Goal: Find specific fact: Find specific fact

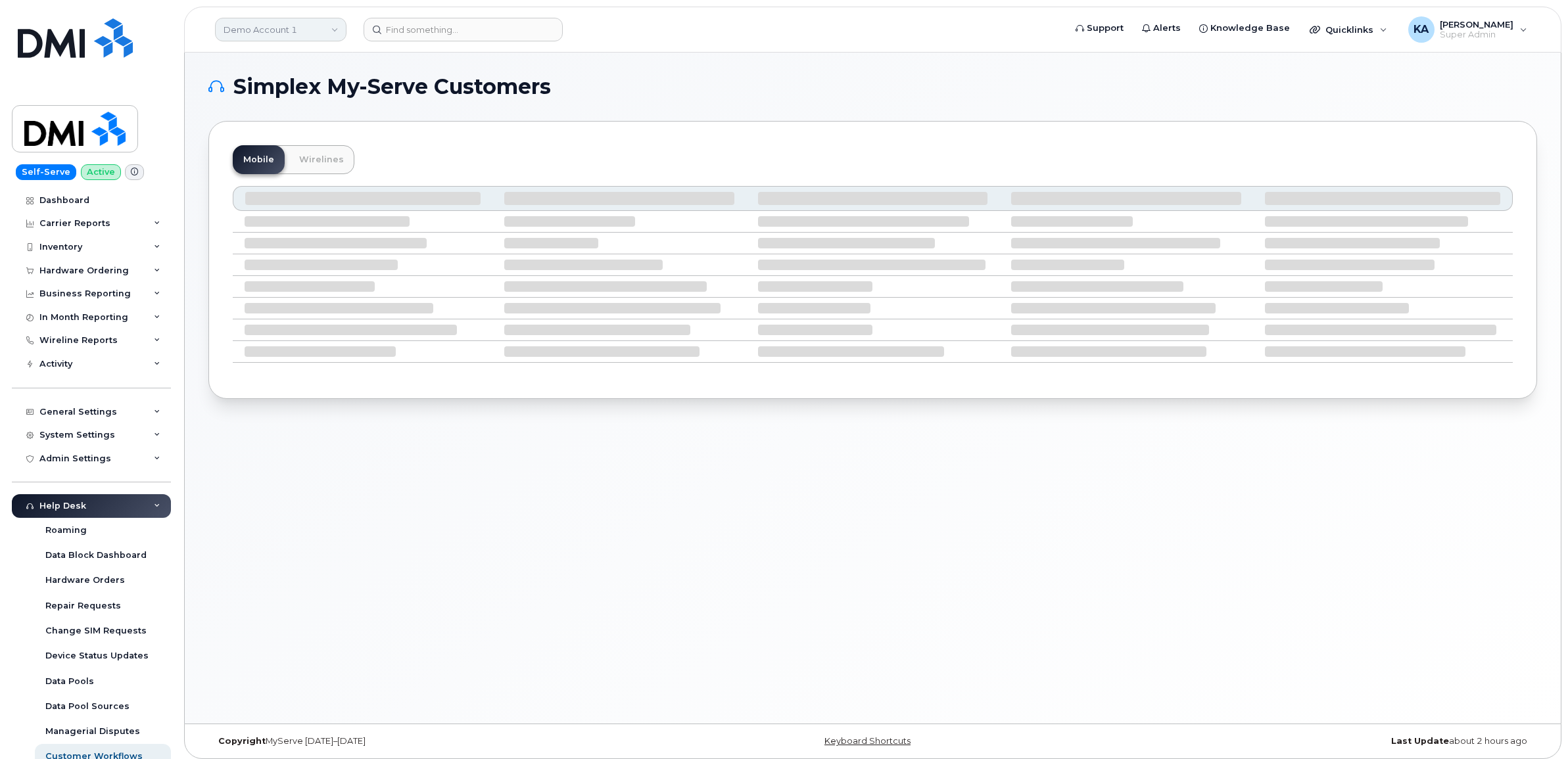
click at [254, 35] on link "Demo Account 1" at bounding box center [281, 29] width 132 height 24
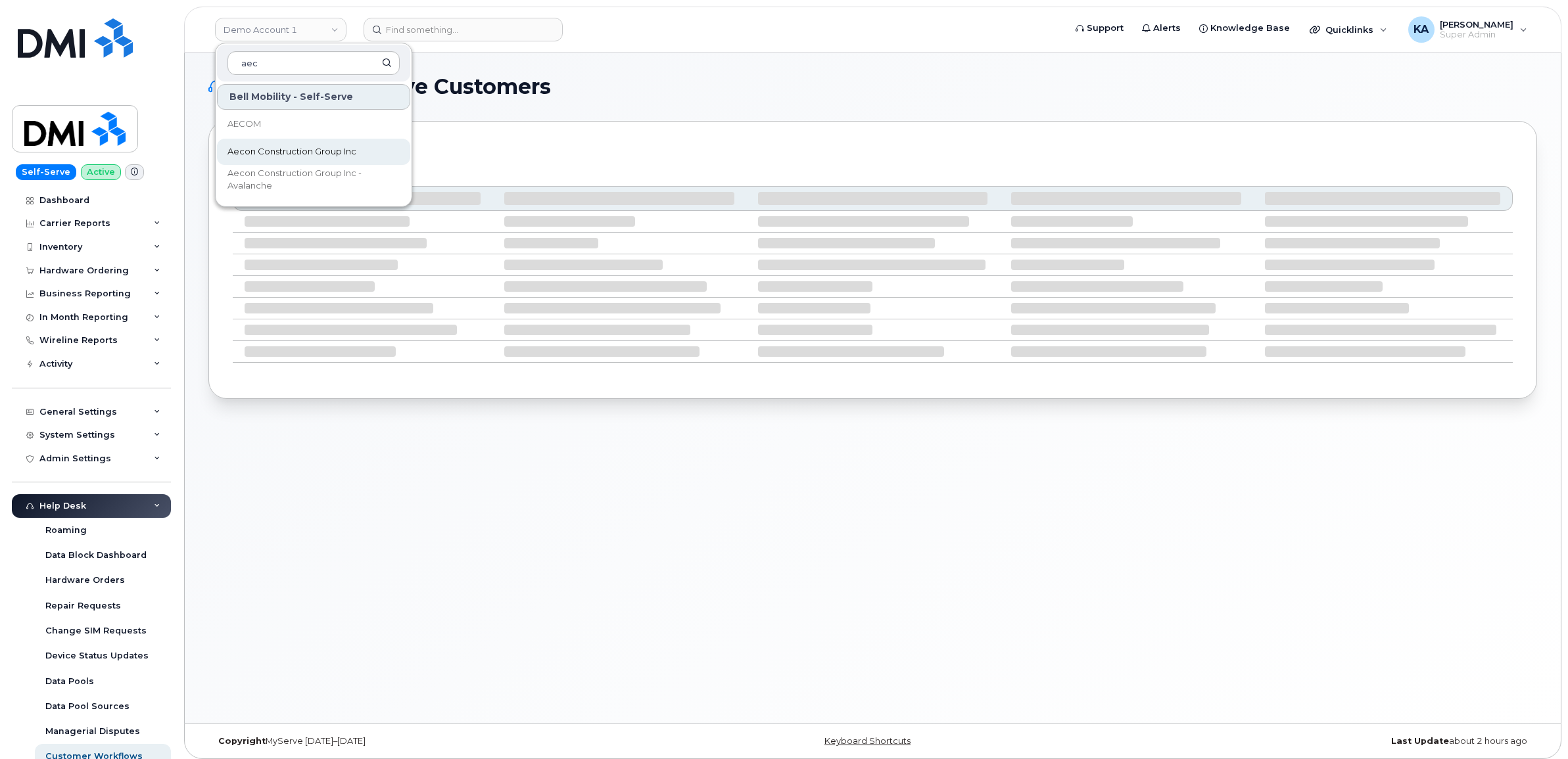
type input "aec"
click at [253, 145] on span "Aecon Construction Group Inc" at bounding box center [291, 151] width 129 height 13
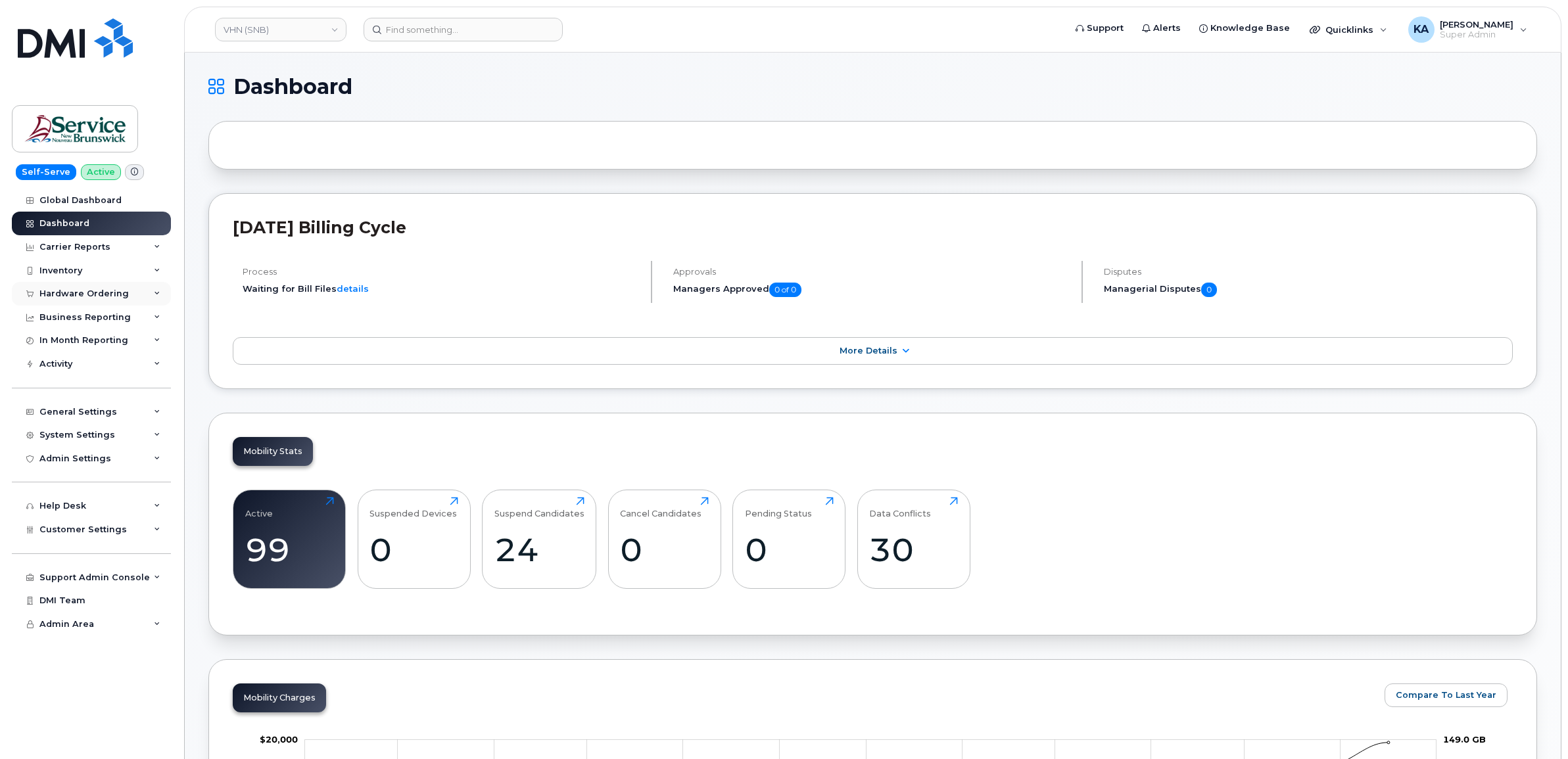
click at [56, 290] on div "Hardware Ordering" at bounding box center [84, 294] width 89 height 11
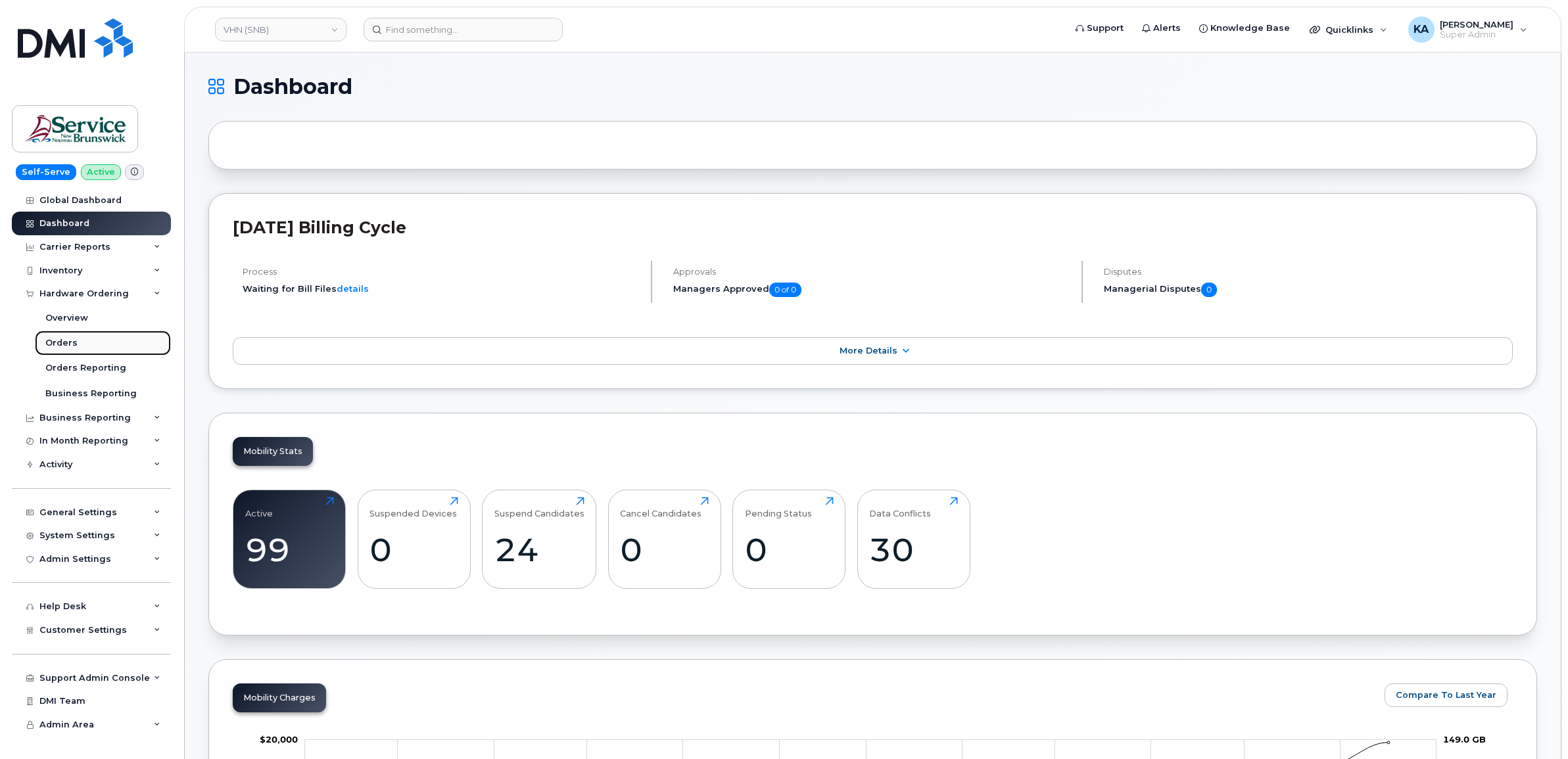
click at [58, 337] on link "Orders" at bounding box center [103, 343] width 136 height 25
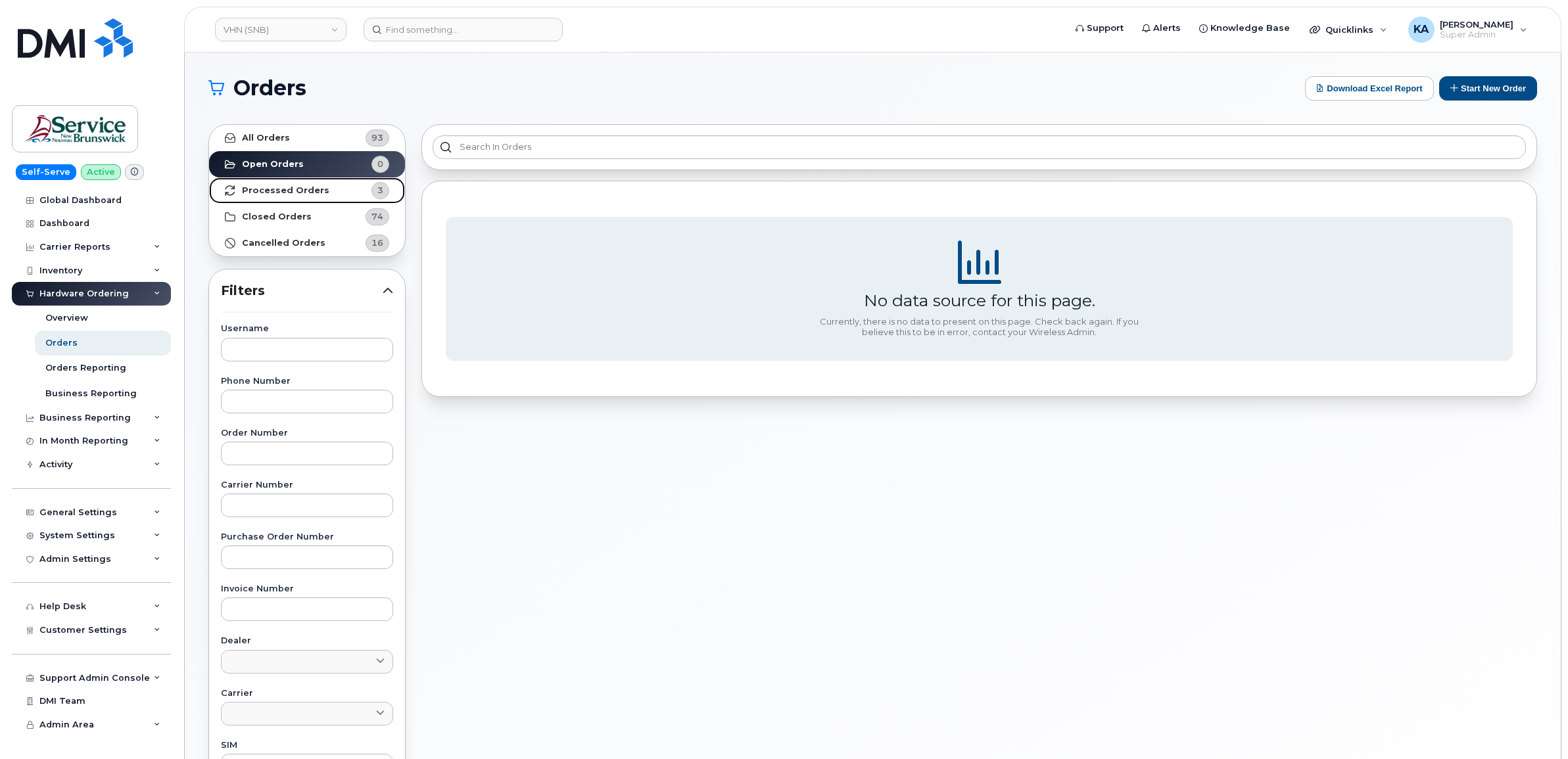
click at [263, 189] on strong "Processed Orders" at bounding box center [285, 191] width 87 height 11
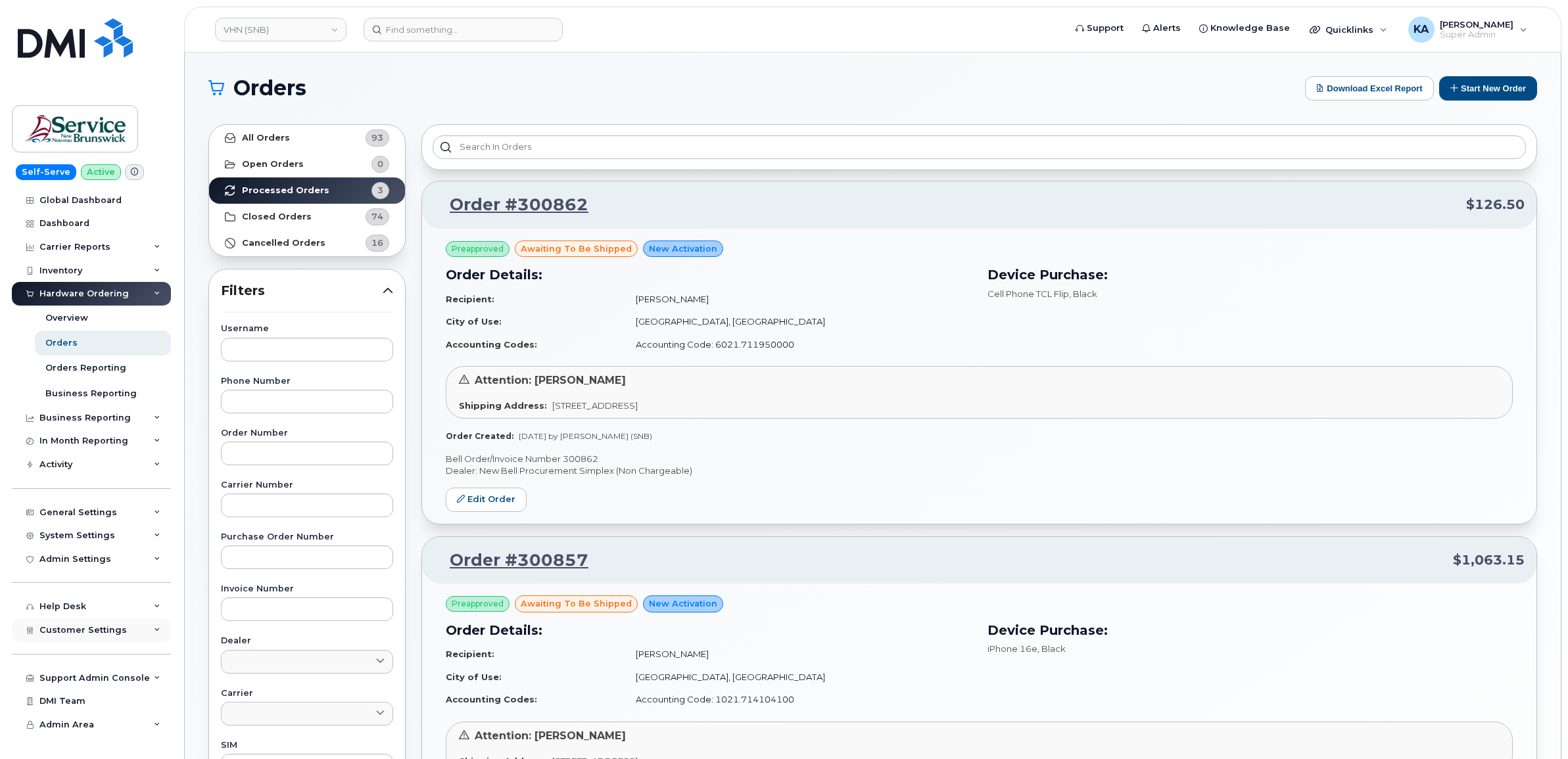
click at [65, 630] on span "Customer Settings" at bounding box center [83, 630] width 87 height 10
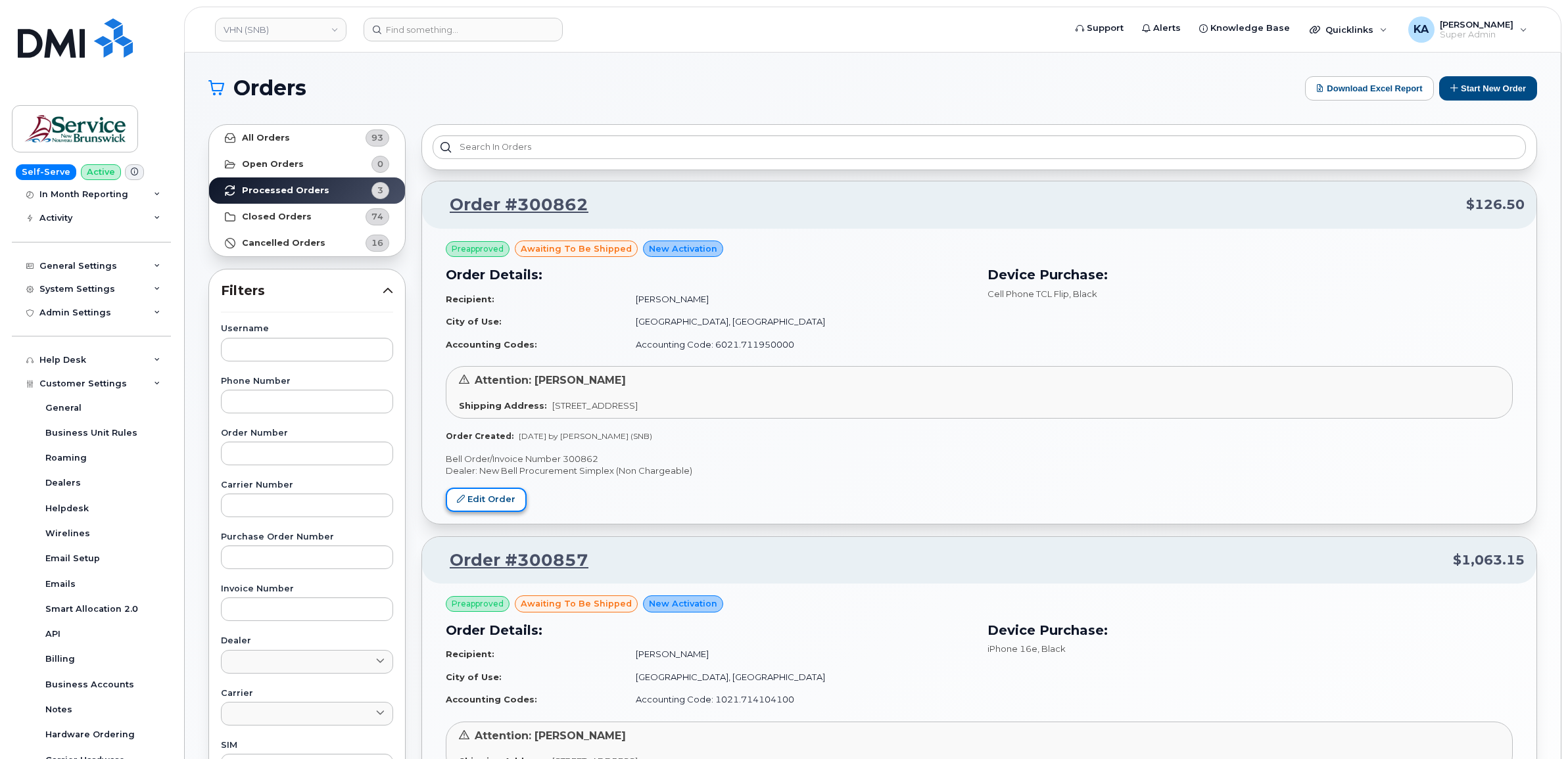
click at [488, 497] on link "Edit Order" at bounding box center [486, 500] width 81 height 24
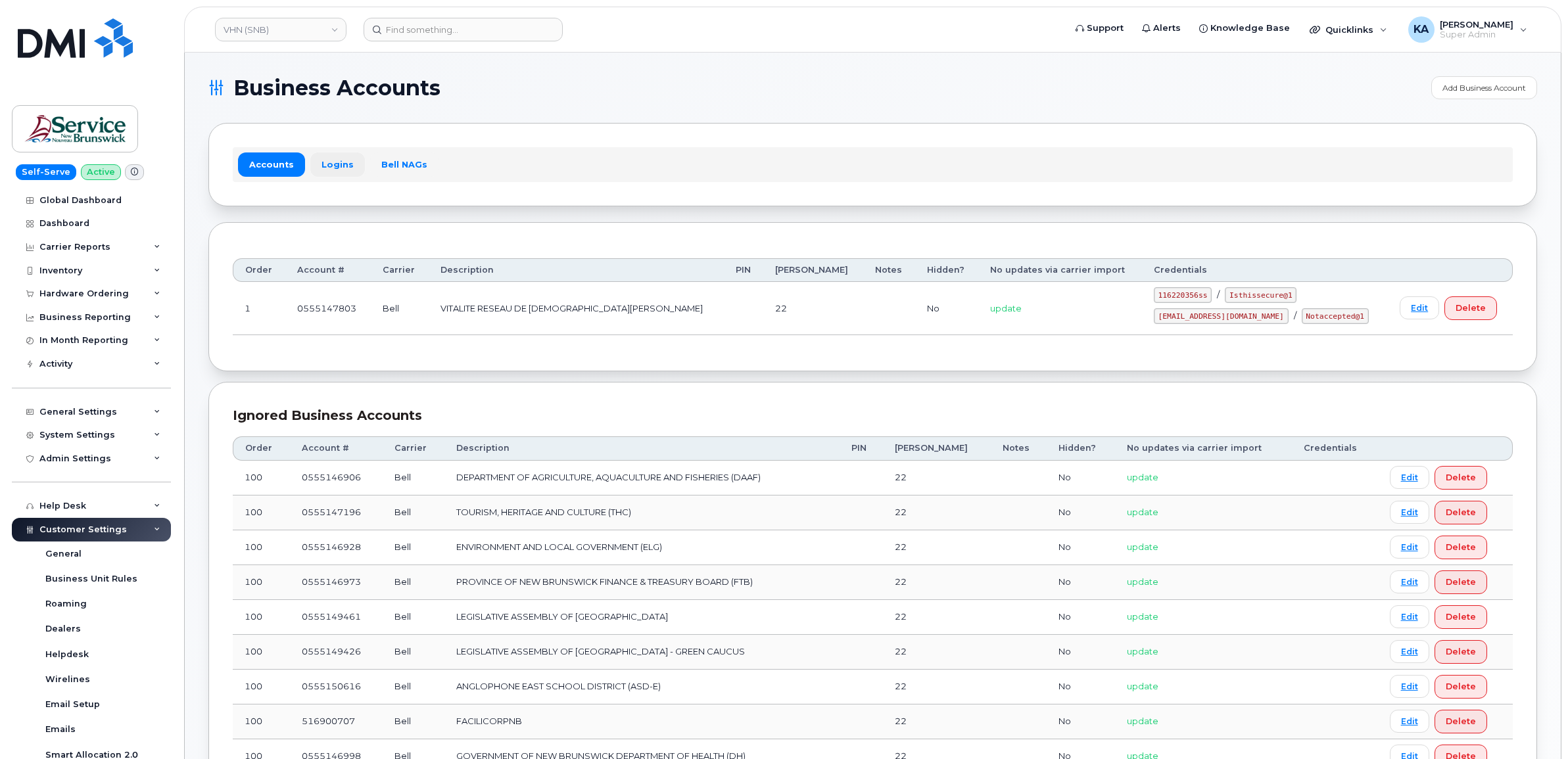
click at [334, 166] on link "Logins" at bounding box center [338, 164] width 55 height 24
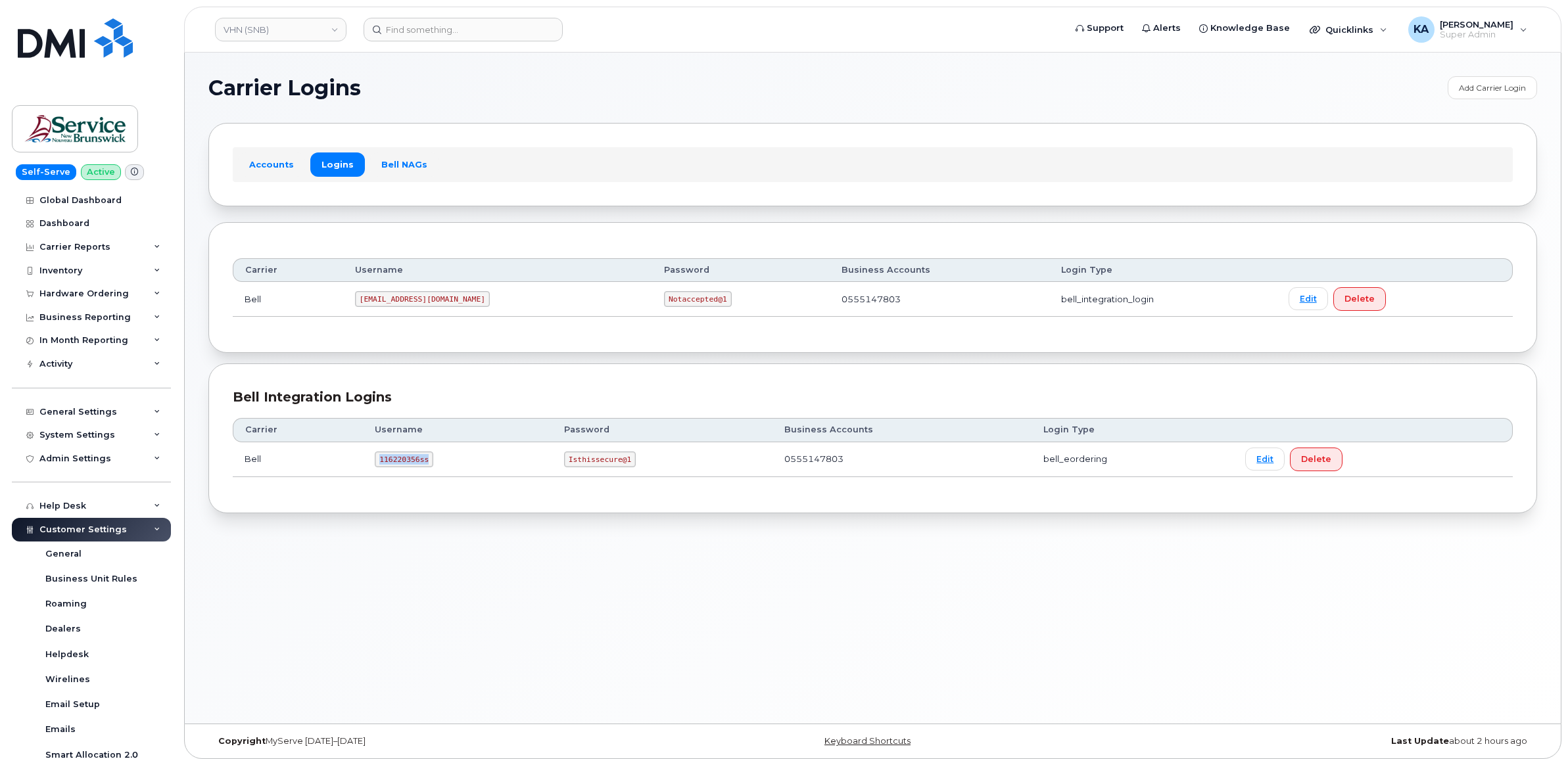
drag, startPoint x: 374, startPoint y: 465, endPoint x: 415, endPoint y: 465, distance: 41.0
click at [416, 467] on code "116220356ss" at bounding box center [403, 459] width 59 height 16
drag, startPoint x: 413, startPoint y: 459, endPoint x: 372, endPoint y: 494, distance: 53.9
click at [372, 494] on div "Bell Integration Logins Carrier Username Password Business Accounts Login Type …" at bounding box center [873, 438] width 1328 height 150
click at [376, 461] on code "116220356ss" at bounding box center [403, 459] width 59 height 16
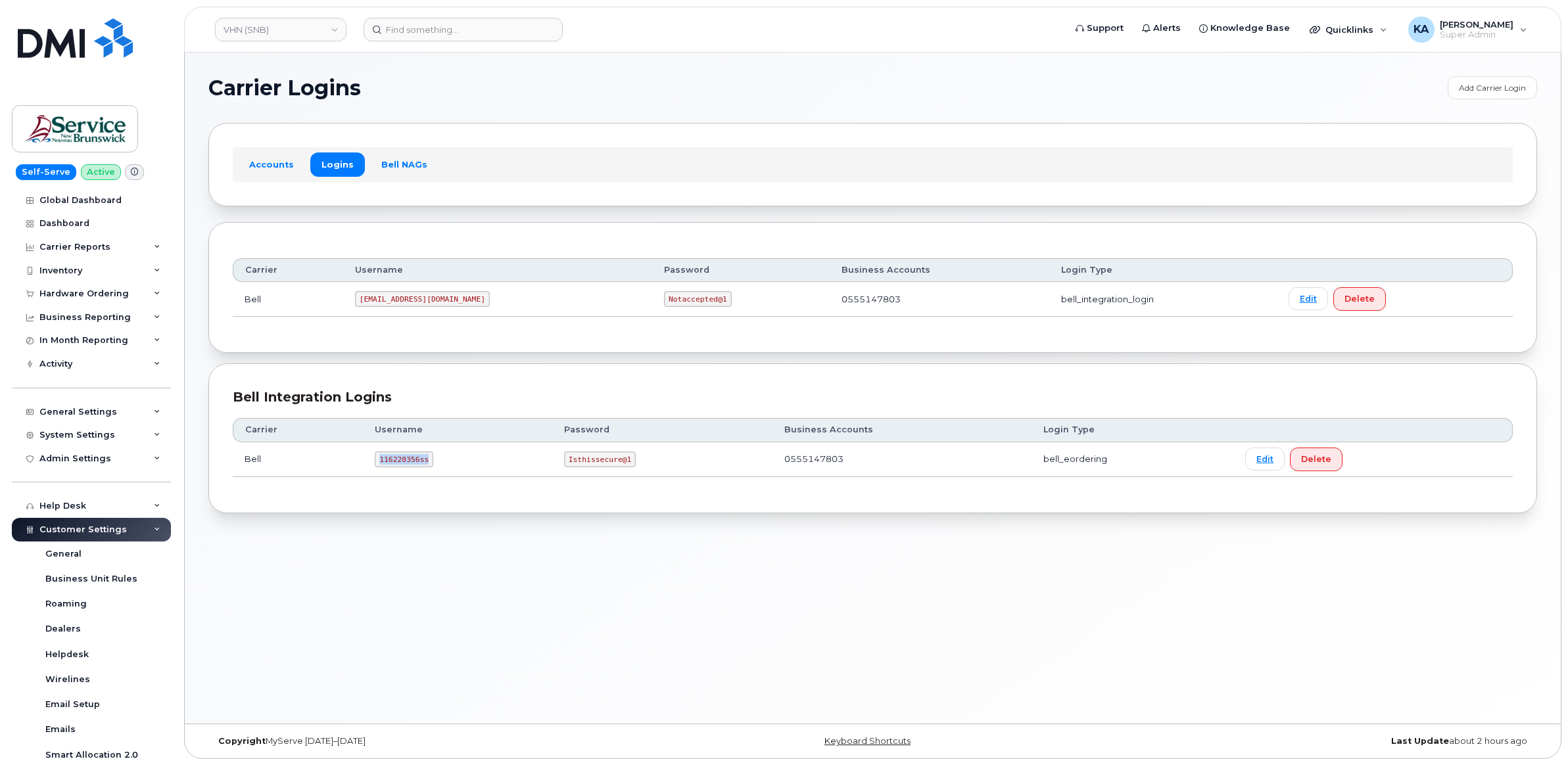
drag, startPoint x: 376, startPoint y: 461, endPoint x: 383, endPoint y: 461, distance: 7.0
click at [383, 461] on code "116220356ss" at bounding box center [403, 459] width 59 height 16
drag, startPoint x: 383, startPoint y: 461, endPoint x: 390, endPoint y: 460, distance: 7.1
copy code "116220356ss"
drag, startPoint x: 563, startPoint y: 461, endPoint x: 639, endPoint y: 473, distance: 76.9
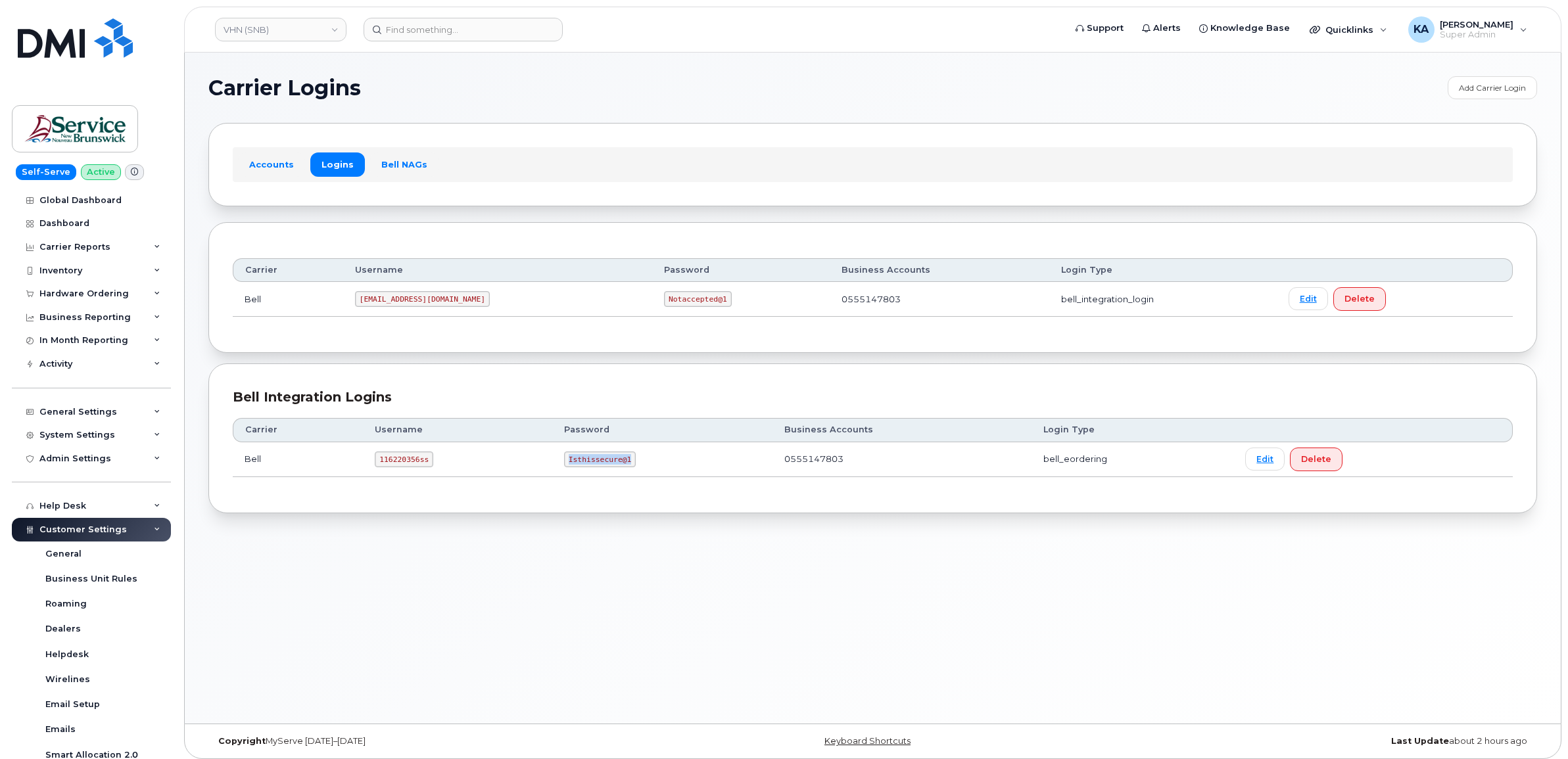
click at [638, 474] on td "Isthissecure@1" at bounding box center [662, 459] width 220 height 35
copy code "Isthissecure@1"
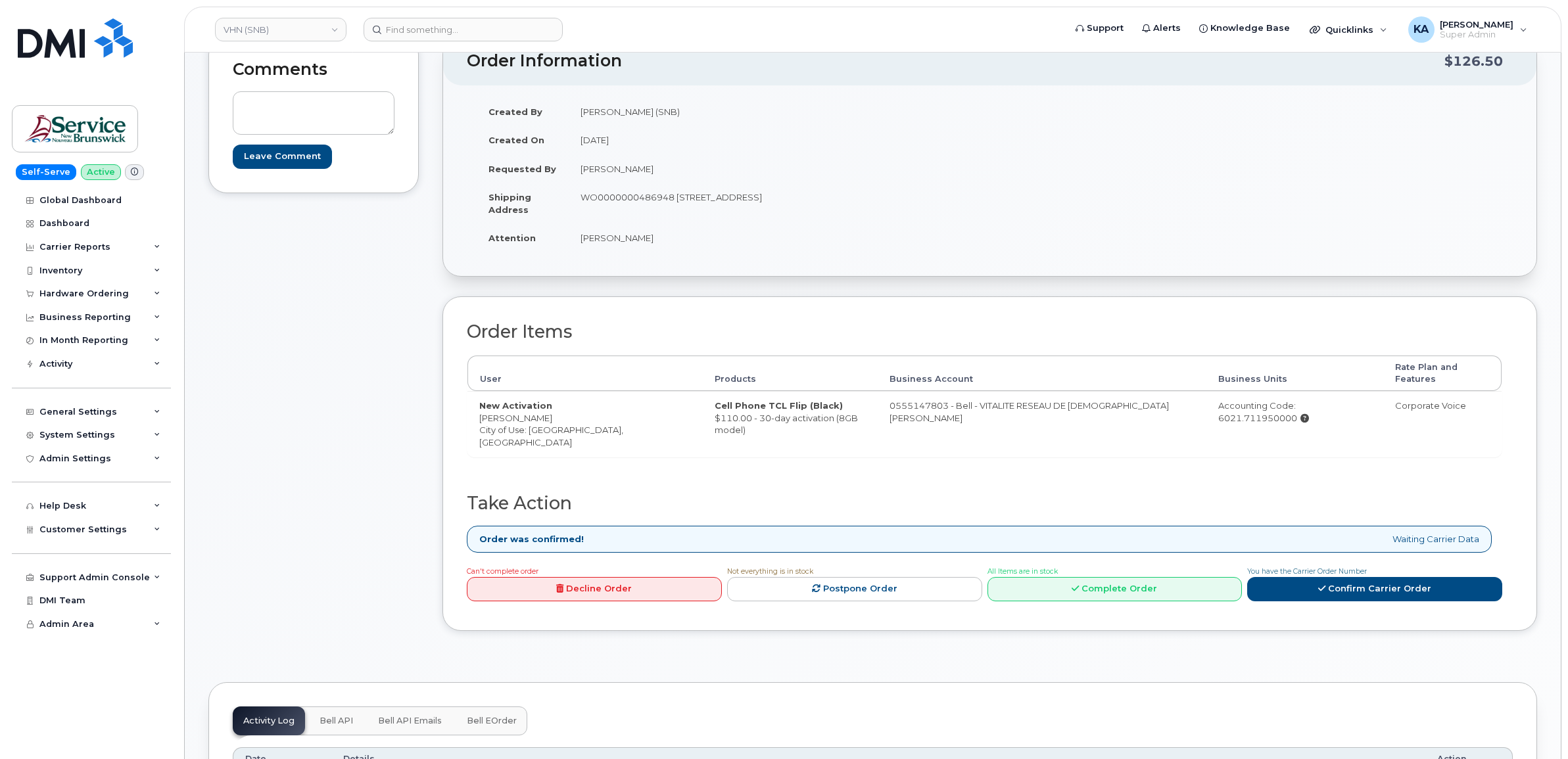
scroll to position [164, 0]
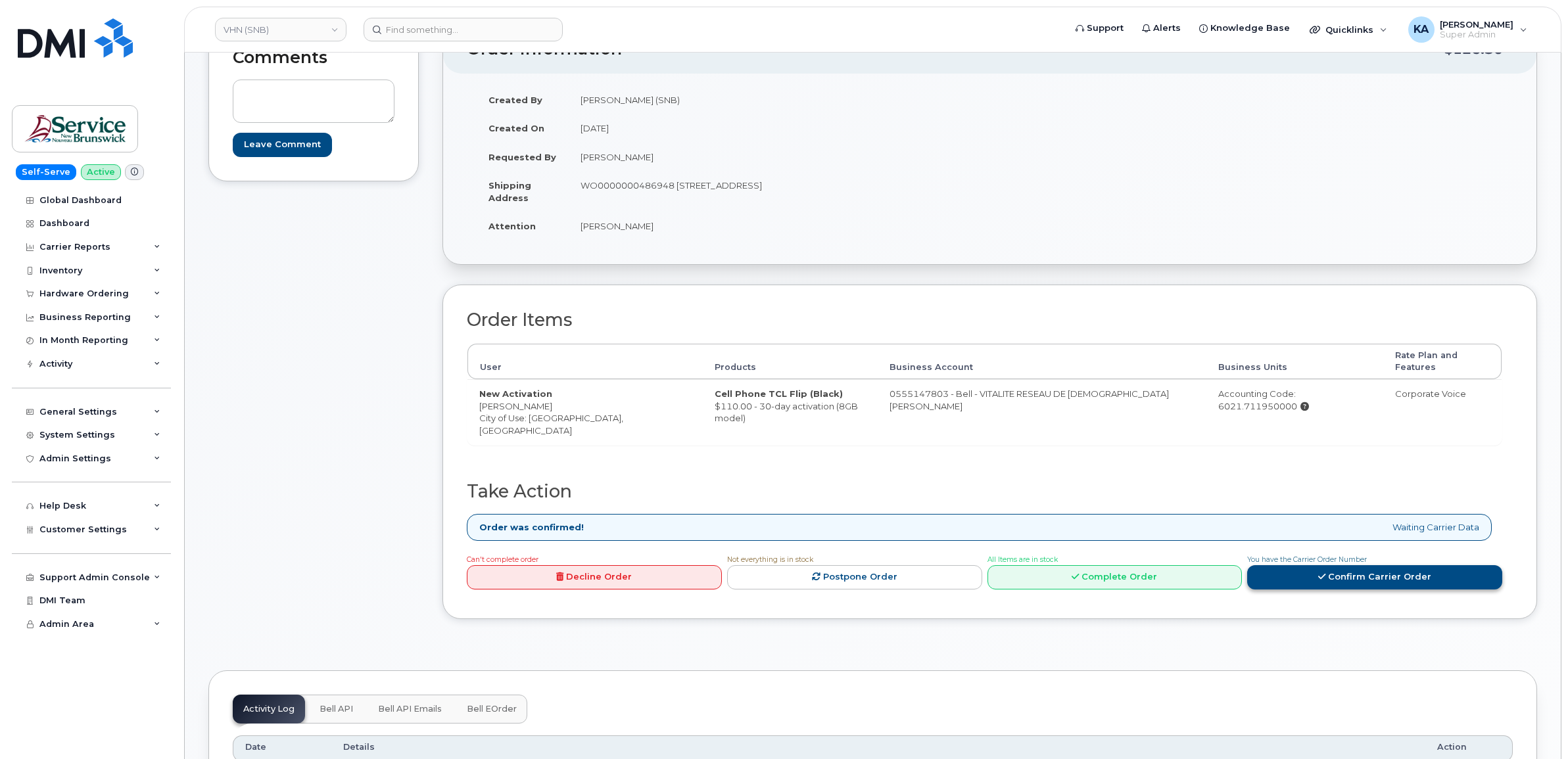
click at [1297, 565] on link "Confirm Carrier Order" at bounding box center [1374, 577] width 255 height 24
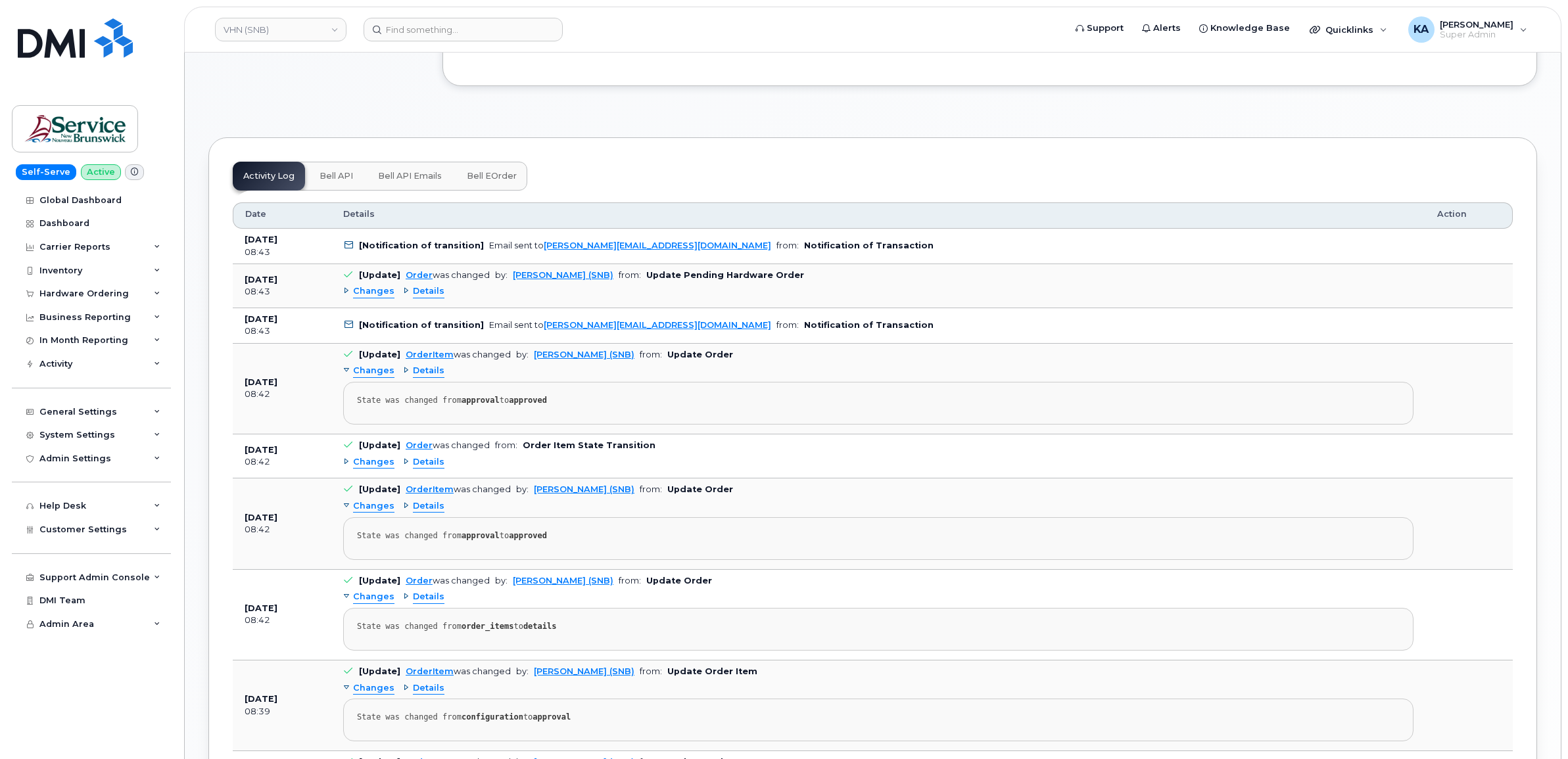
scroll to position [744, 0]
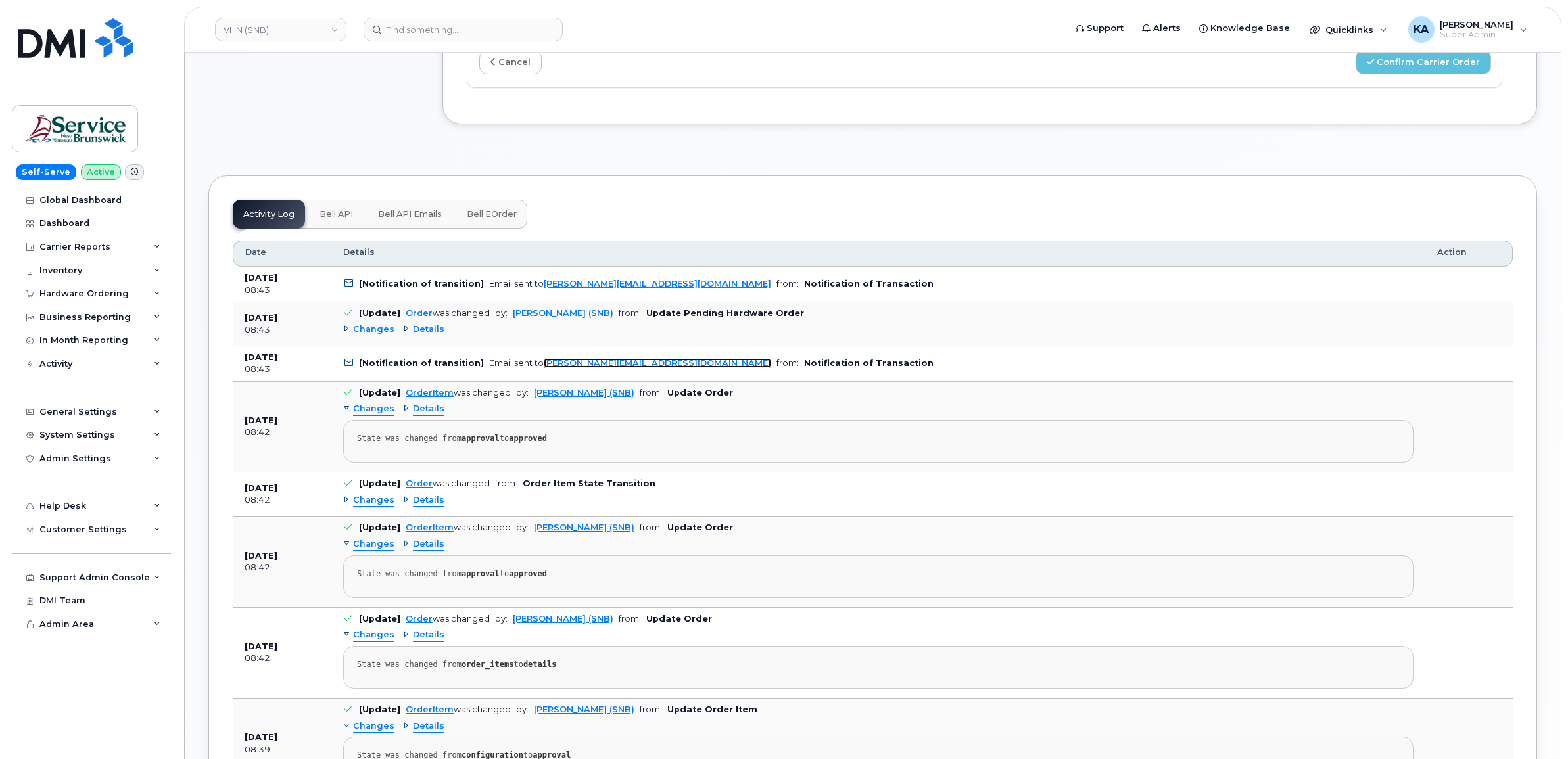
click at [593, 358] on link "frederic.doiron2@snb.ca" at bounding box center [657, 363] width 227 height 10
click at [412, 209] on span "Bell API Emails" at bounding box center [410, 214] width 64 height 11
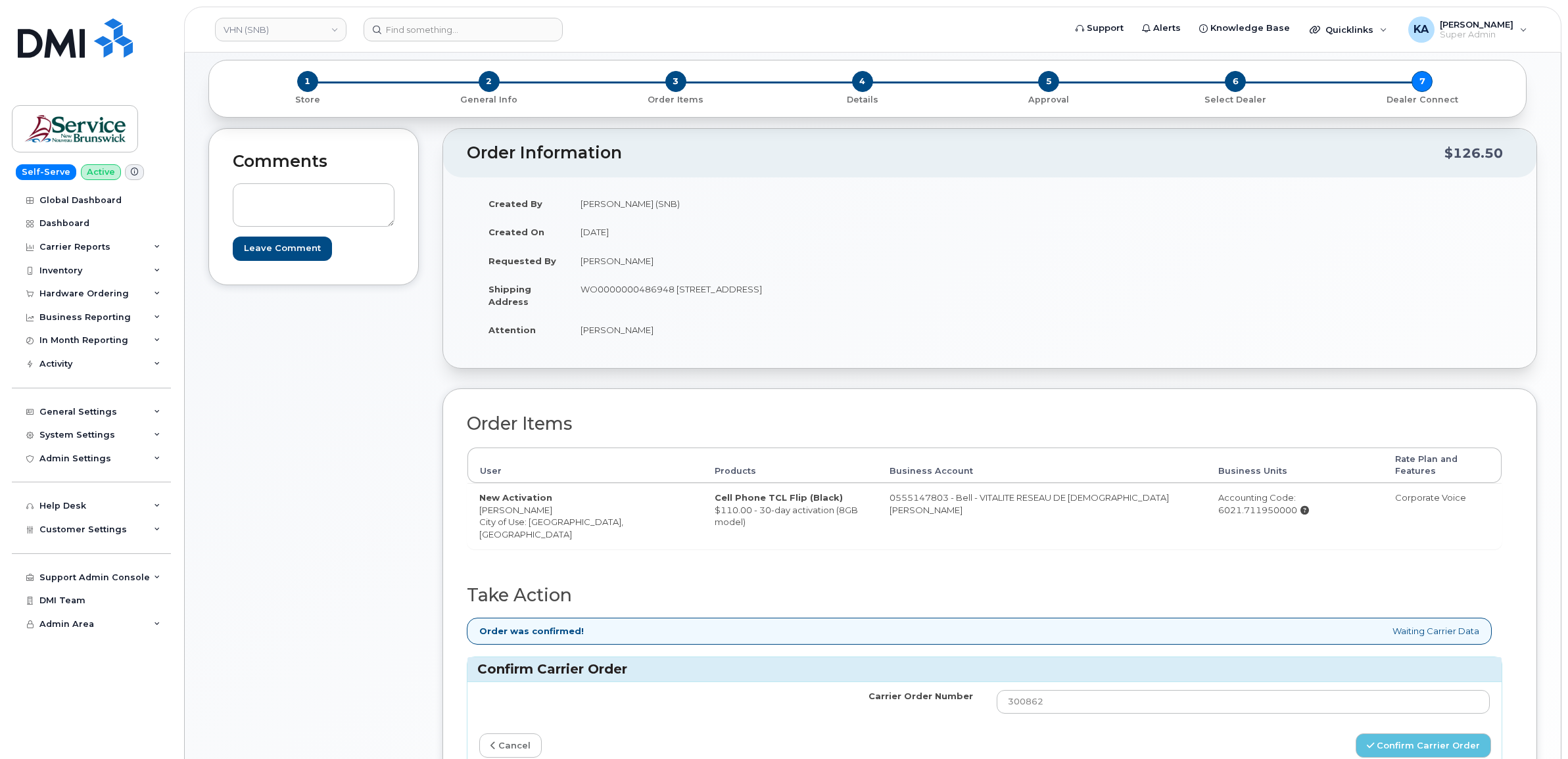
scroll to position [0, 0]
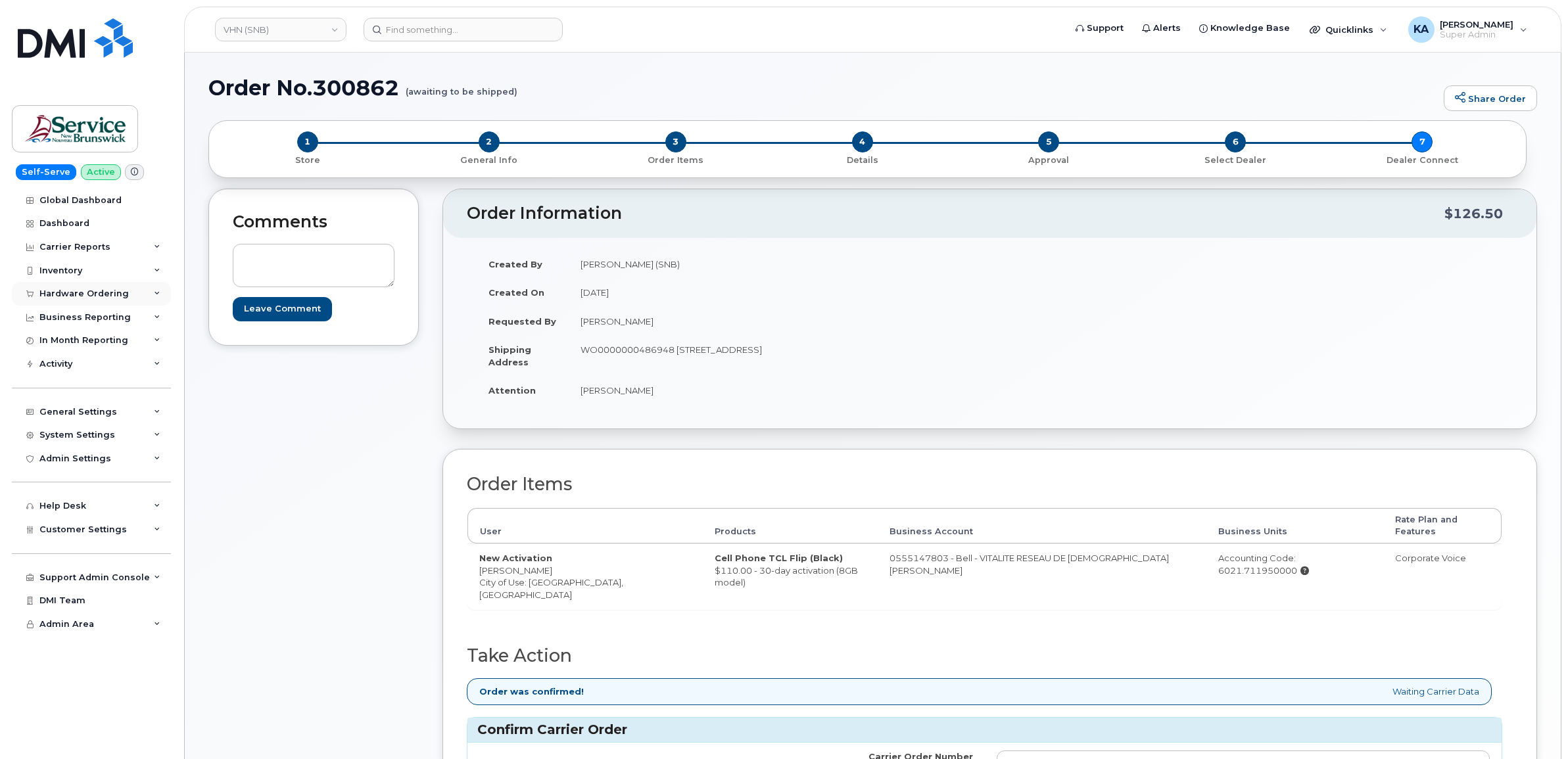
click at [51, 294] on div "Hardware Ordering" at bounding box center [84, 294] width 89 height 11
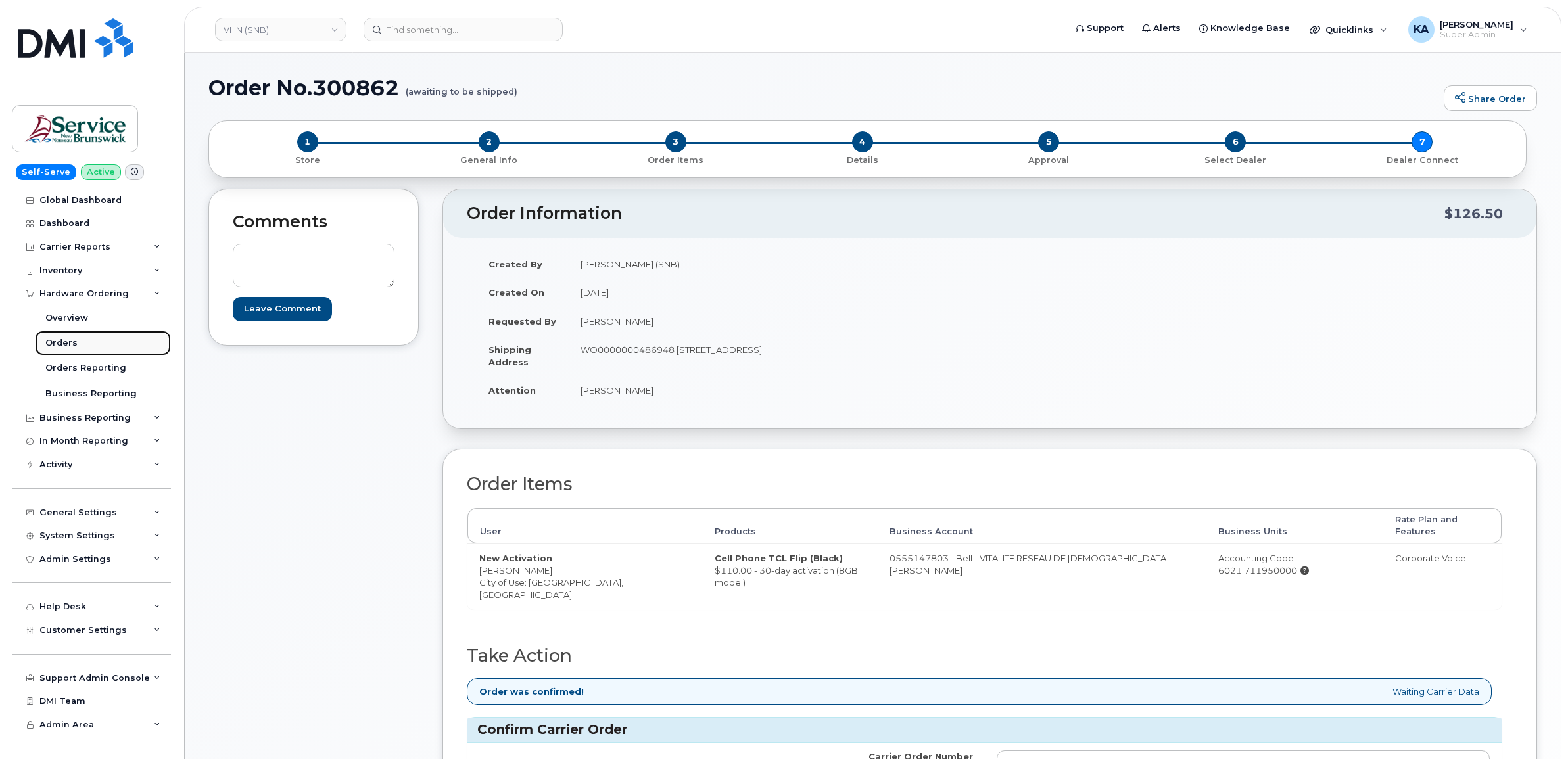
click at [40, 339] on link "Orders" at bounding box center [103, 343] width 136 height 25
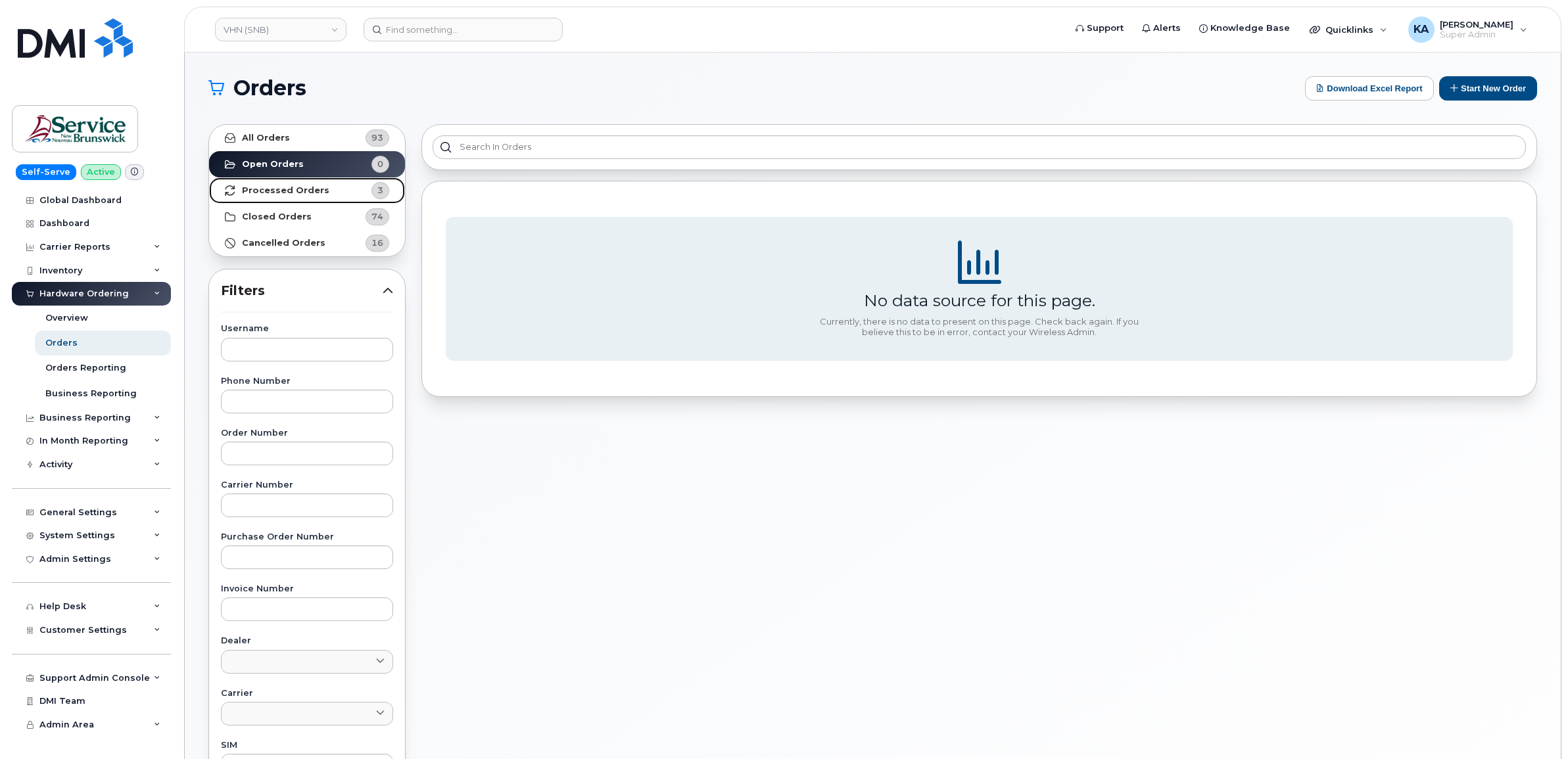
click at [286, 186] on strong "Processed Orders" at bounding box center [285, 191] width 87 height 11
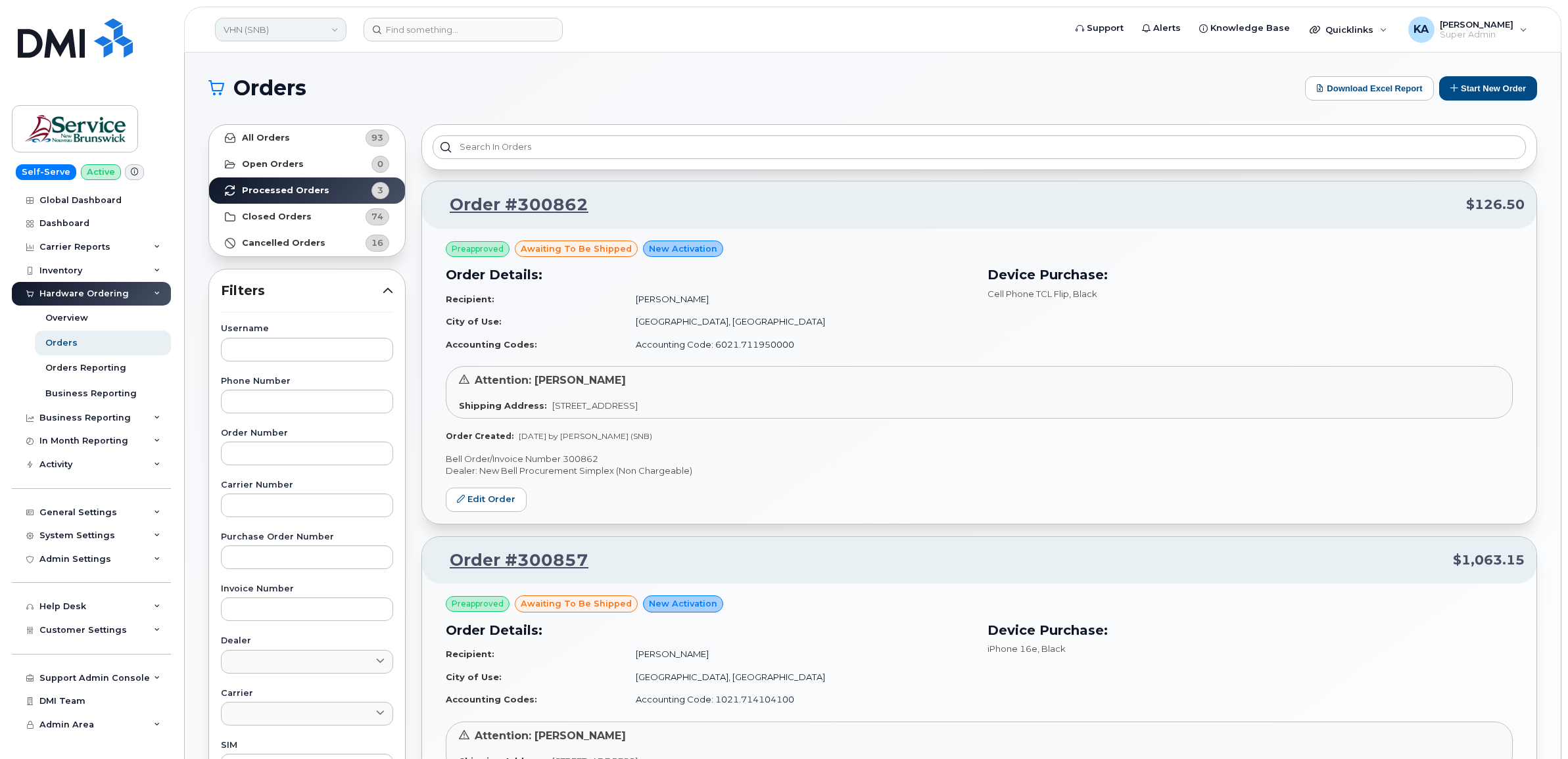
click at [286, 31] on link "VHN (SNB)" at bounding box center [281, 29] width 132 height 24
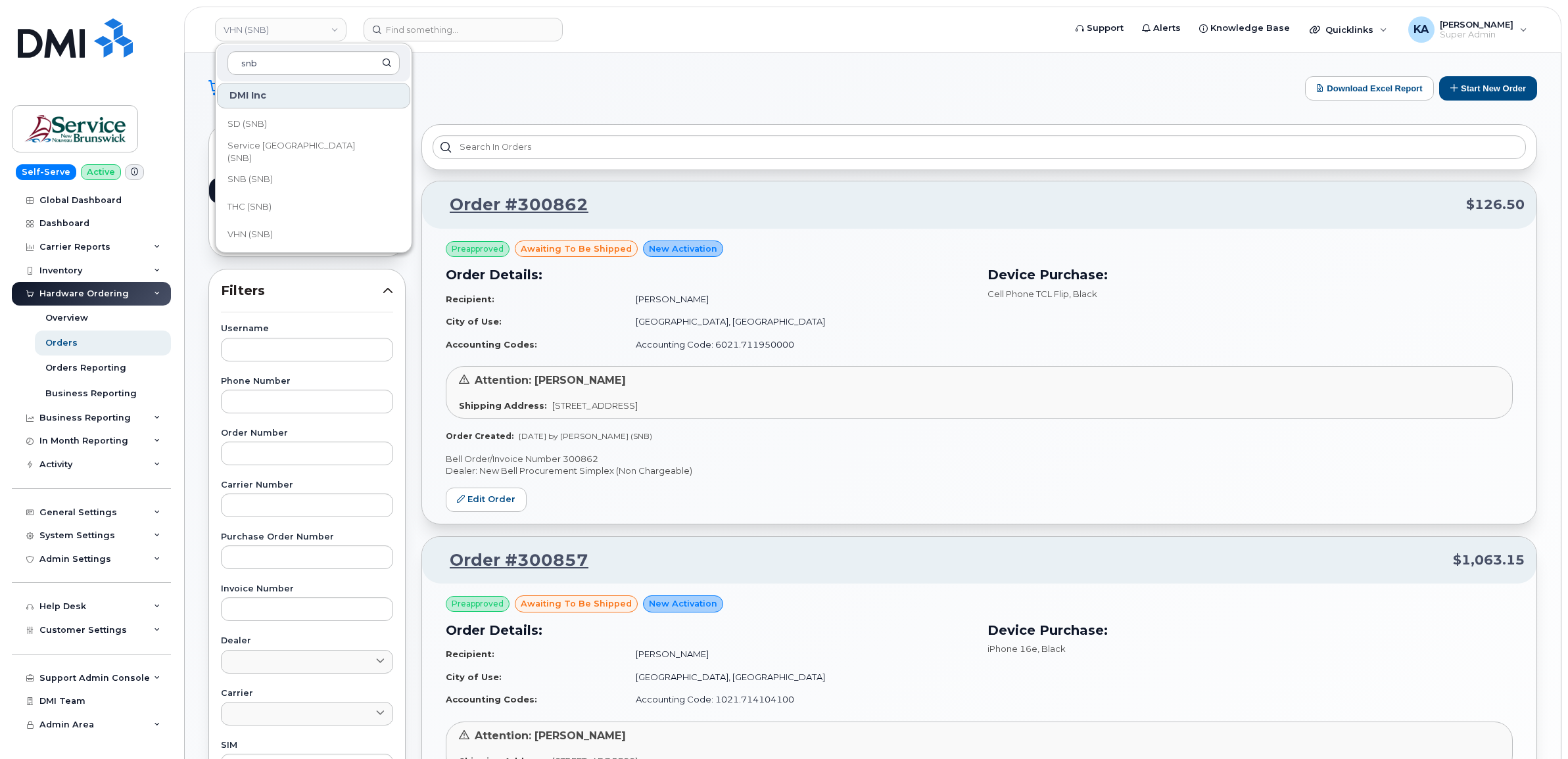
scroll to position [636, 0]
type input "snb"
click at [259, 201] on span "THC (SNB)" at bounding box center [250, 205] width 44 height 13
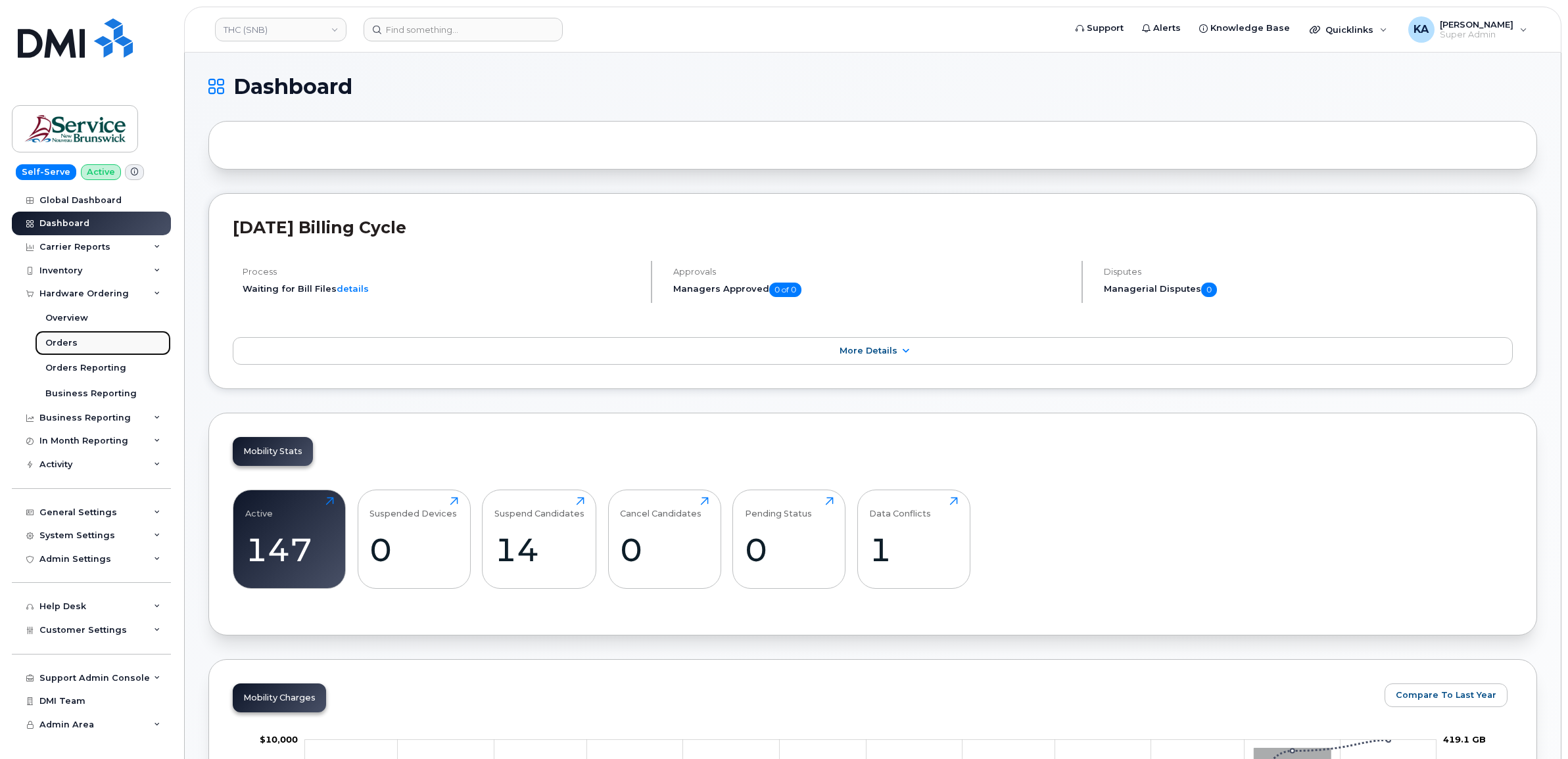
click at [51, 344] on div "Orders" at bounding box center [62, 343] width 32 height 12
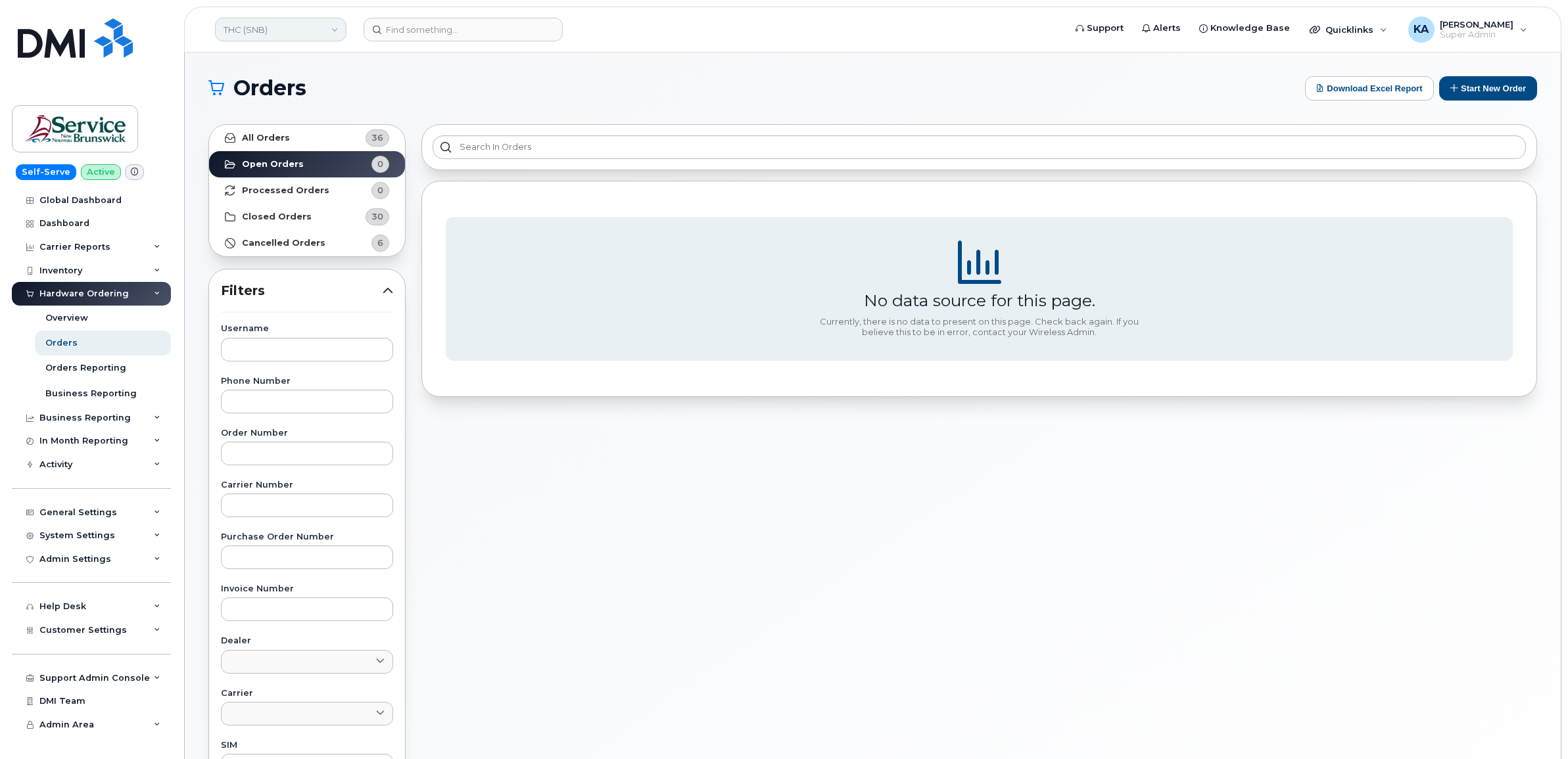
click at [267, 28] on link "THC (SNB)" at bounding box center [281, 29] width 132 height 24
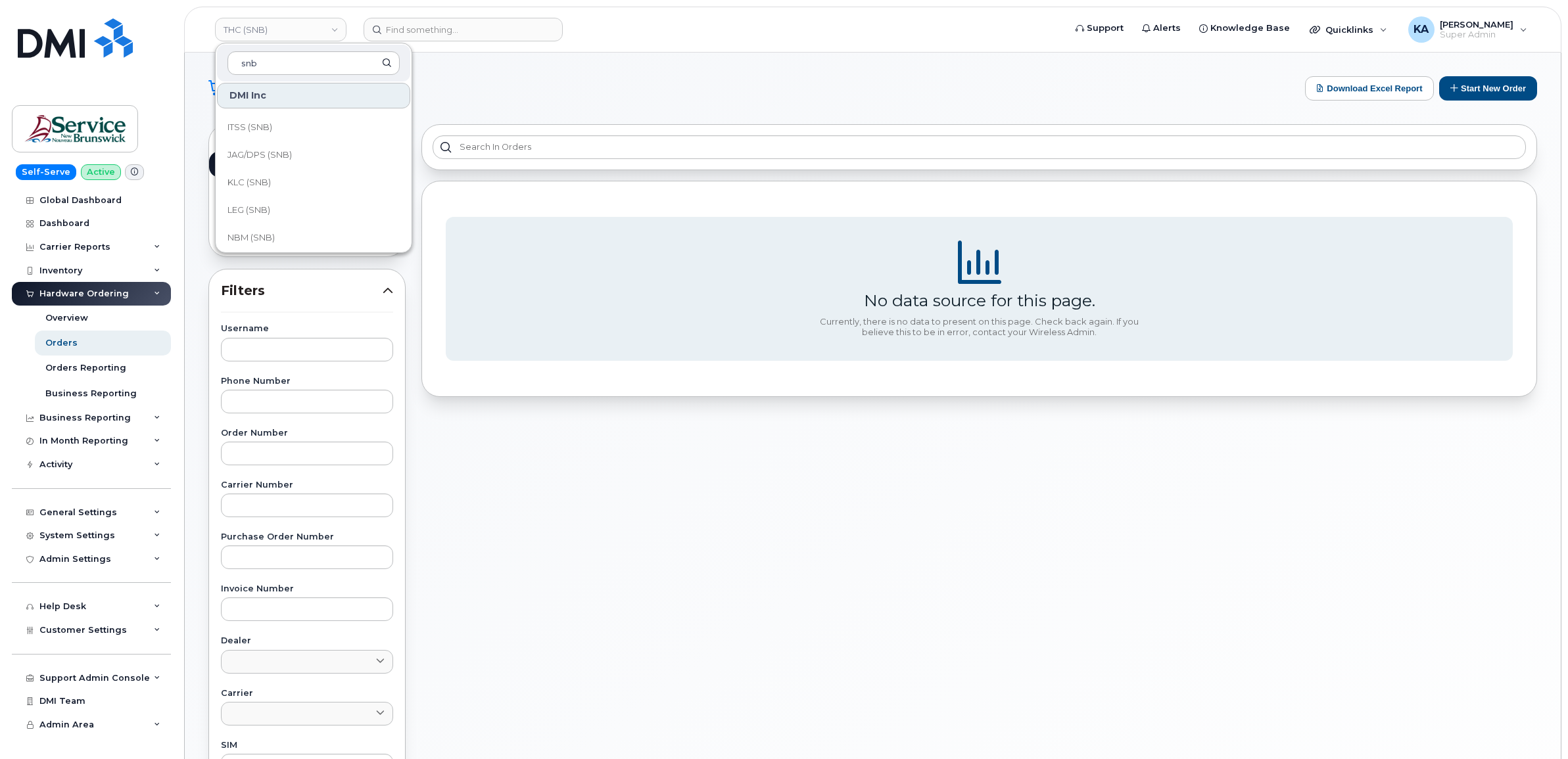
scroll to position [636, 0]
type input "snb"
click at [263, 171] on span "SNB (SNB)" at bounding box center [250, 177] width 46 height 13
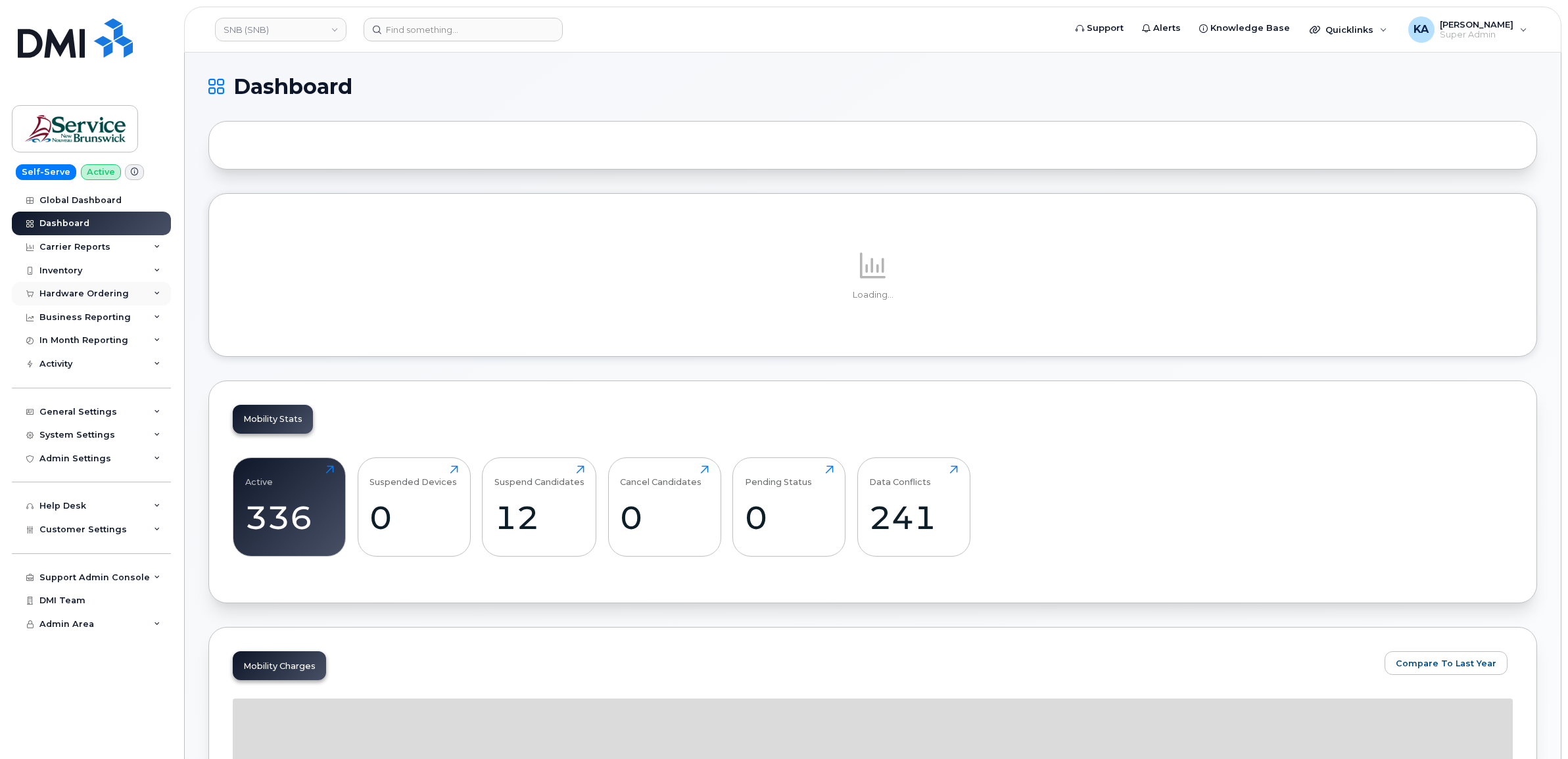
click at [80, 292] on div "Hardware Ordering" at bounding box center [84, 294] width 89 height 11
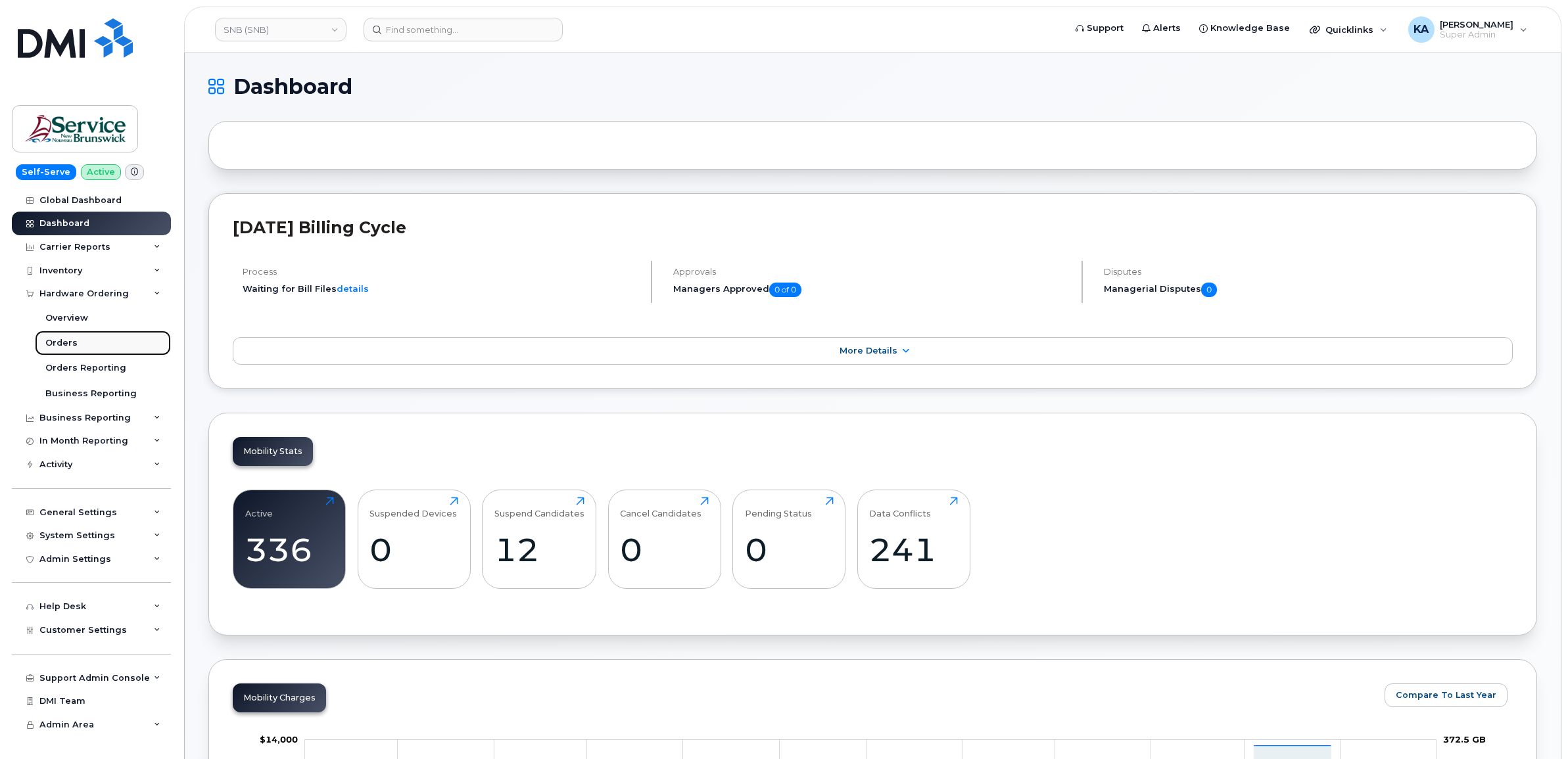
click at [50, 340] on div "Orders" at bounding box center [62, 343] width 32 height 12
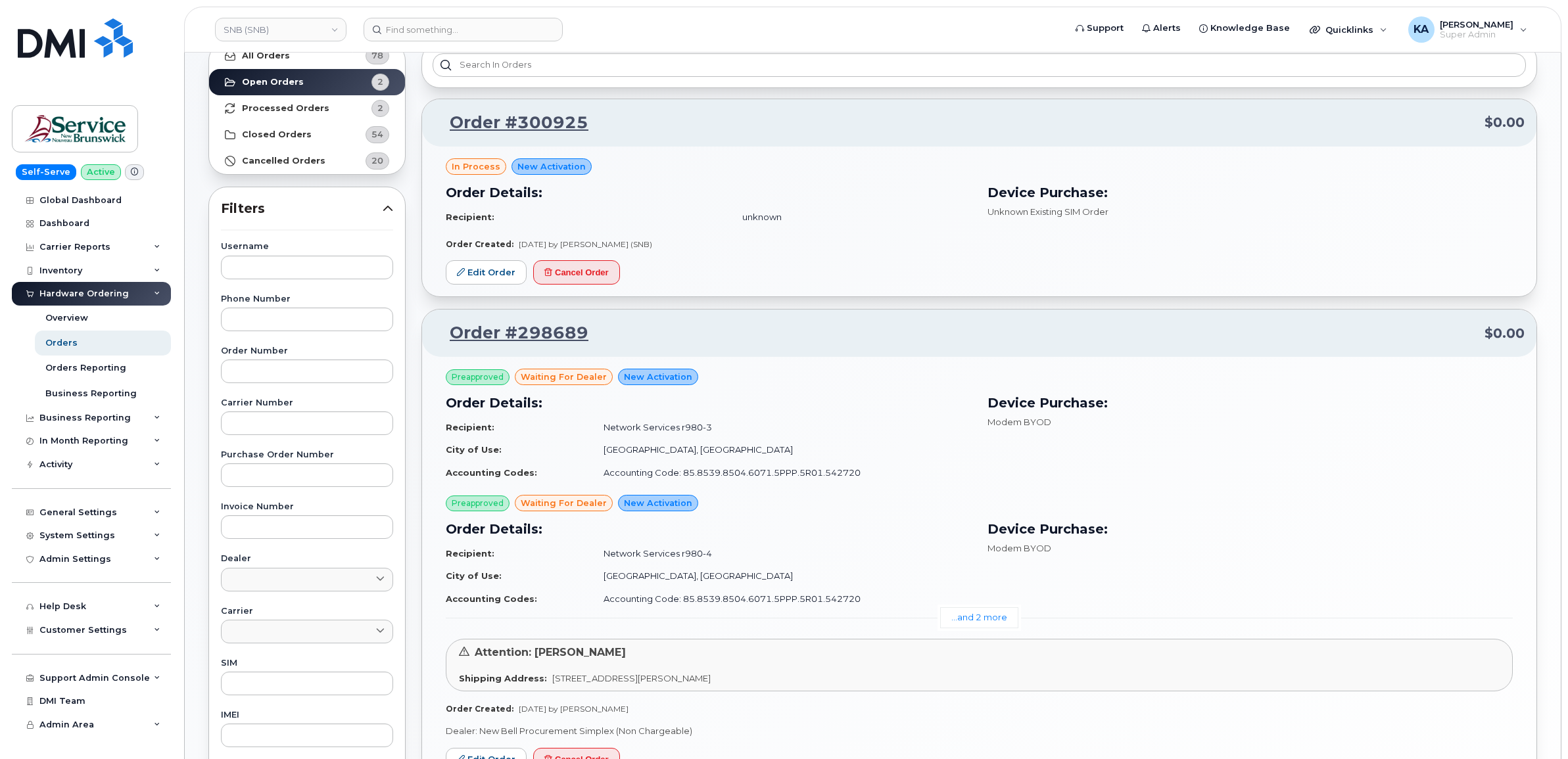
scroll to position [164, 0]
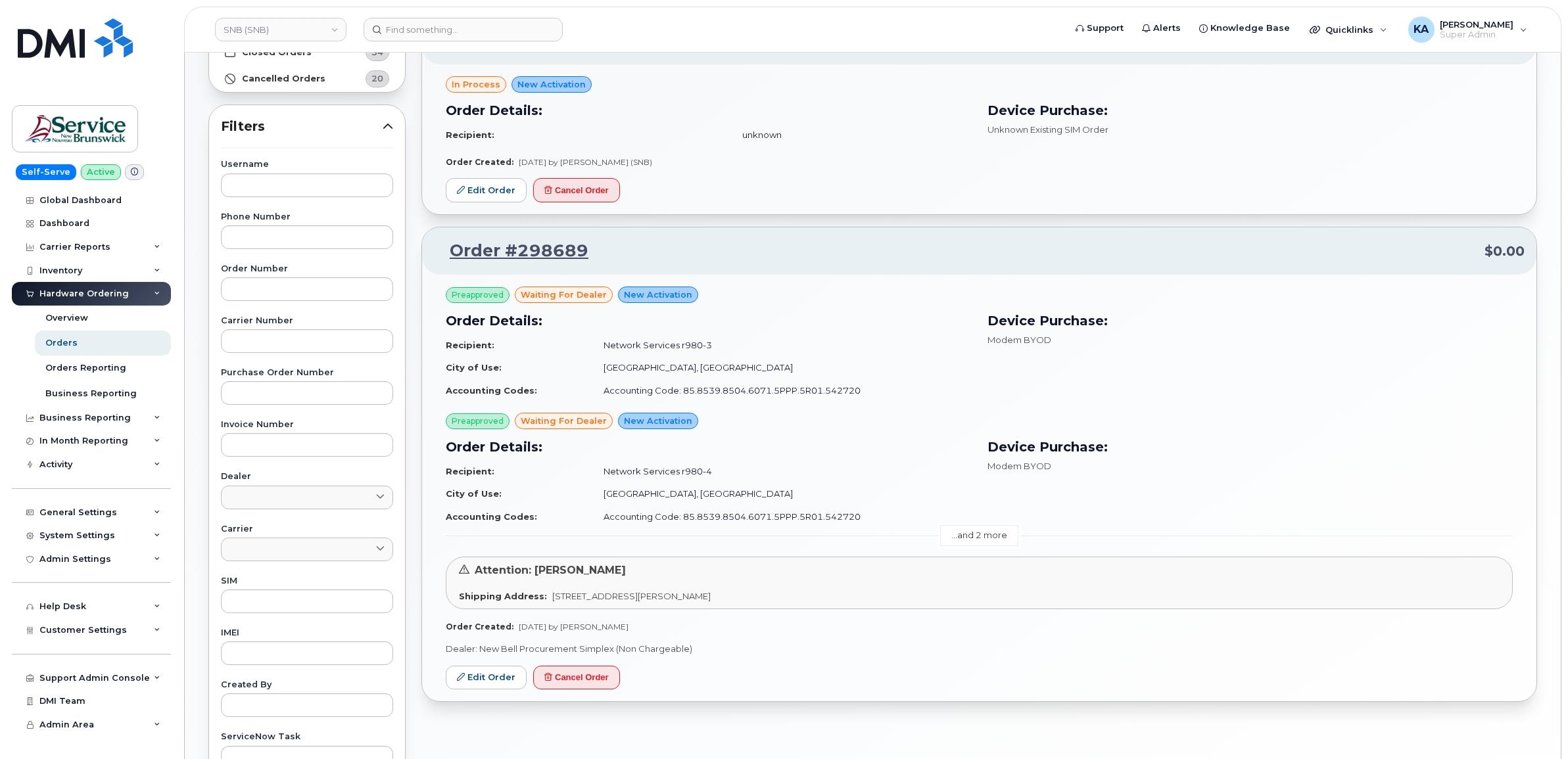
click at [988, 534] on link "...and 2 more" at bounding box center [978, 535] width 78 height 21
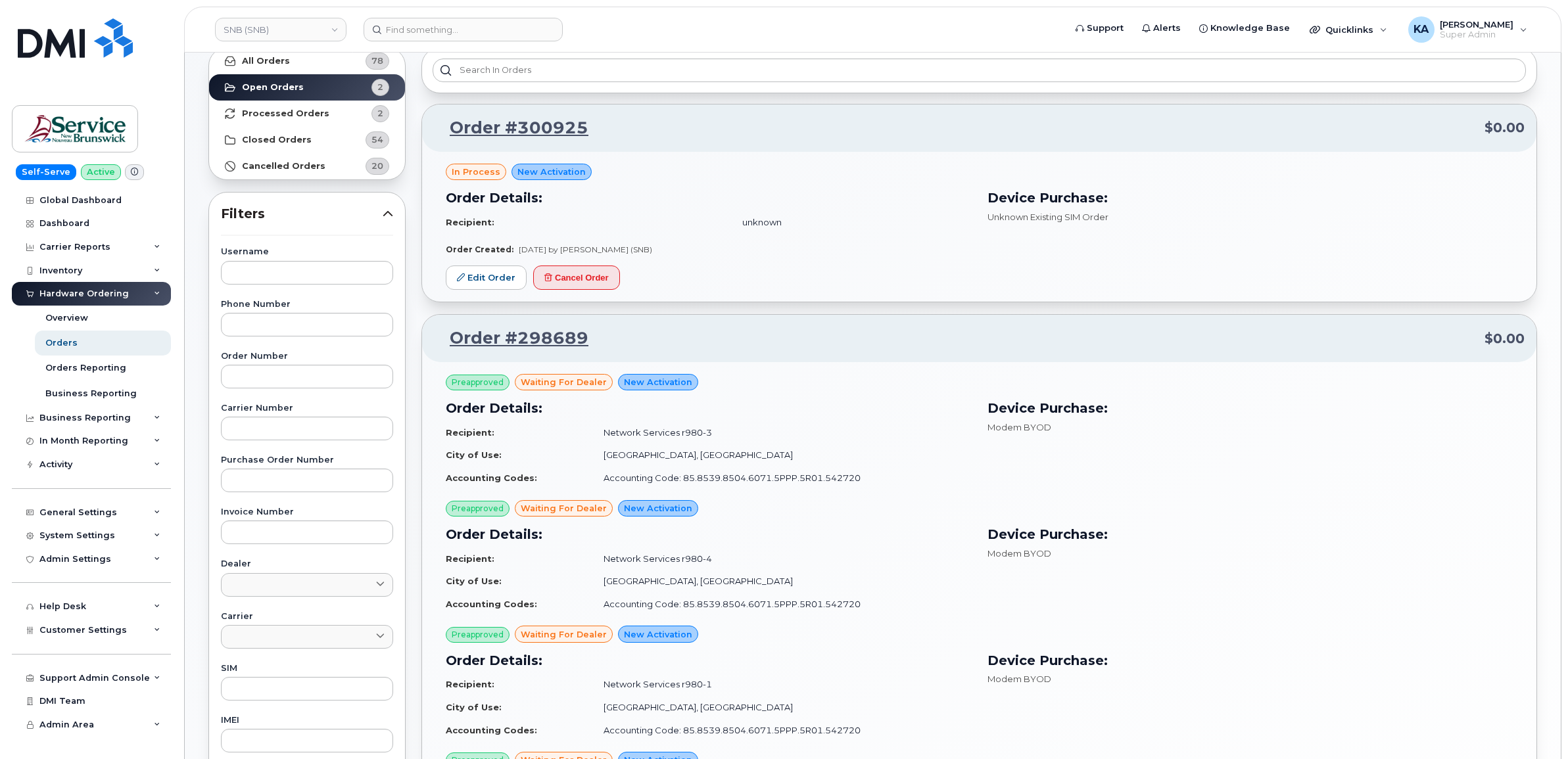
scroll to position [0, 0]
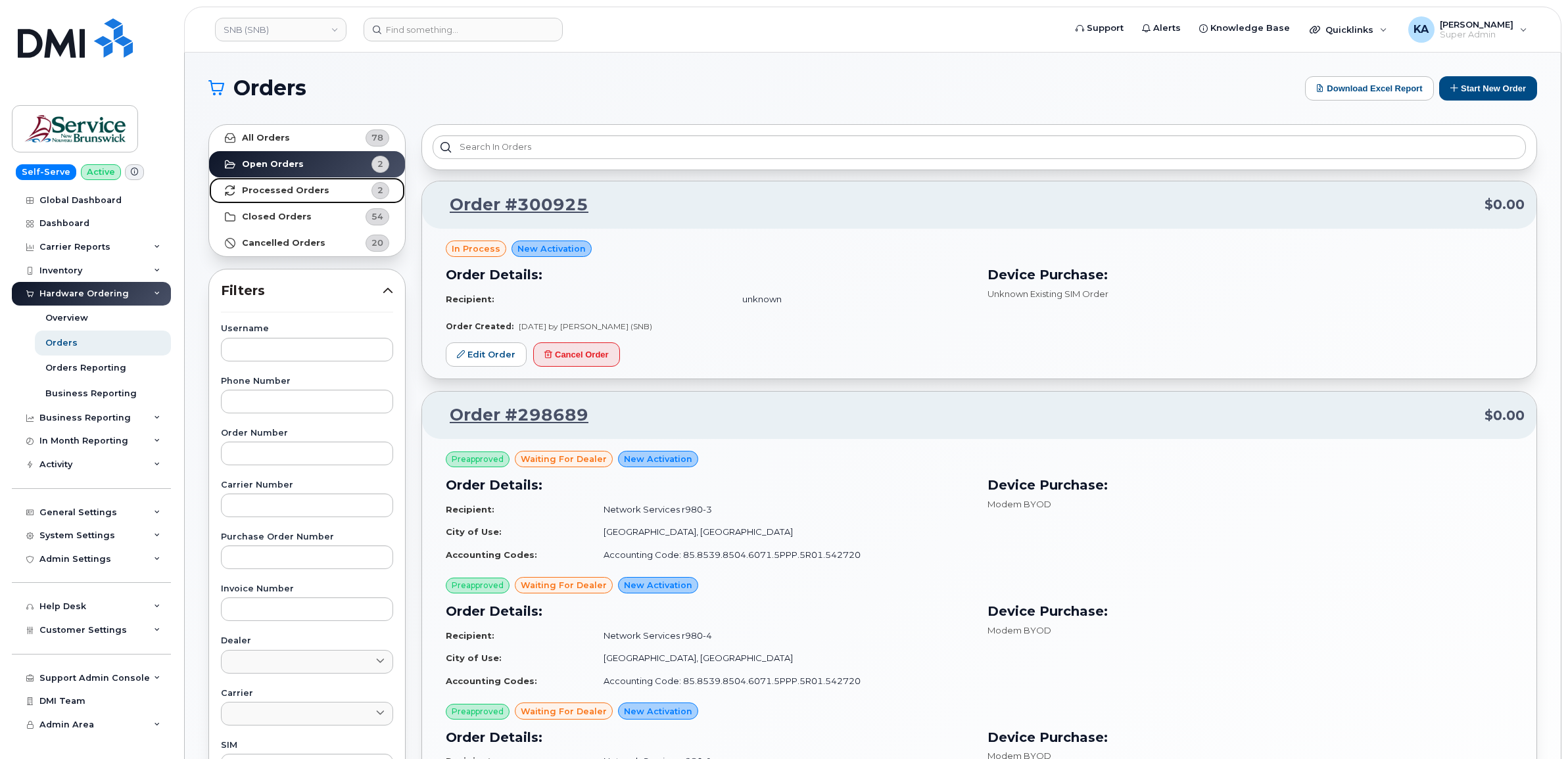
click at [243, 186] on strong "Processed Orders" at bounding box center [285, 191] width 87 height 11
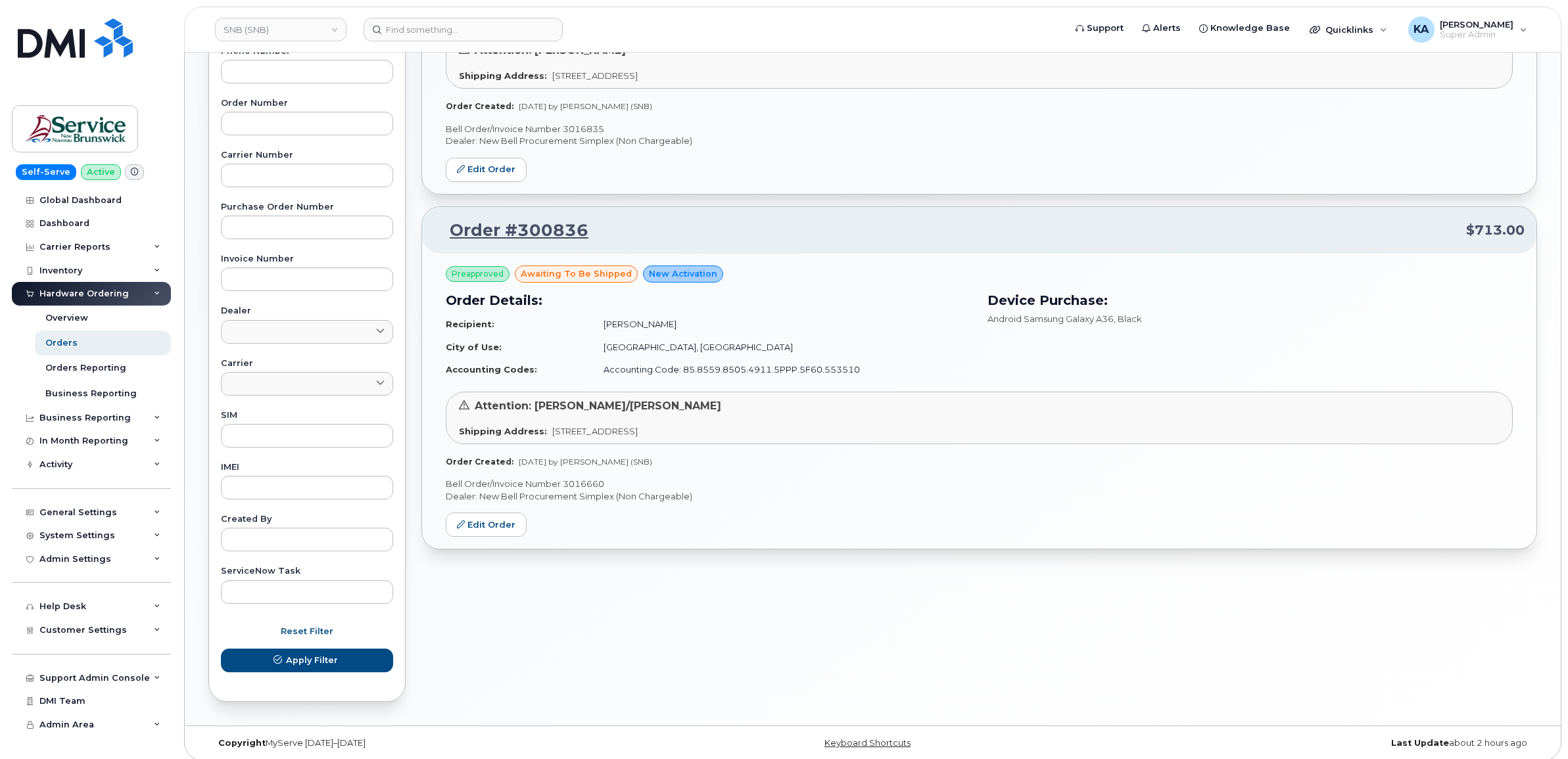
scroll to position [339, 0]
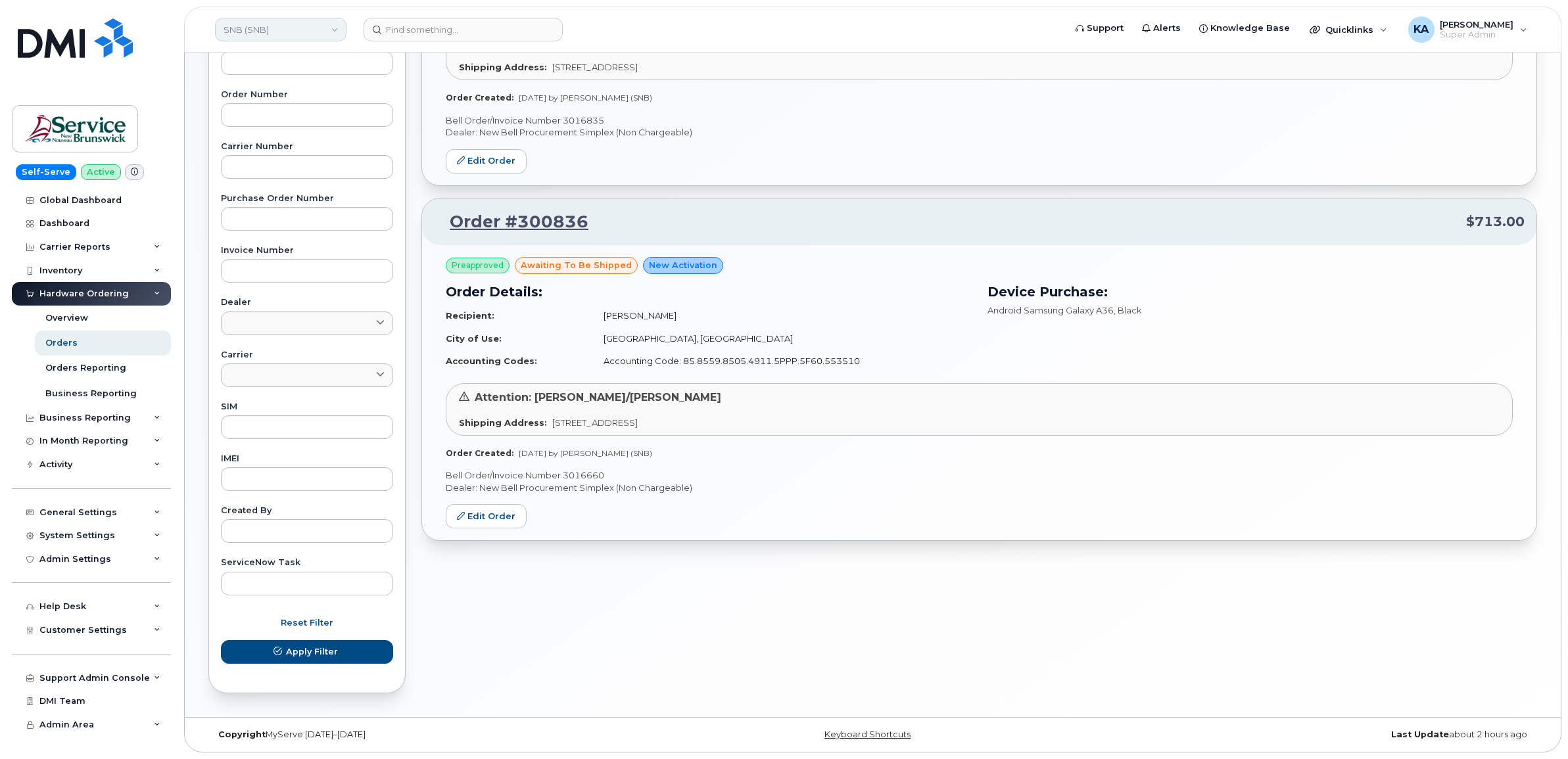
click at [263, 28] on link "SNB (SNB)" at bounding box center [281, 29] width 132 height 24
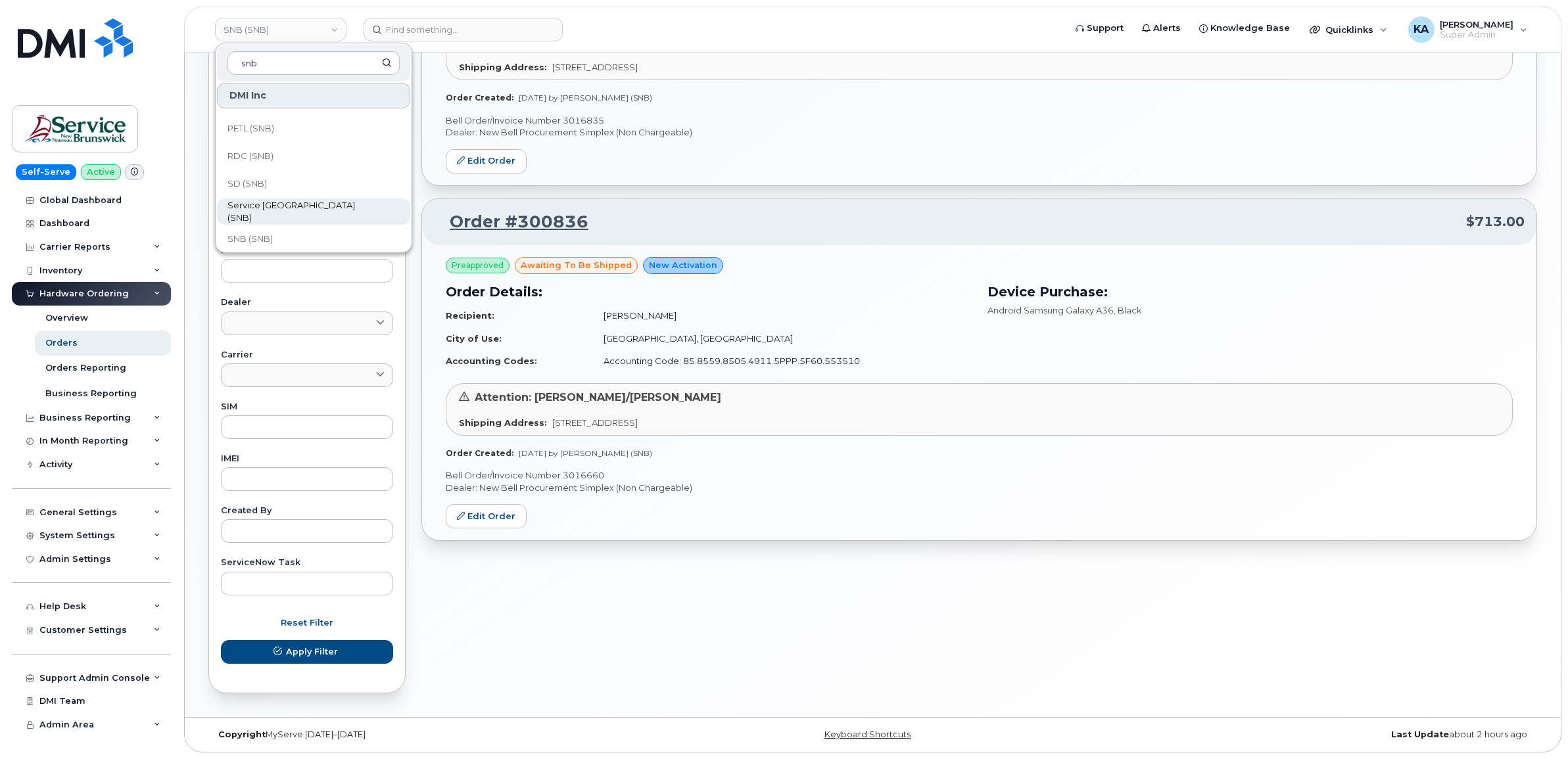
type input "snb"
click at [262, 212] on span "Service [GEOGRAPHIC_DATA] (SNB)" at bounding box center [303, 212] width 151 height 26
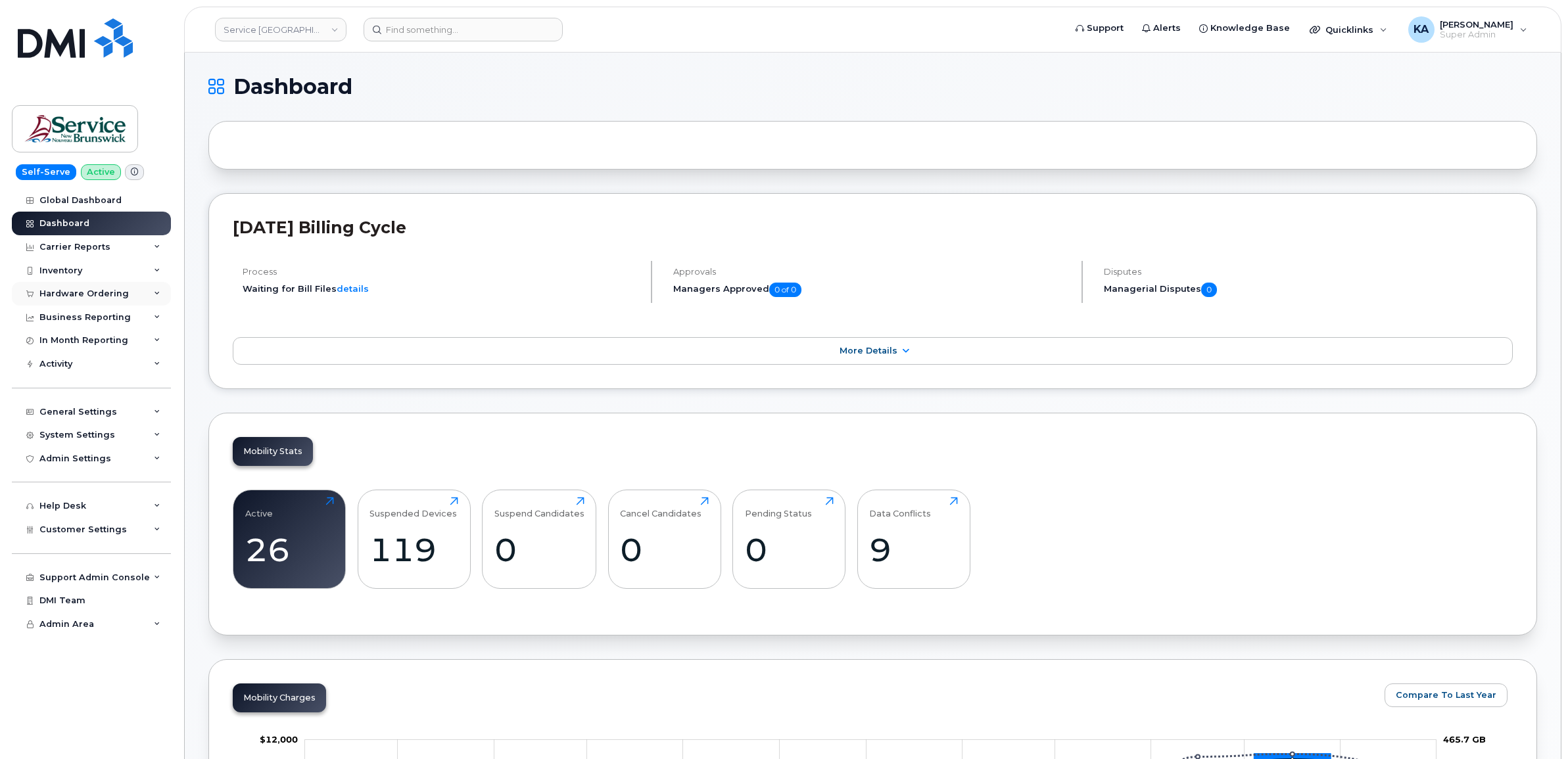
click at [106, 294] on div "Hardware Ordering" at bounding box center [84, 294] width 89 height 11
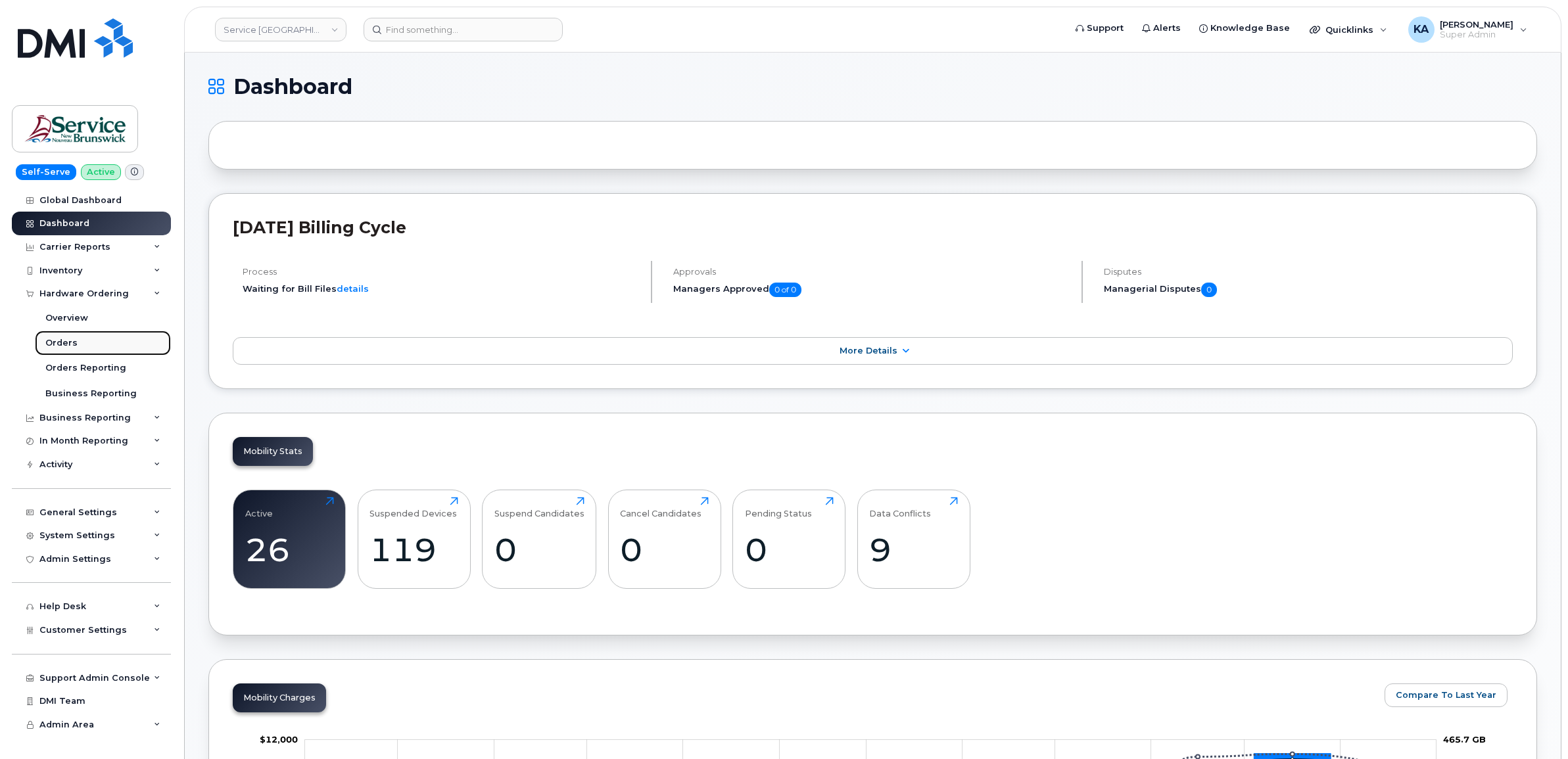
click at [61, 348] on div "Orders" at bounding box center [62, 343] width 32 height 12
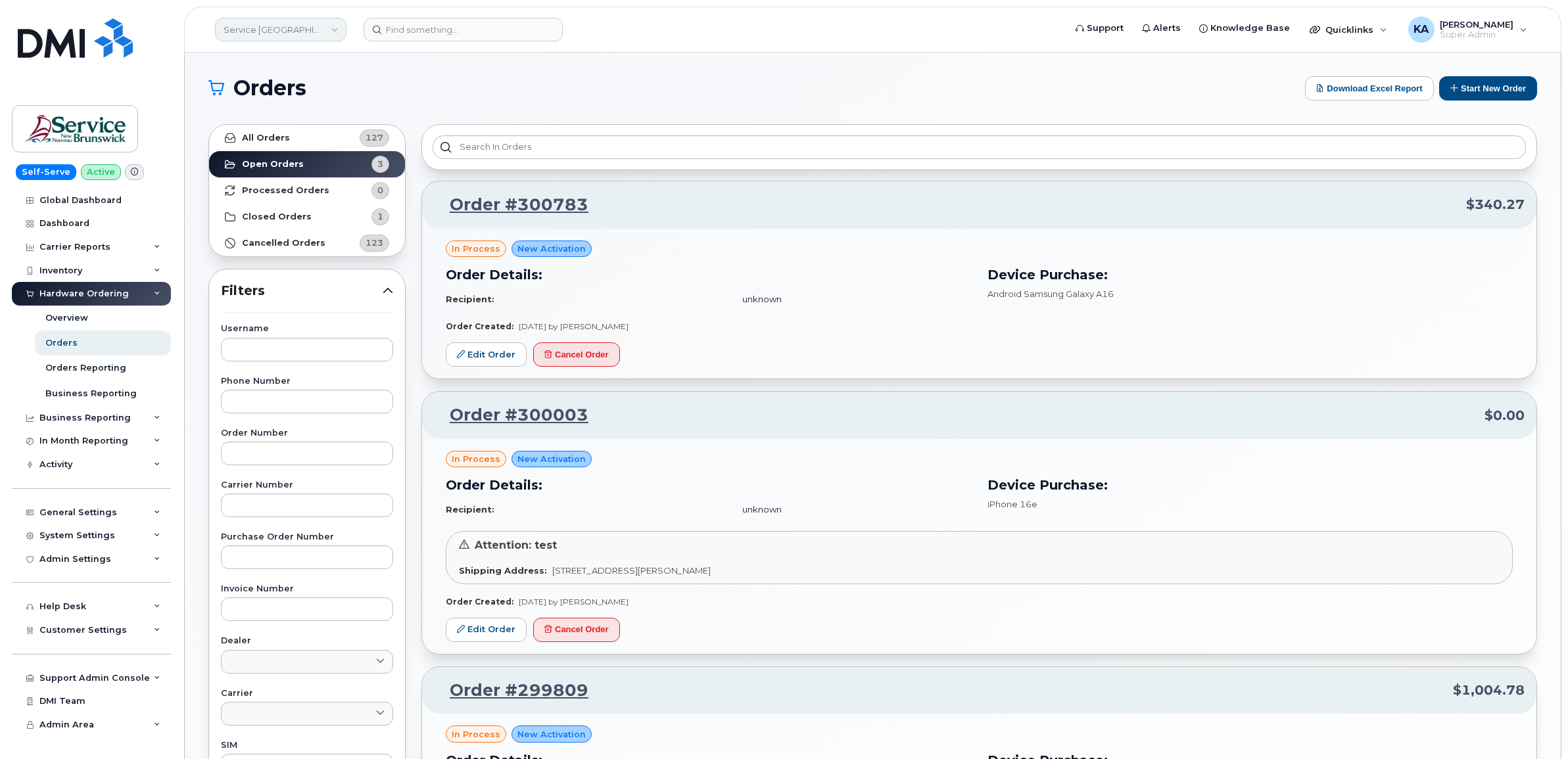
click at [282, 35] on link "Service [GEOGRAPHIC_DATA] (SNB)" at bounding box center [281, 29] width 132 height 24
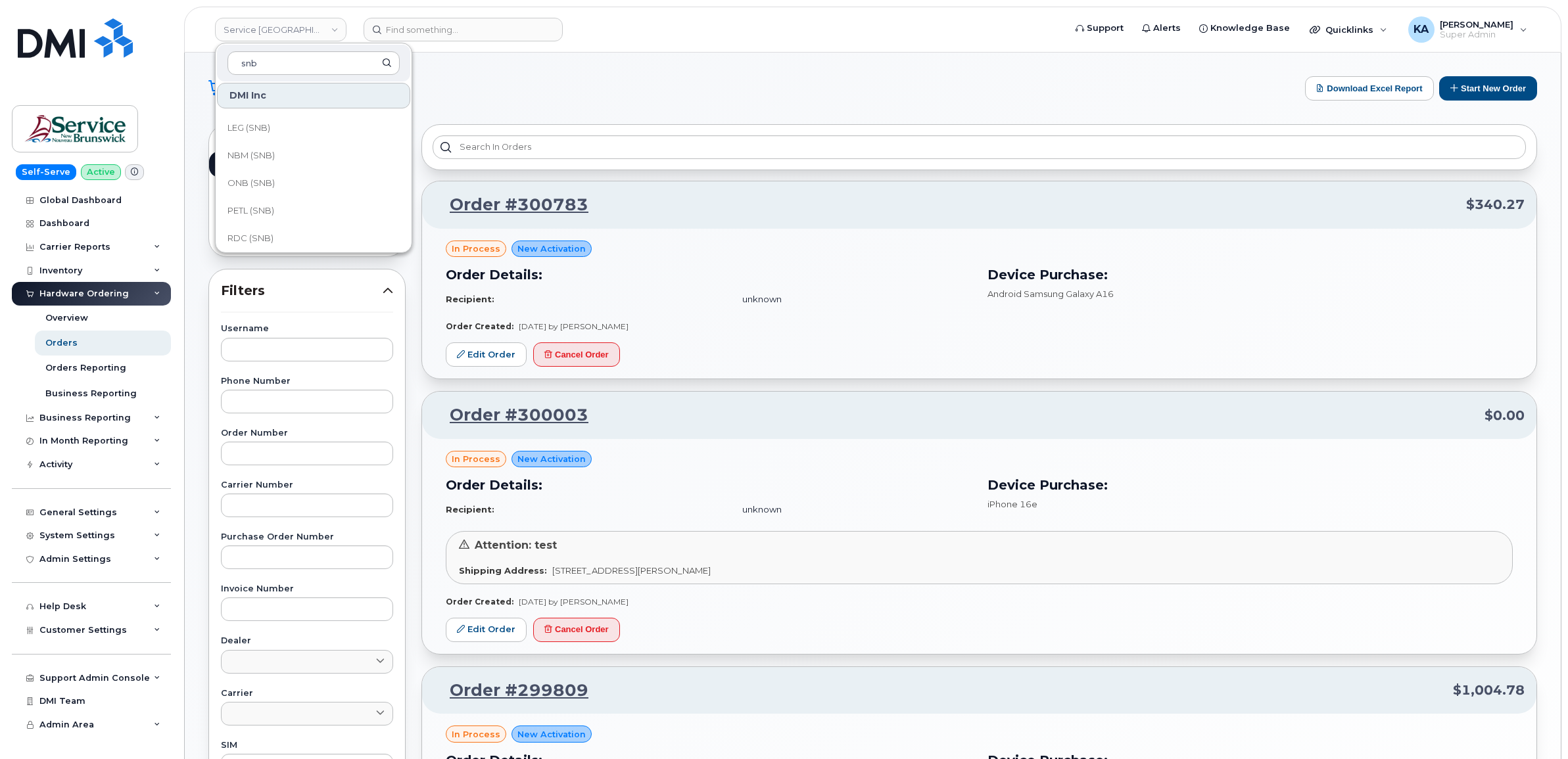
scroll to position [575, 0]
type input "snb"
click at [259, 187] on span "SD (SNB)" at bounding box center [247, 183] width 40 height 13
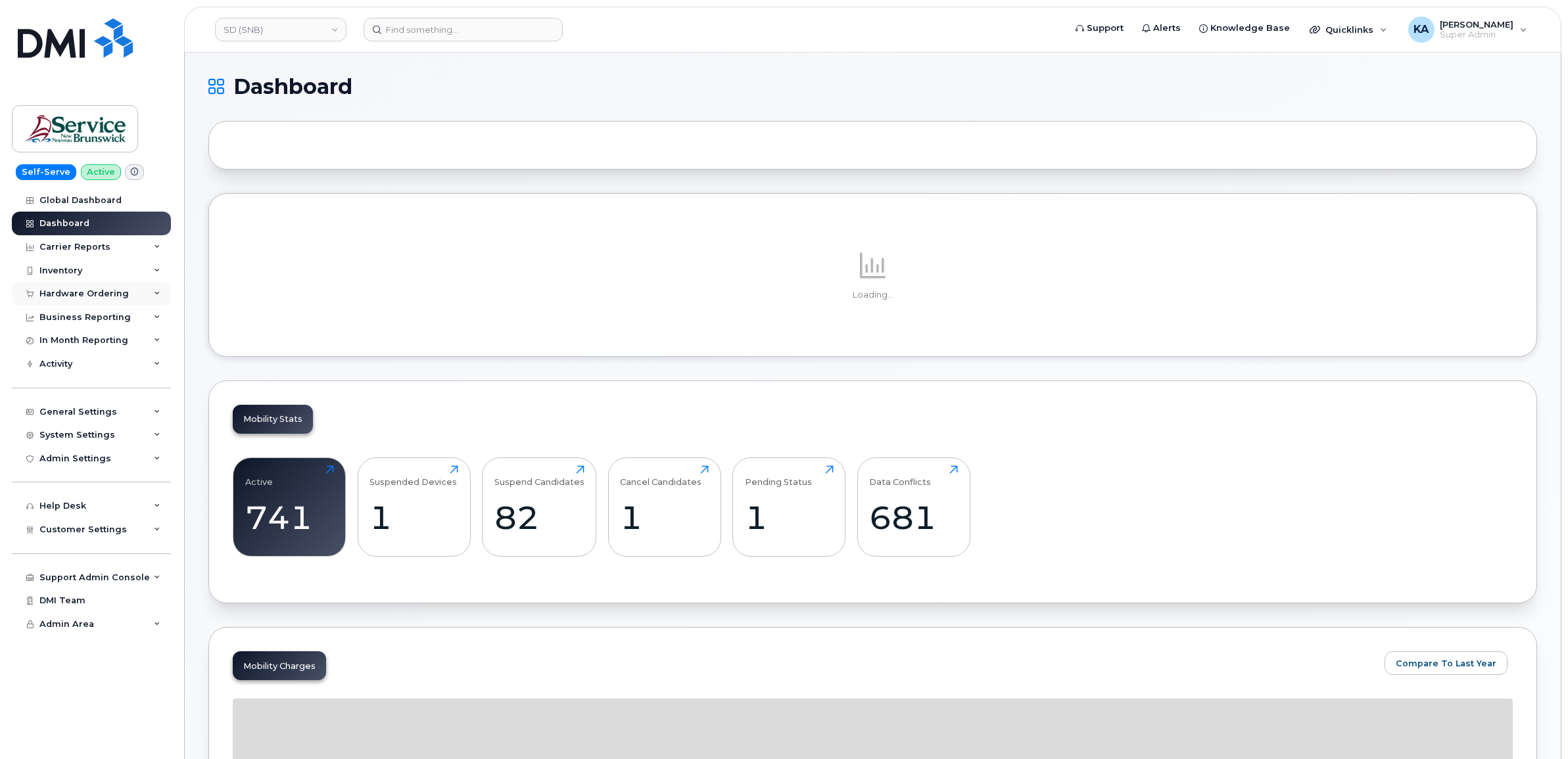
click at [94, 294] on div "Hardware Ordering" at bounding box center [84, 294] width 89 height 11
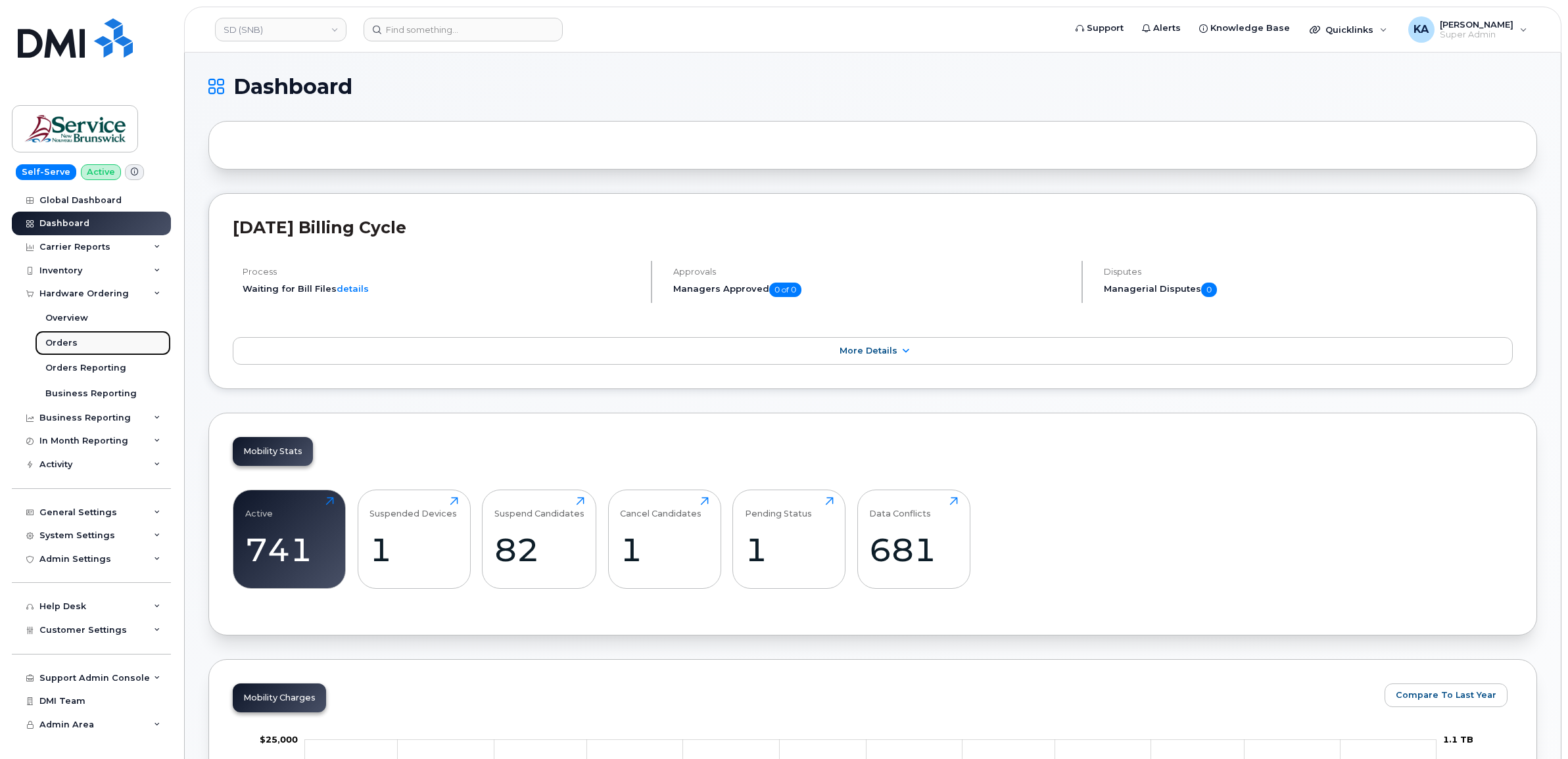
click at [60, 341] on div "Orders" at bounding box center [62, 343] width 32 height 12
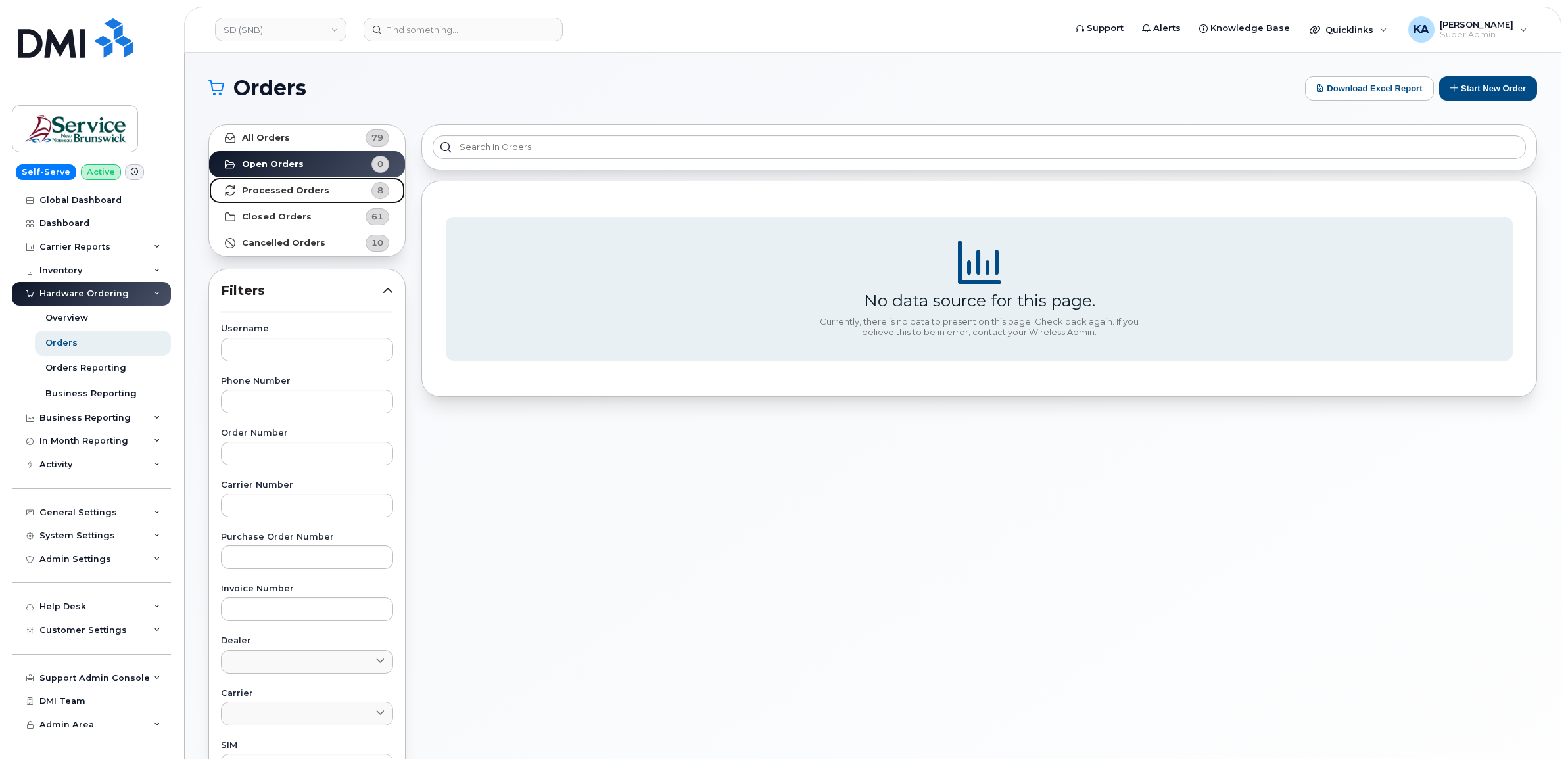
click at [306, 189] on strong "Processed Orders" at bounding box center [285, 191] width 87 height 11
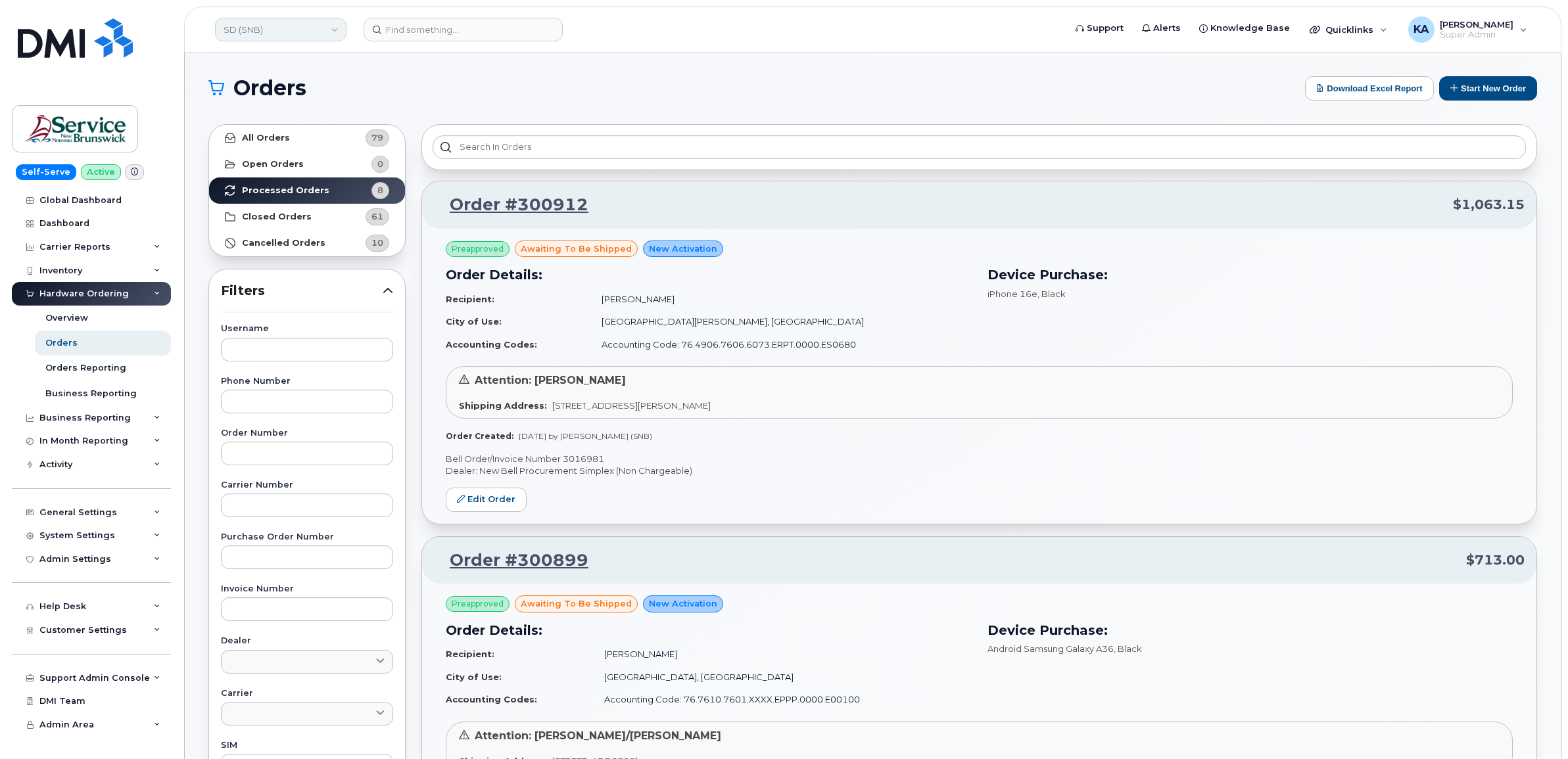
click at [280, 31] on link "SD (SNB)" at bounding box center [281, 29] width 132 height 24
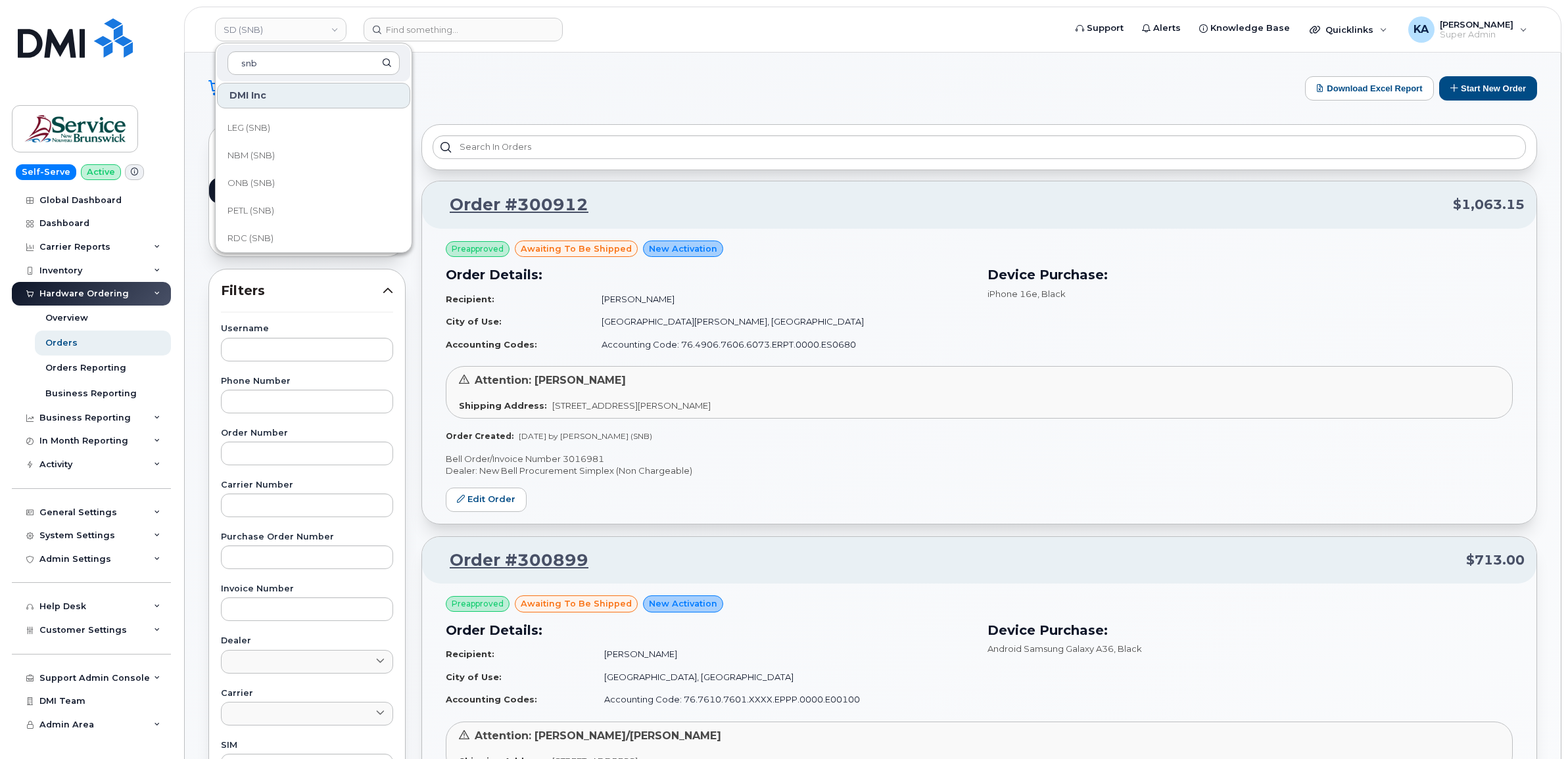
scroll to position [575, 0]
type input "snb"
click at [254, 153] on span "RDC (SNB)" at bounding box center [250, 156] width 46 height 13
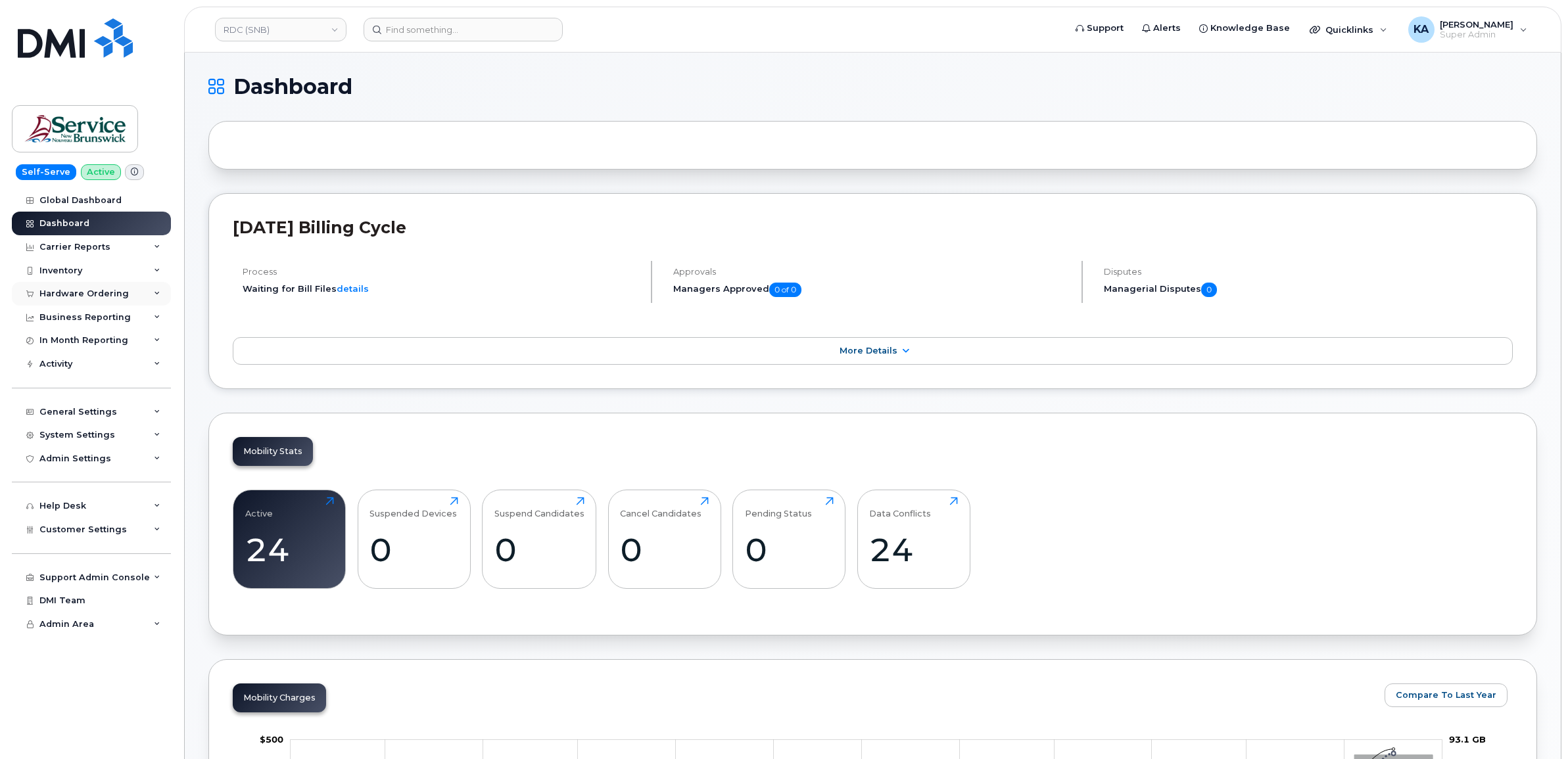
click at [128, 297] on div "Hardware Ordering" at bounding box center [91, 294] width 159 height 24
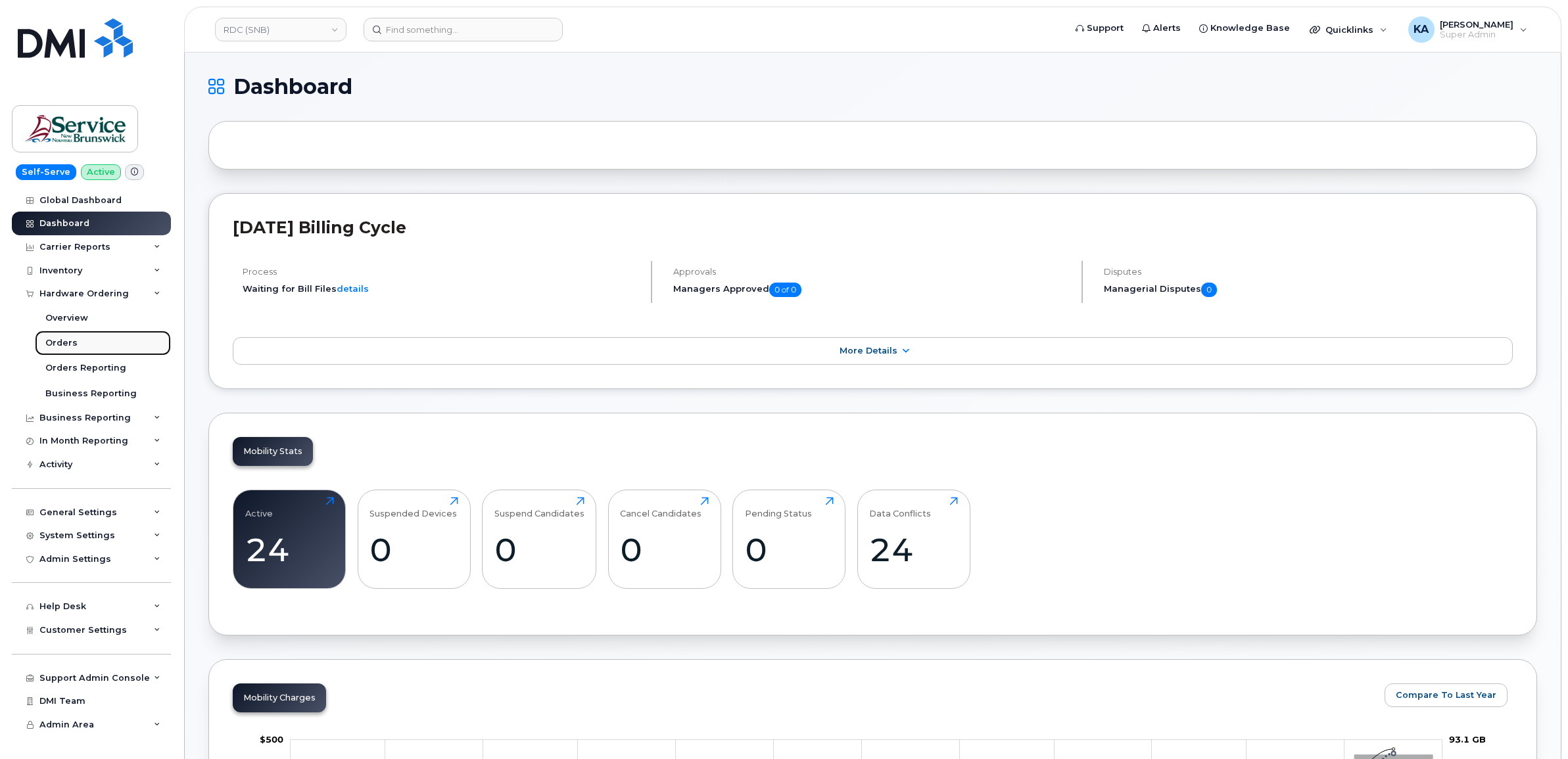
click at [68, 342] on div "Orders" at bounding box center [62, 343] width 32 height 12
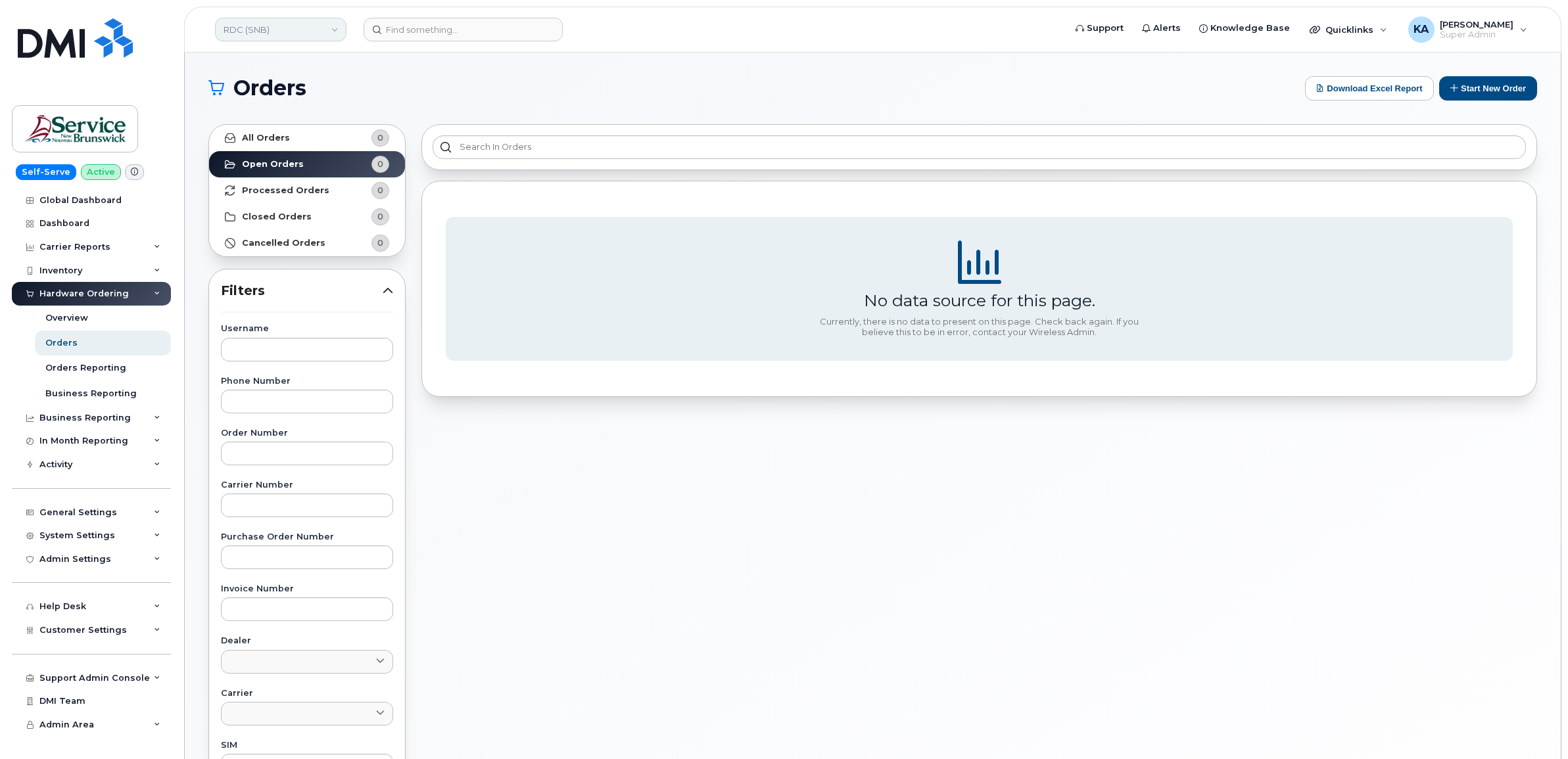
click at [294, 31] on link "RDC (SNB)" at bounding box center [281, 29] width 132 height 24
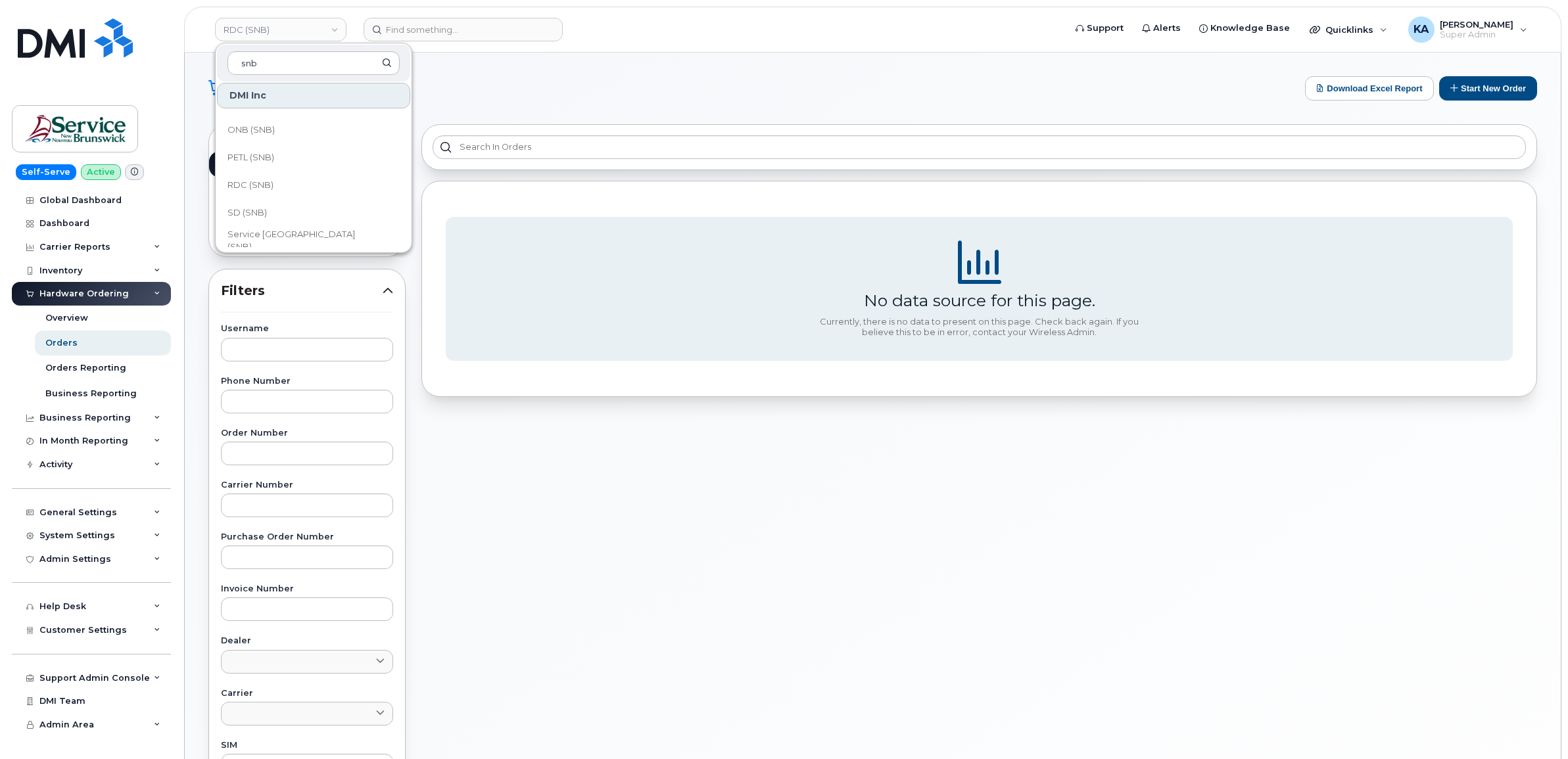
scroll to position [575, 0]
type input "snb"
click at [264, 126] on span "PETL (SNB)" at bounding box center [250, 129] width 46 height 13
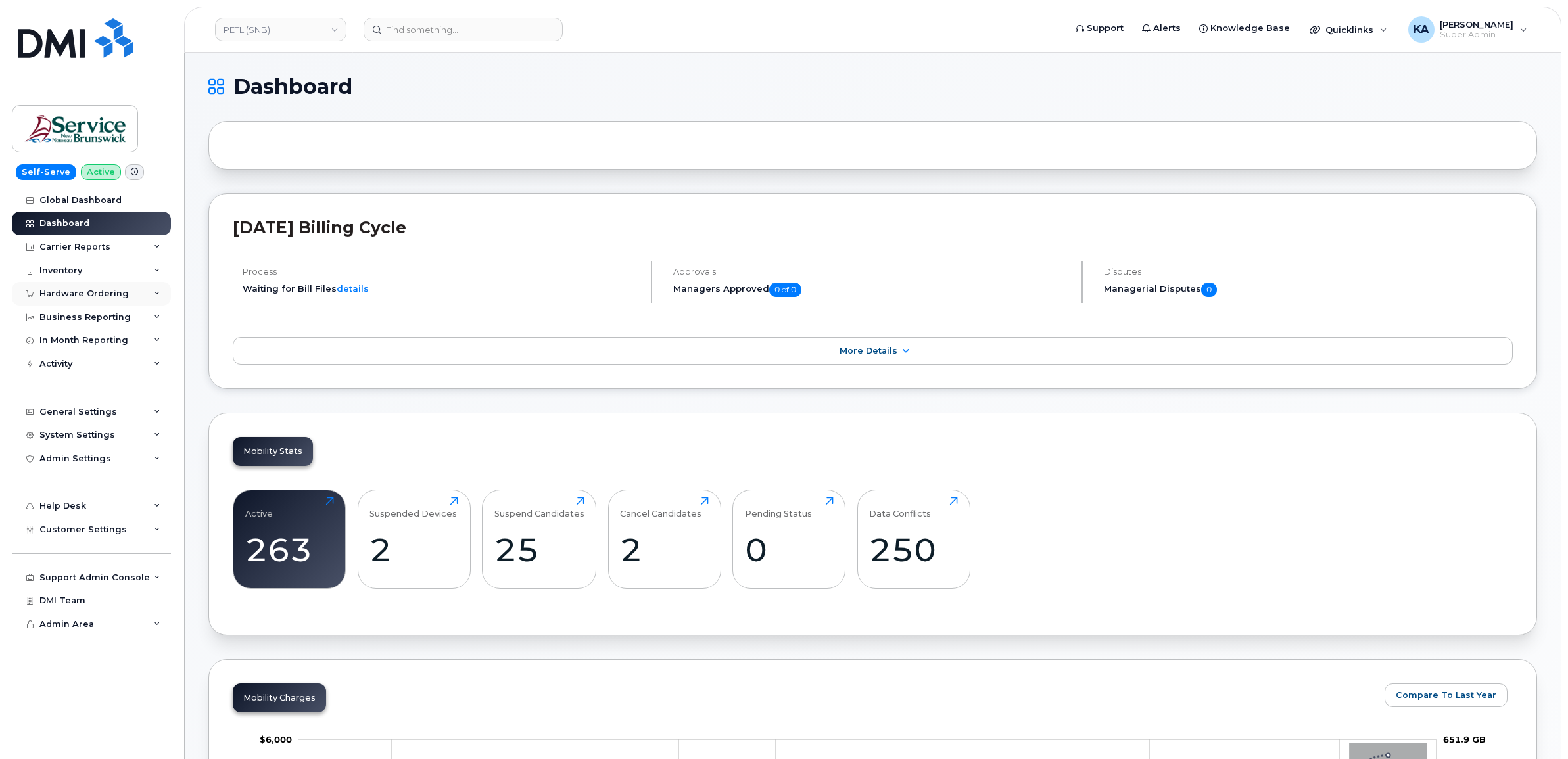
click at [109, 292] on div "Hardware Ordering" at bounding box center [84, 294] width 89 height 11
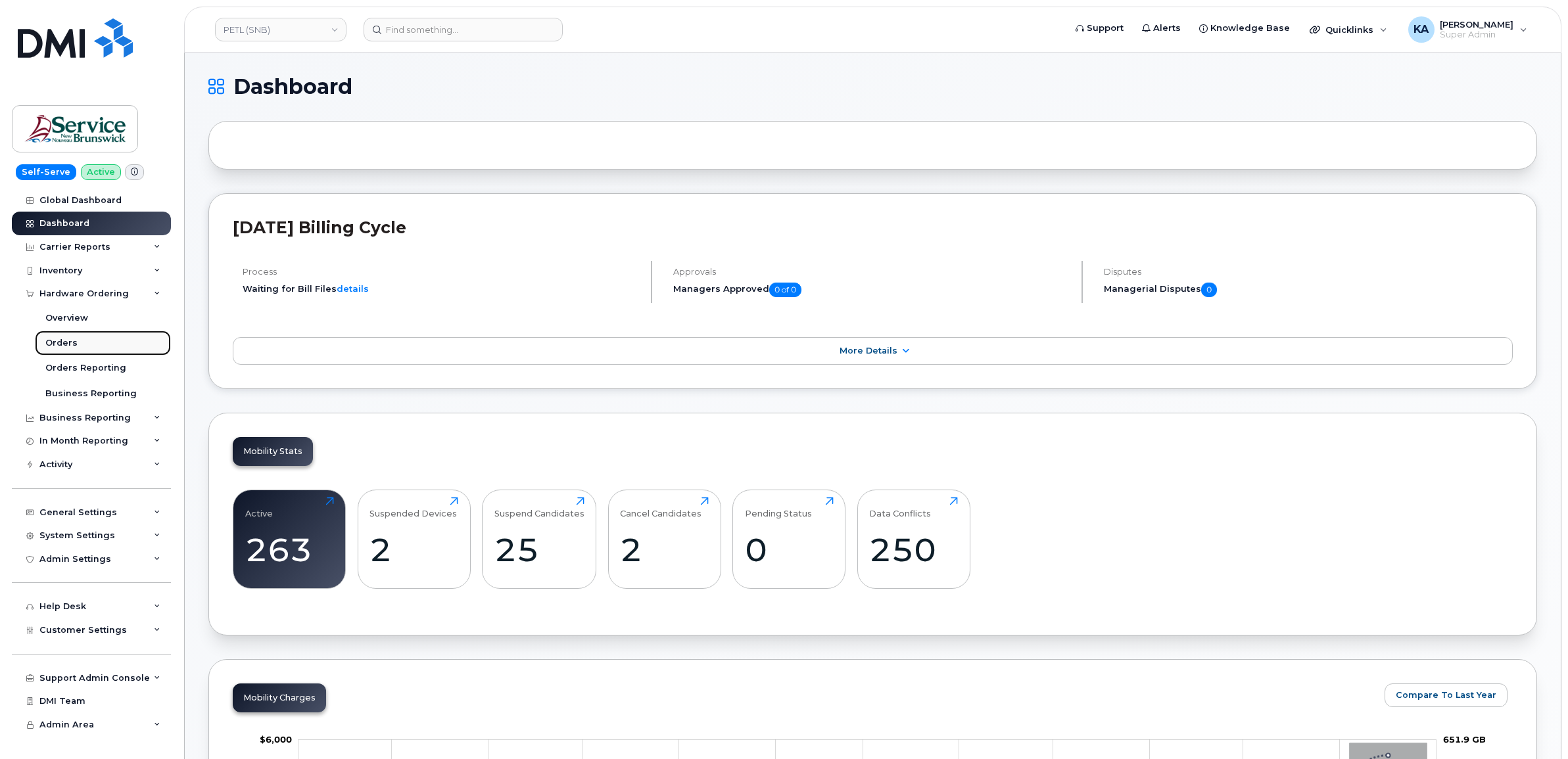
click at [69, 341] on div "Orders" at bounding box center [62, 343] width 32 height 12
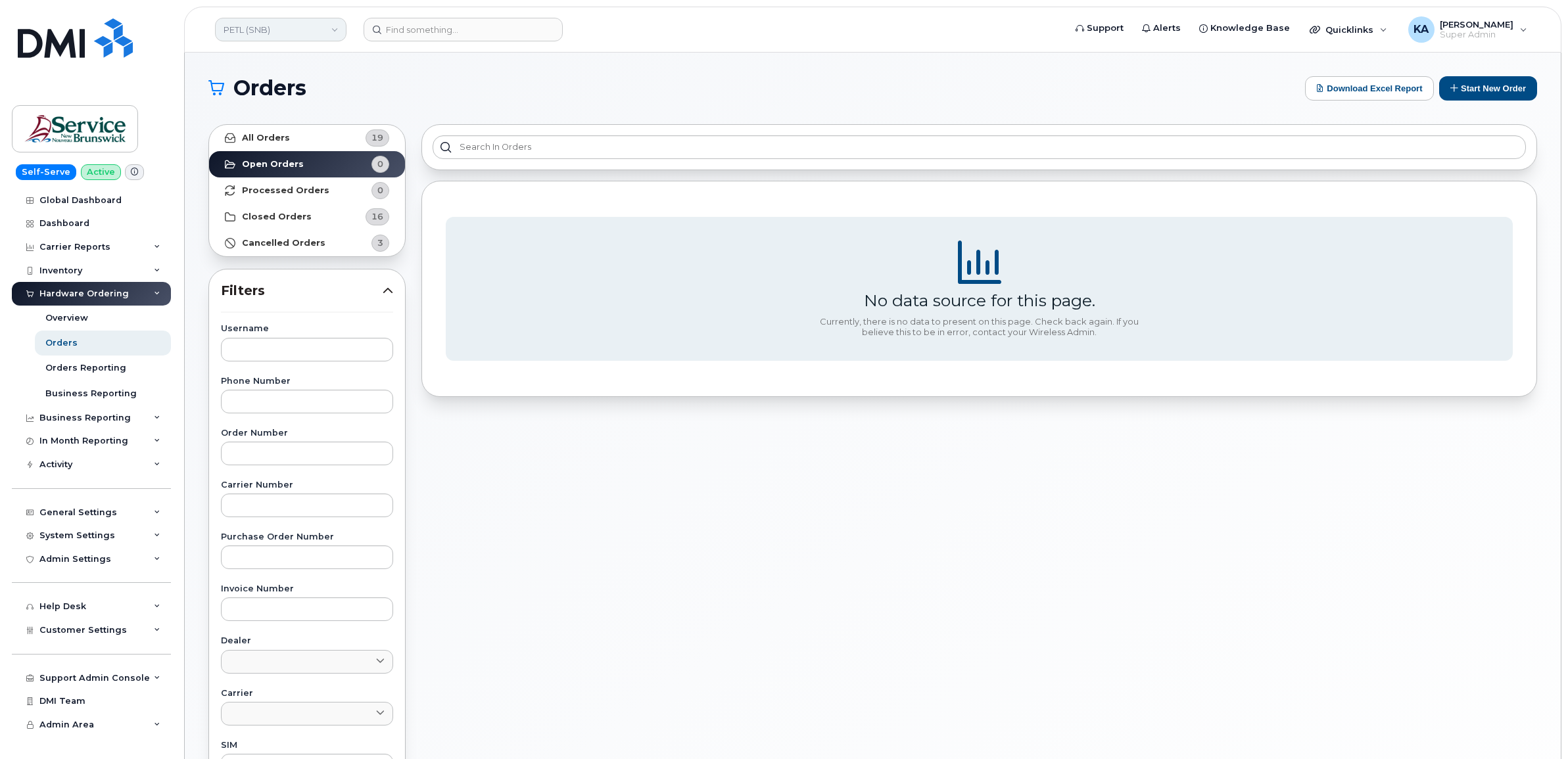
click at [282, 27] on link "PETL (SNB)" at bounding box center [281, 29] width 132 height 24
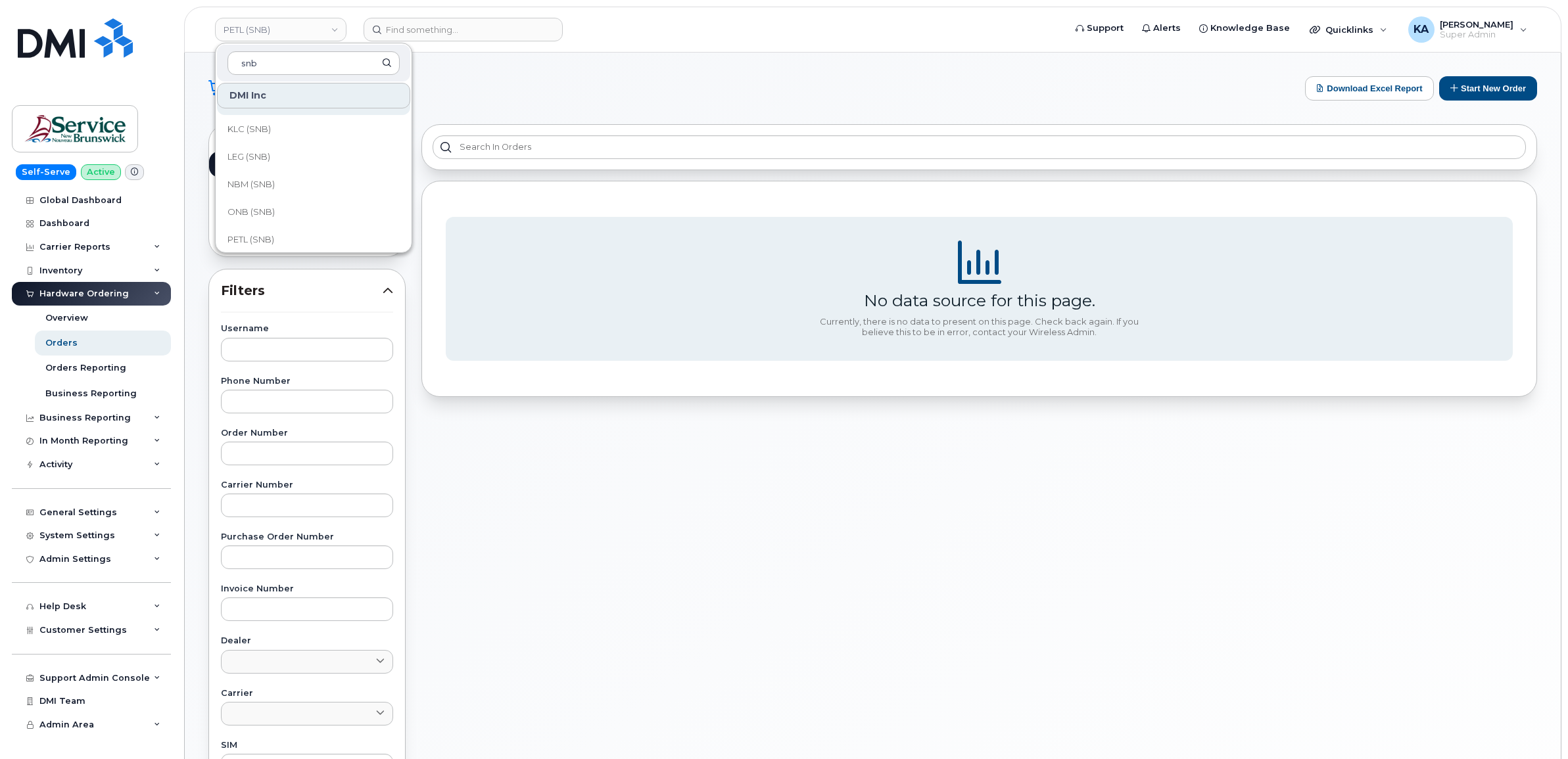
scroll to position [493, 0]
type input "snb"
click at [244, 182] on span "ONB (SNB)" at bounding box center [251, 183] width 47 height 13
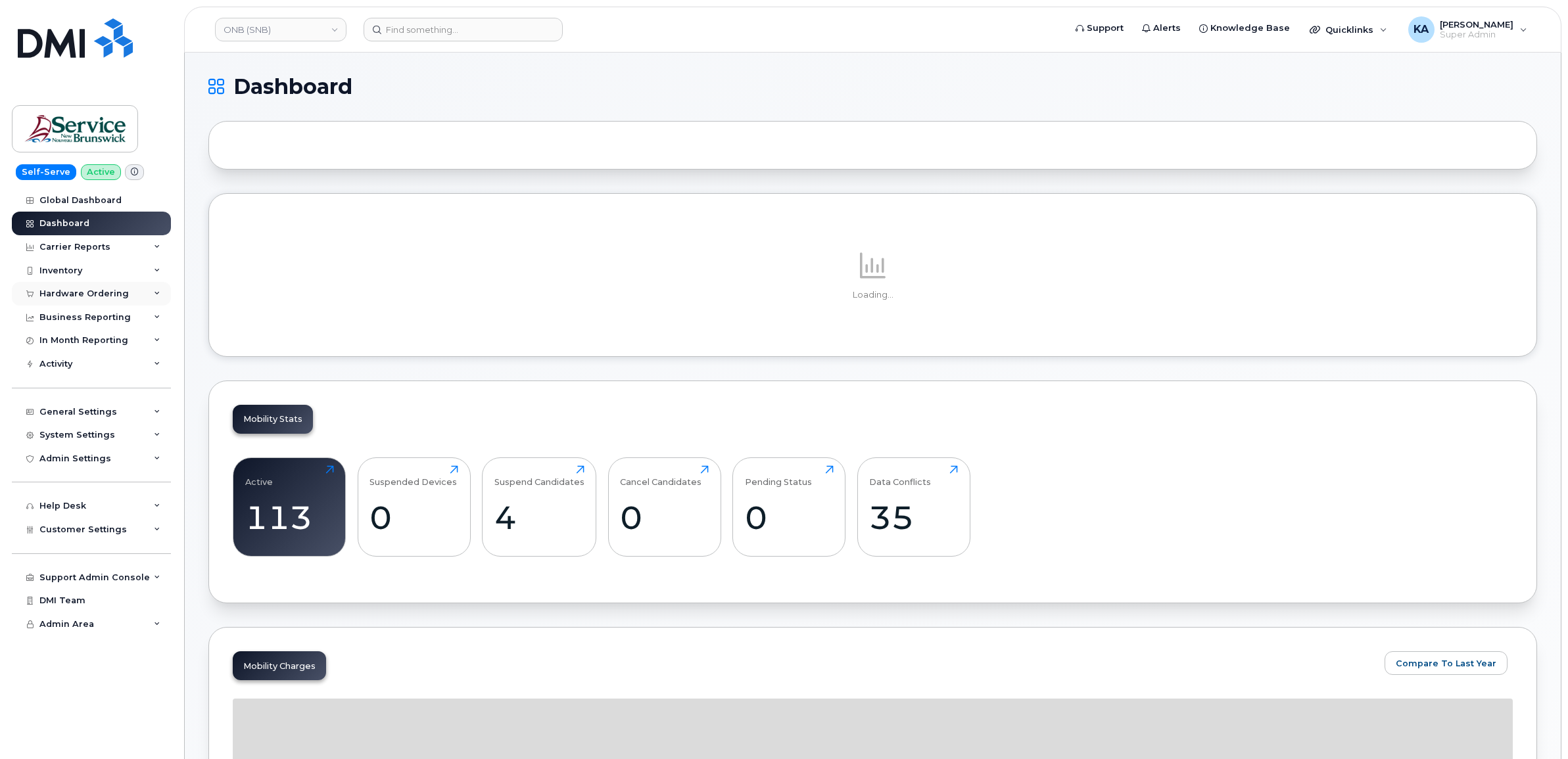
click at [75, 287] on div "Hardware Ordering" at bounding box center [91, 294] width 159 height 24
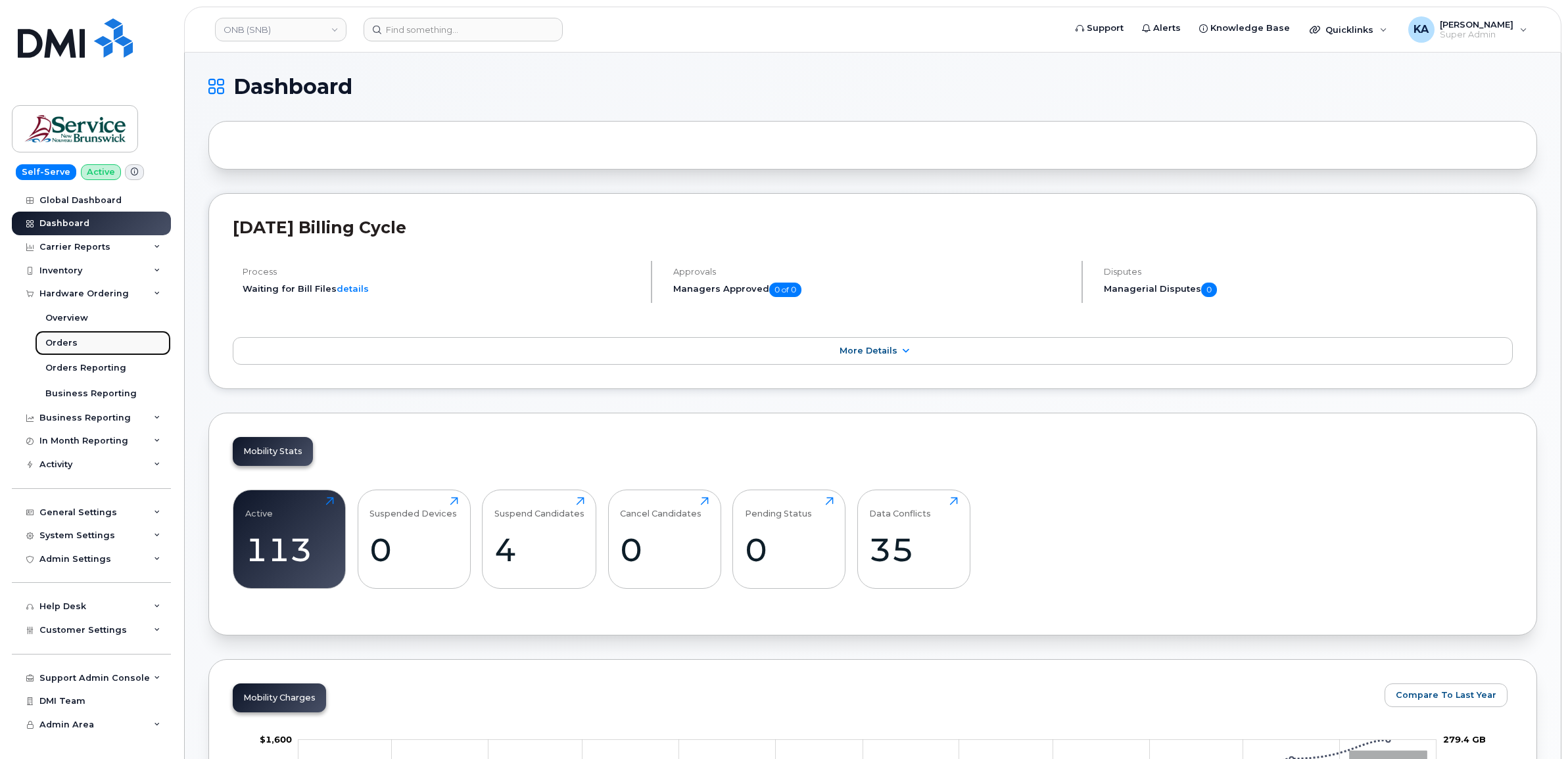
click at [60, 340] on div "Orders" at bounding box center [62, 343] width 32 height 12
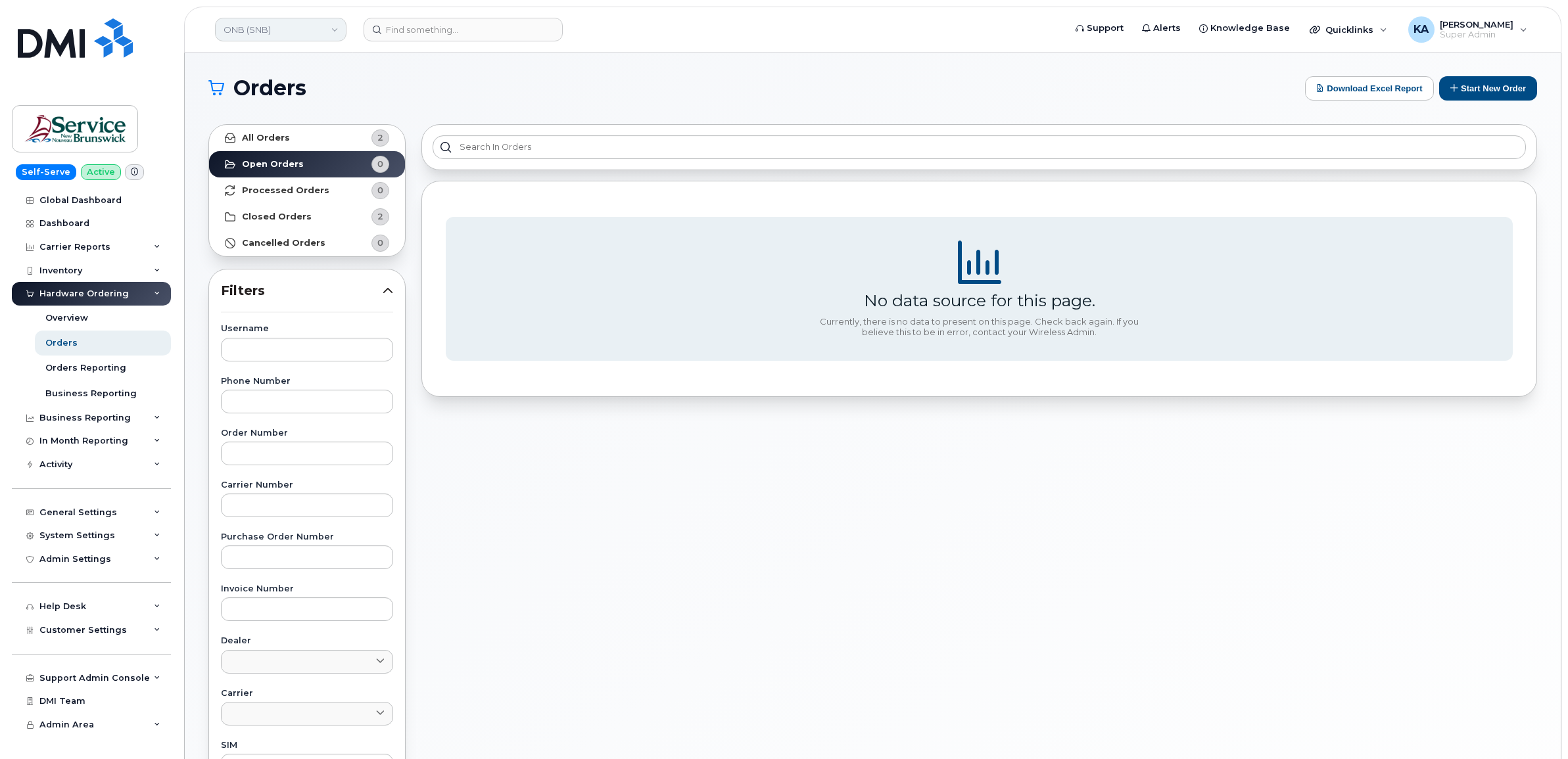
click at [302, 27] on link "ONB (SNB)" at bounding box center [281, 29] width 132 height 24
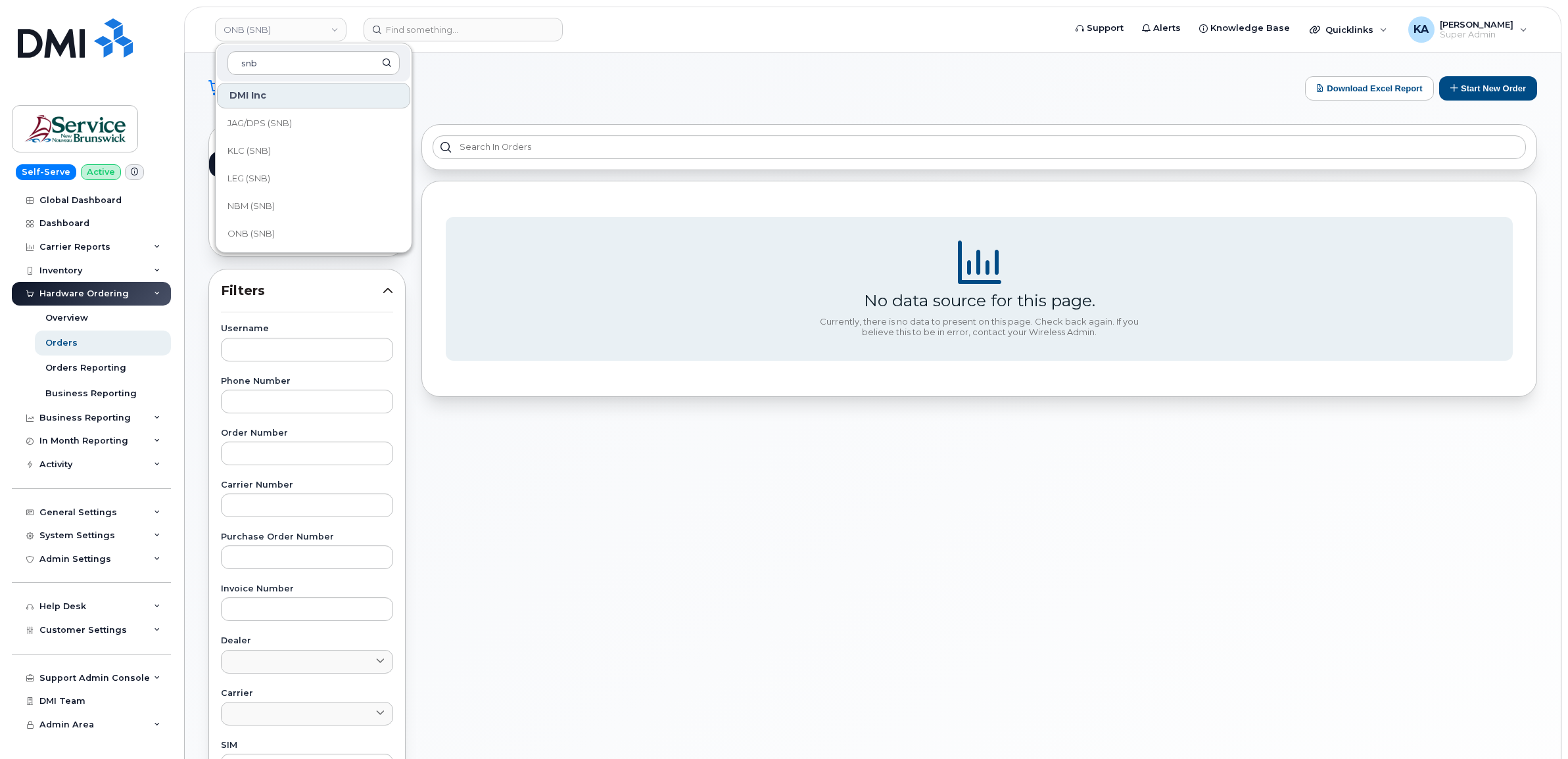
scroll to position [493, 0]
type input "snb"
click at [266, 155] on span "NBM (SNB)" at bounding box center [251, 155] width 47 height 13
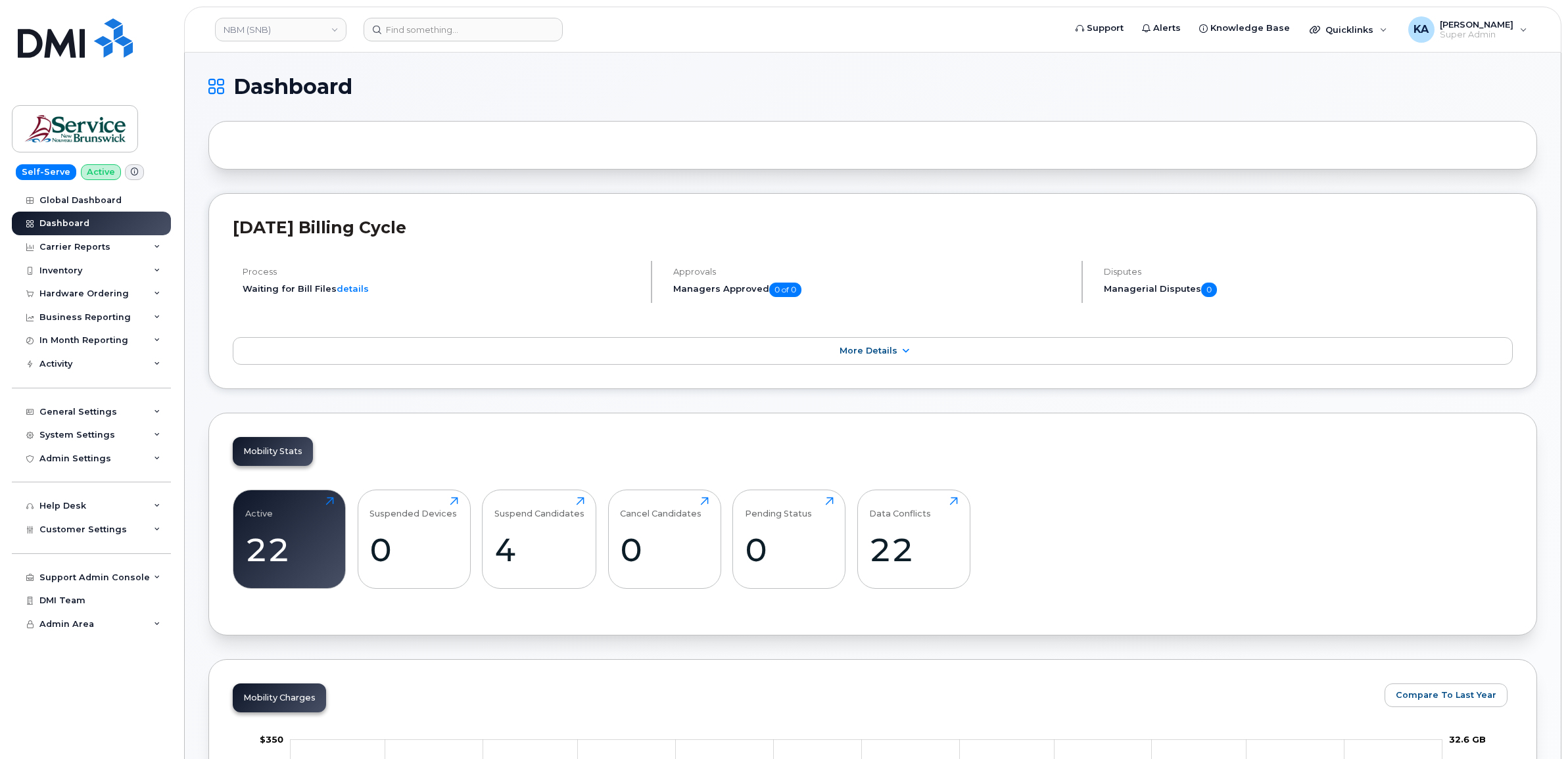
click at [94, 291] on div "Hardware Ordering" at bounding box center [84, 294] width 89 height 11
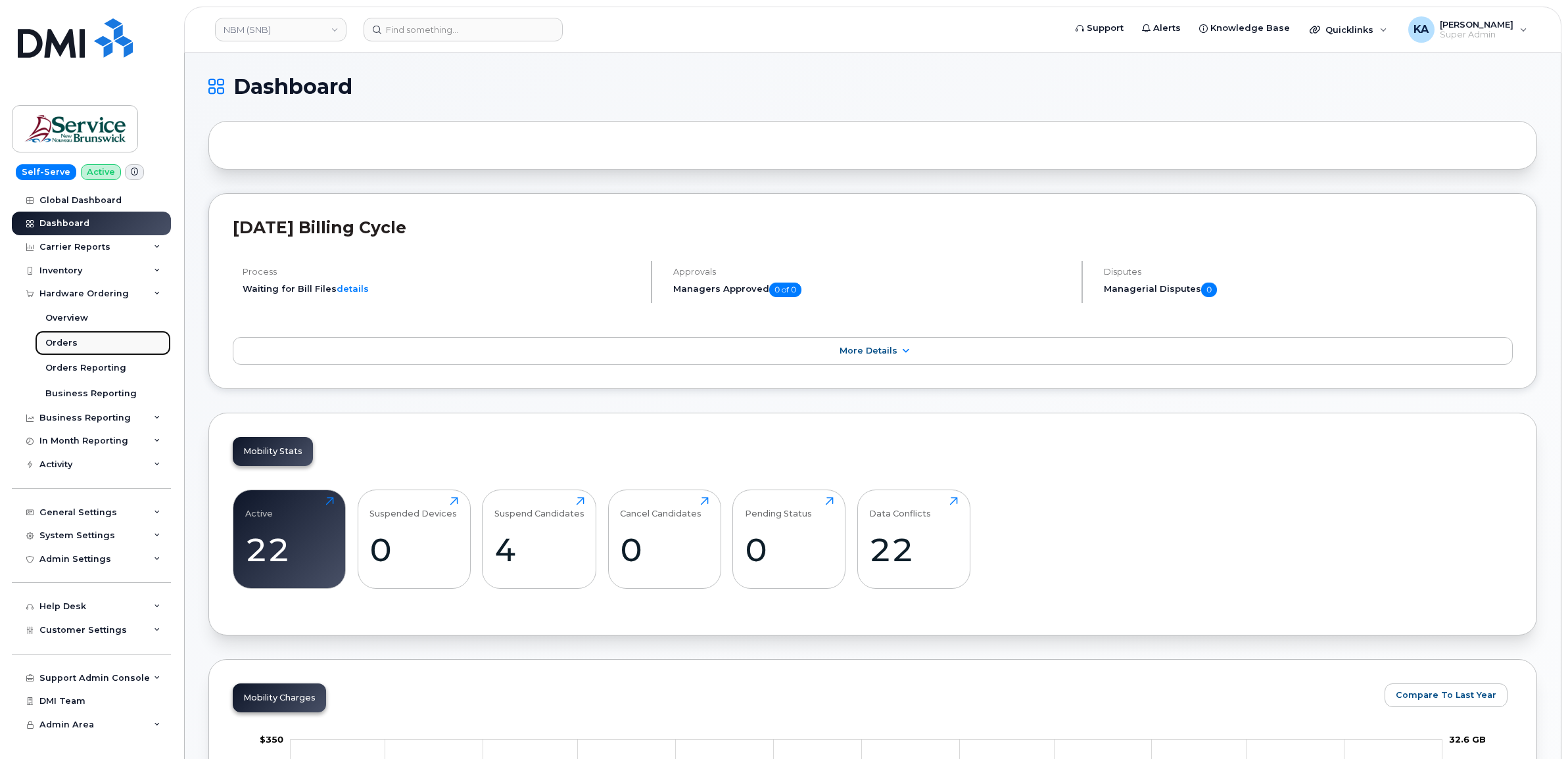
click at [51, 341] on div "Orders" at bounding box center [62, 343] width 32 height 12
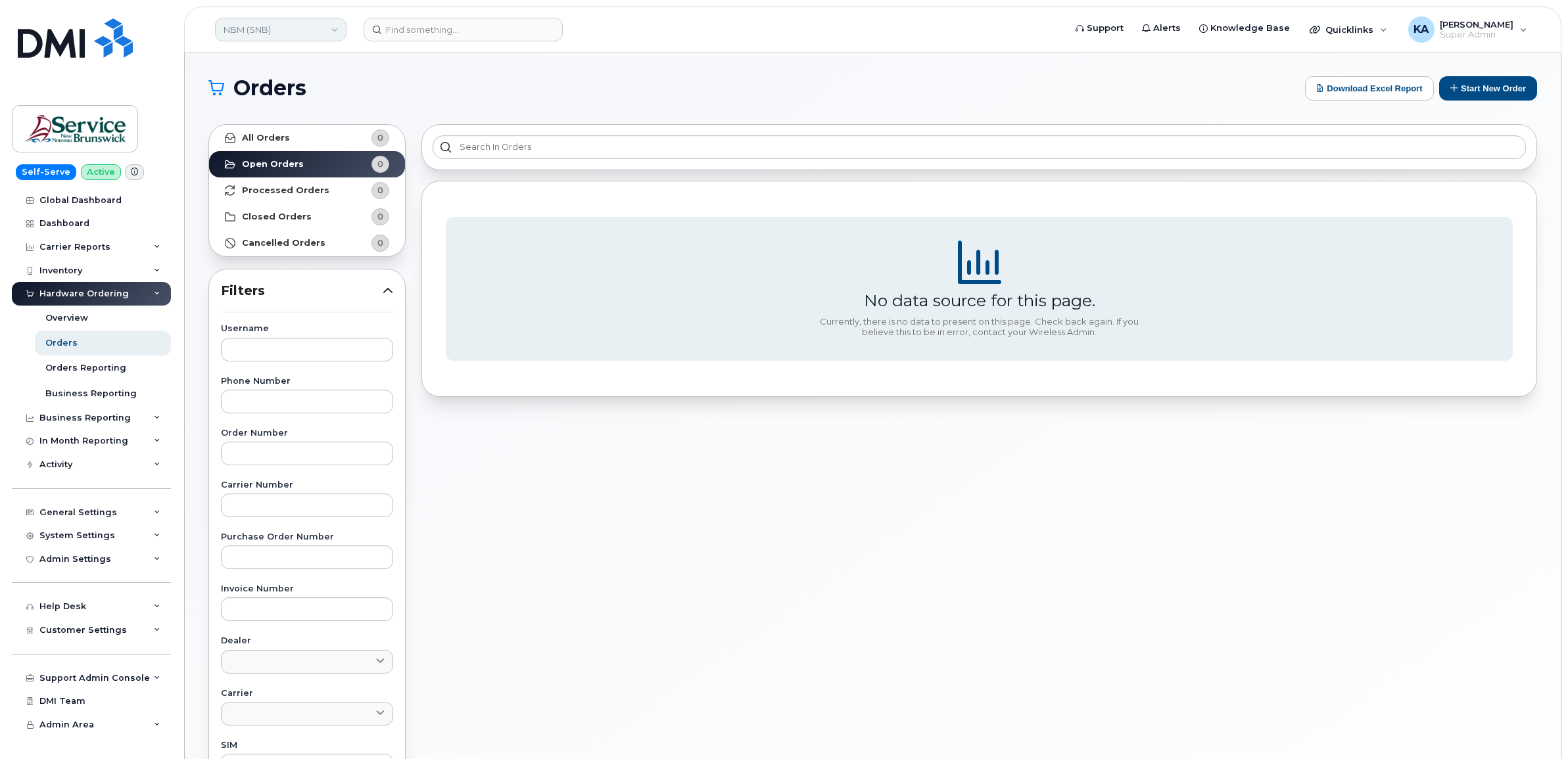
click at [303, 27] on link "NBM (SNB)" at bounding box center [281, 29] width 132 height 24
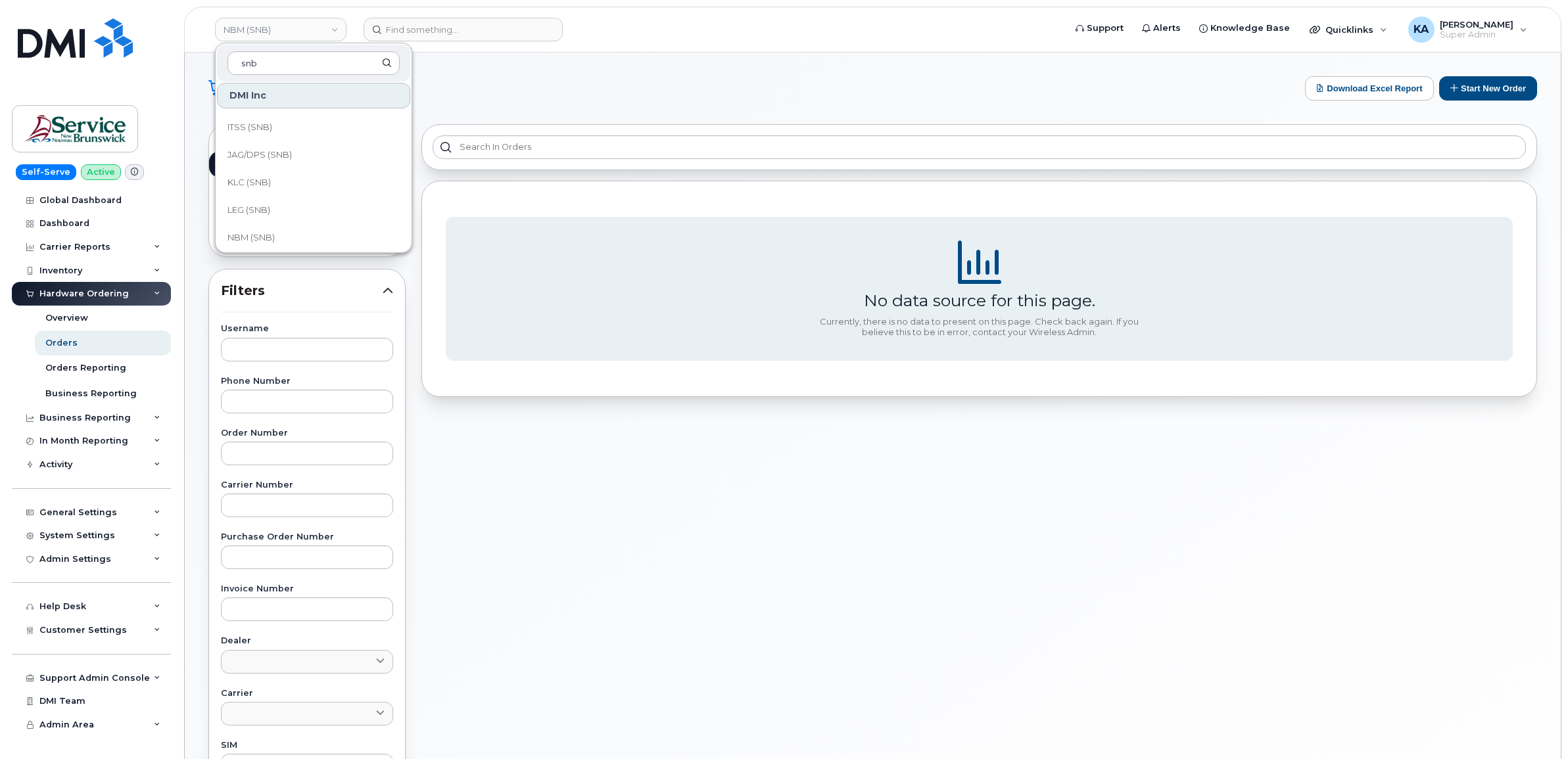
scroll to position [493, 0]
type input "snb"
click at [256, 123] on span "LEG (SNB)" at bounding box center [249, 128] width 43 height 13
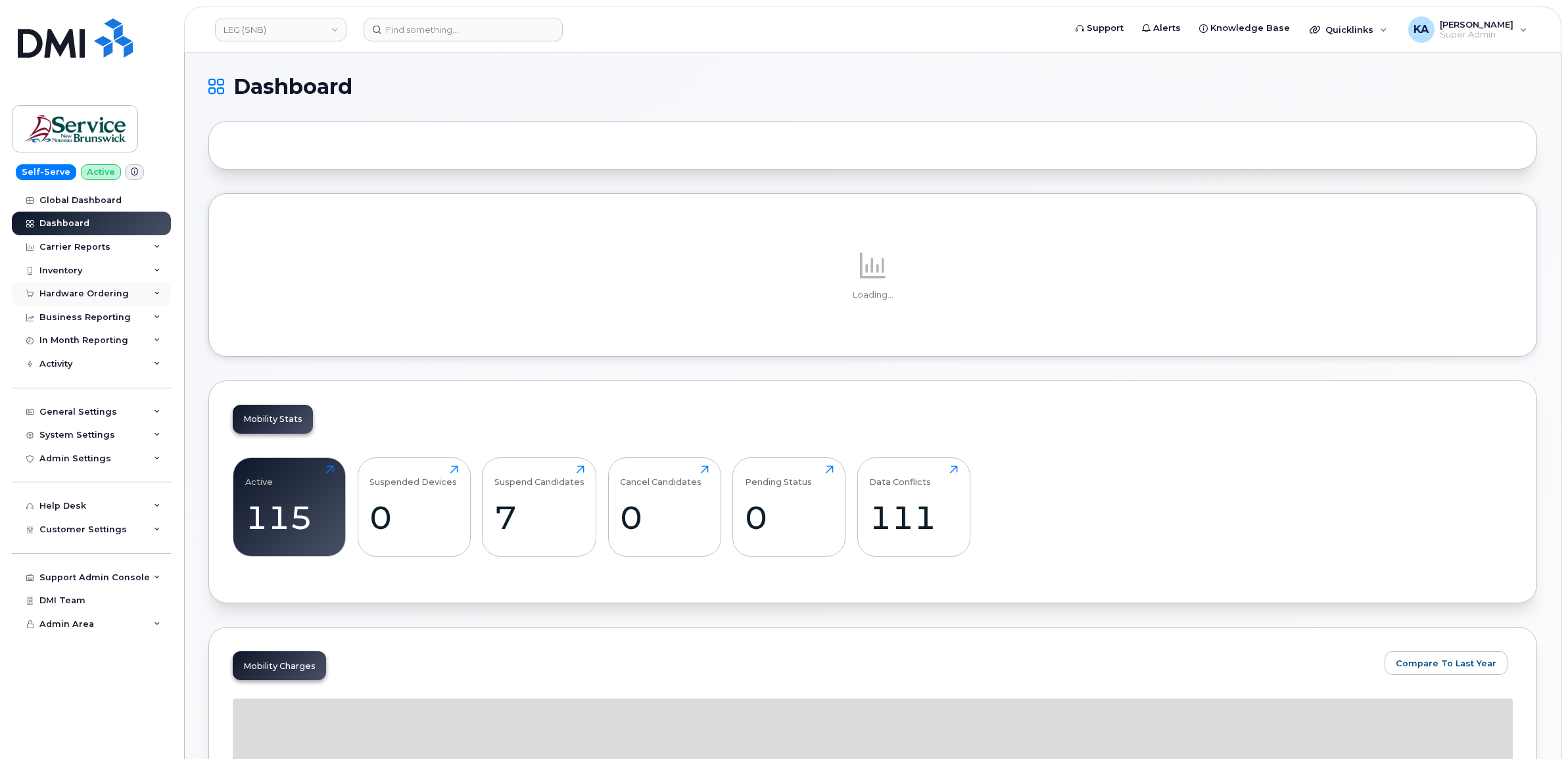
click at [100, 289] on div "Hardware Ordering" at bounding box center [91, 294] width 159 height 24
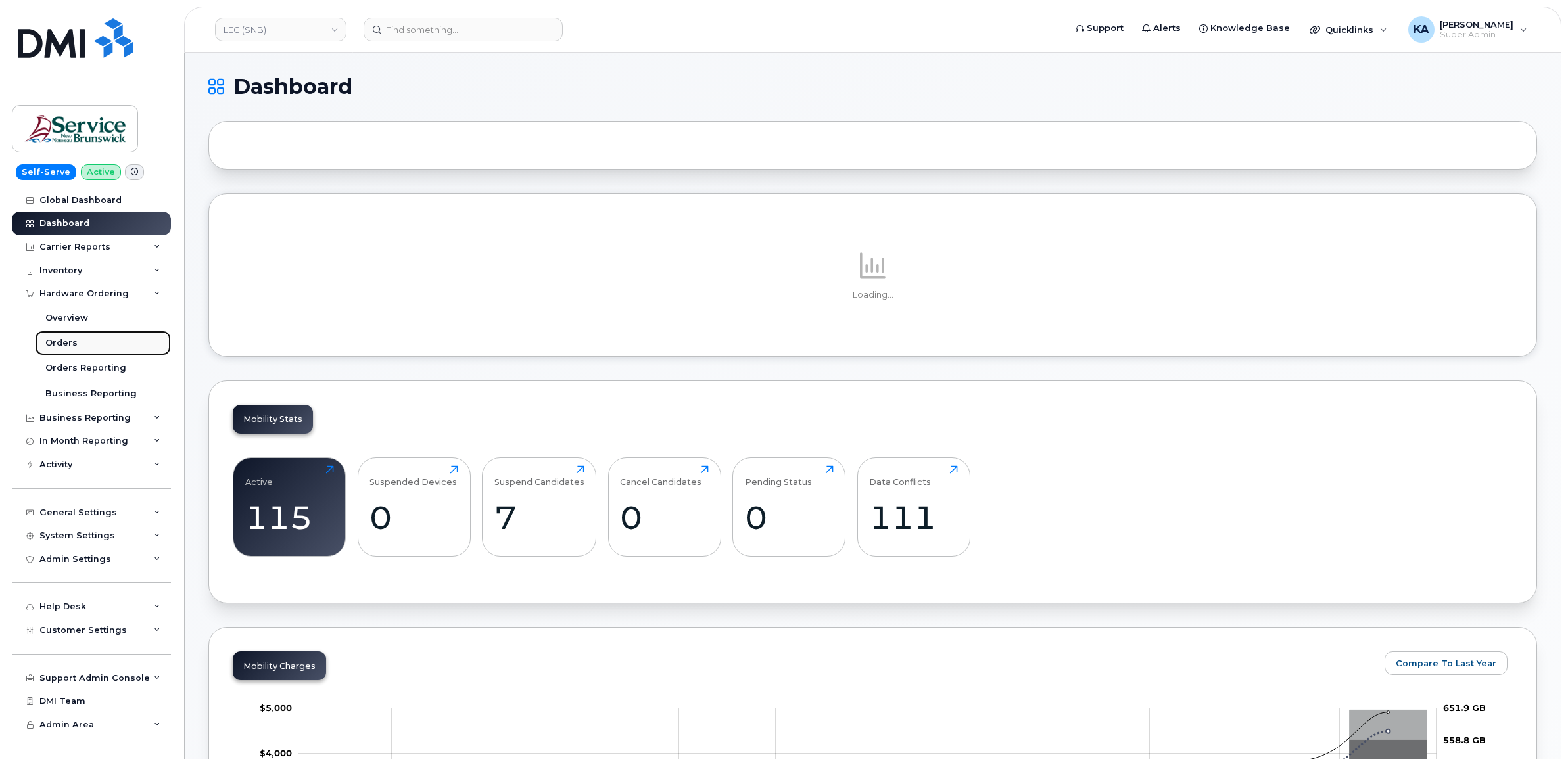
click at [66, 341] on div "Orders" at bounding box center [62, 343] width 32 height 12
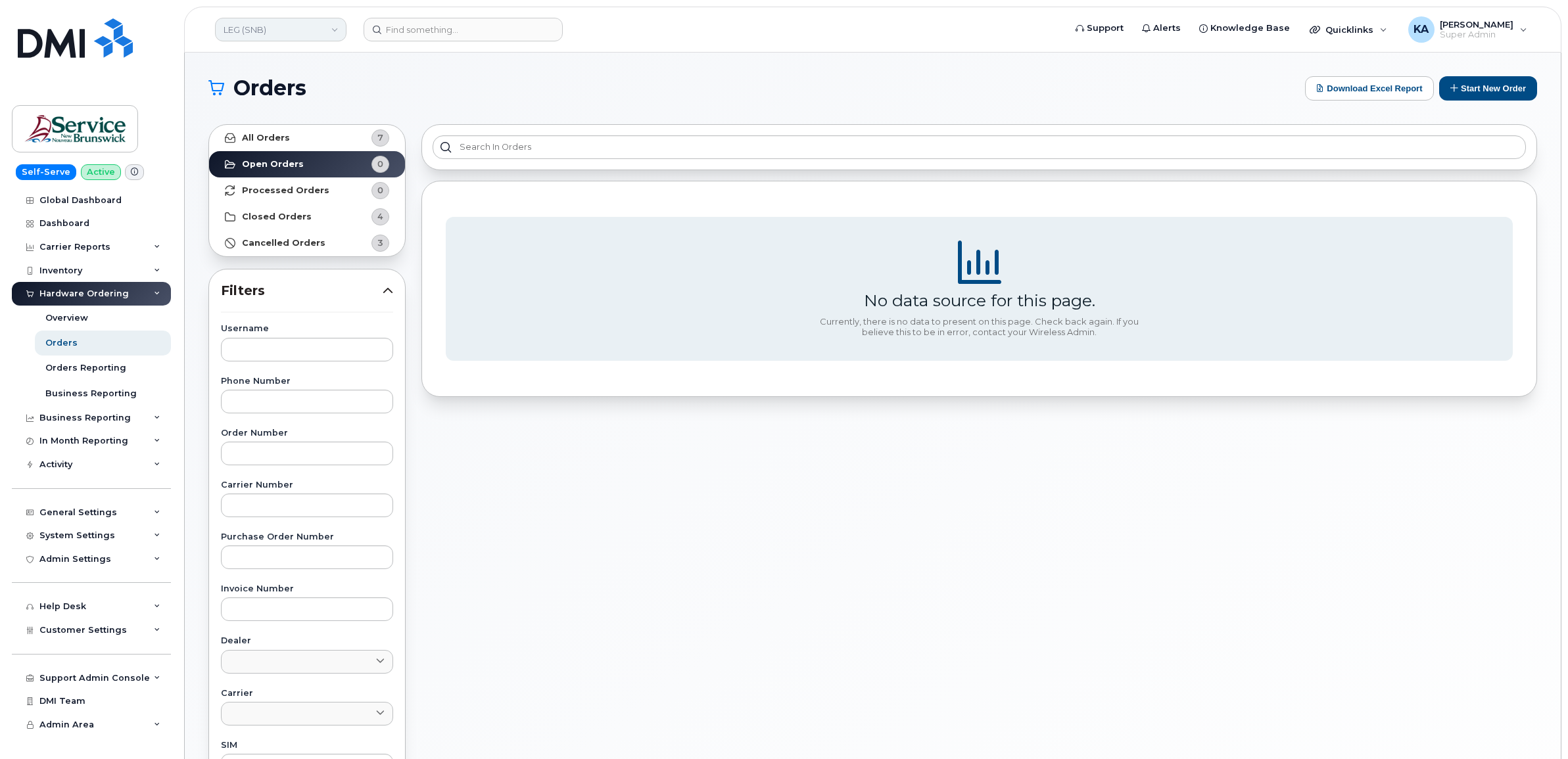
click at [267, 28] on link "LEG (SNB)" at bounding box center [281, 29] width 132 height 24
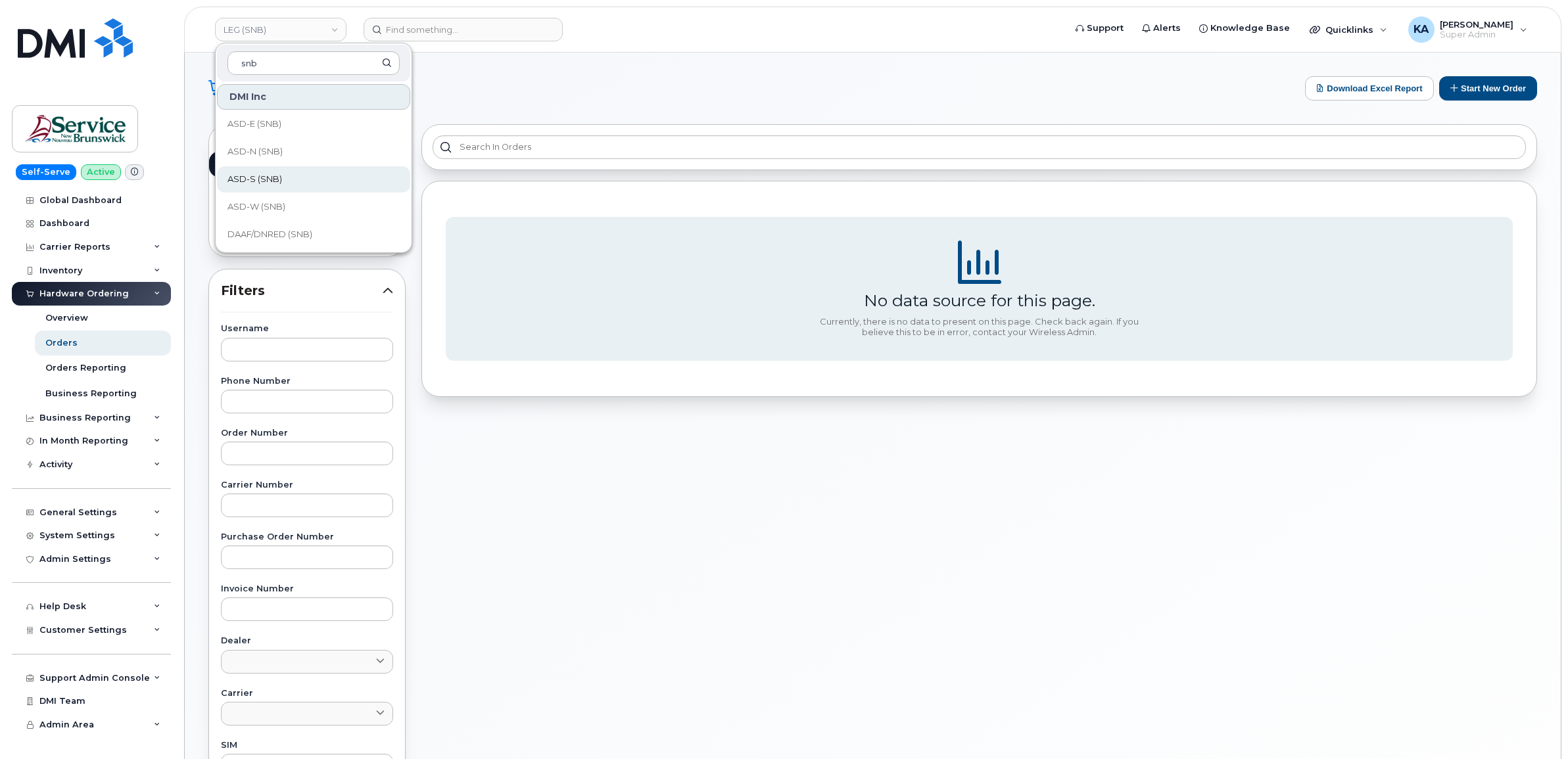
scroll to position [411, 0]
type input "snb"
click at [246, 179] on span "KLC (SNB)" at bounding box center [249, 183] width 43 height 13
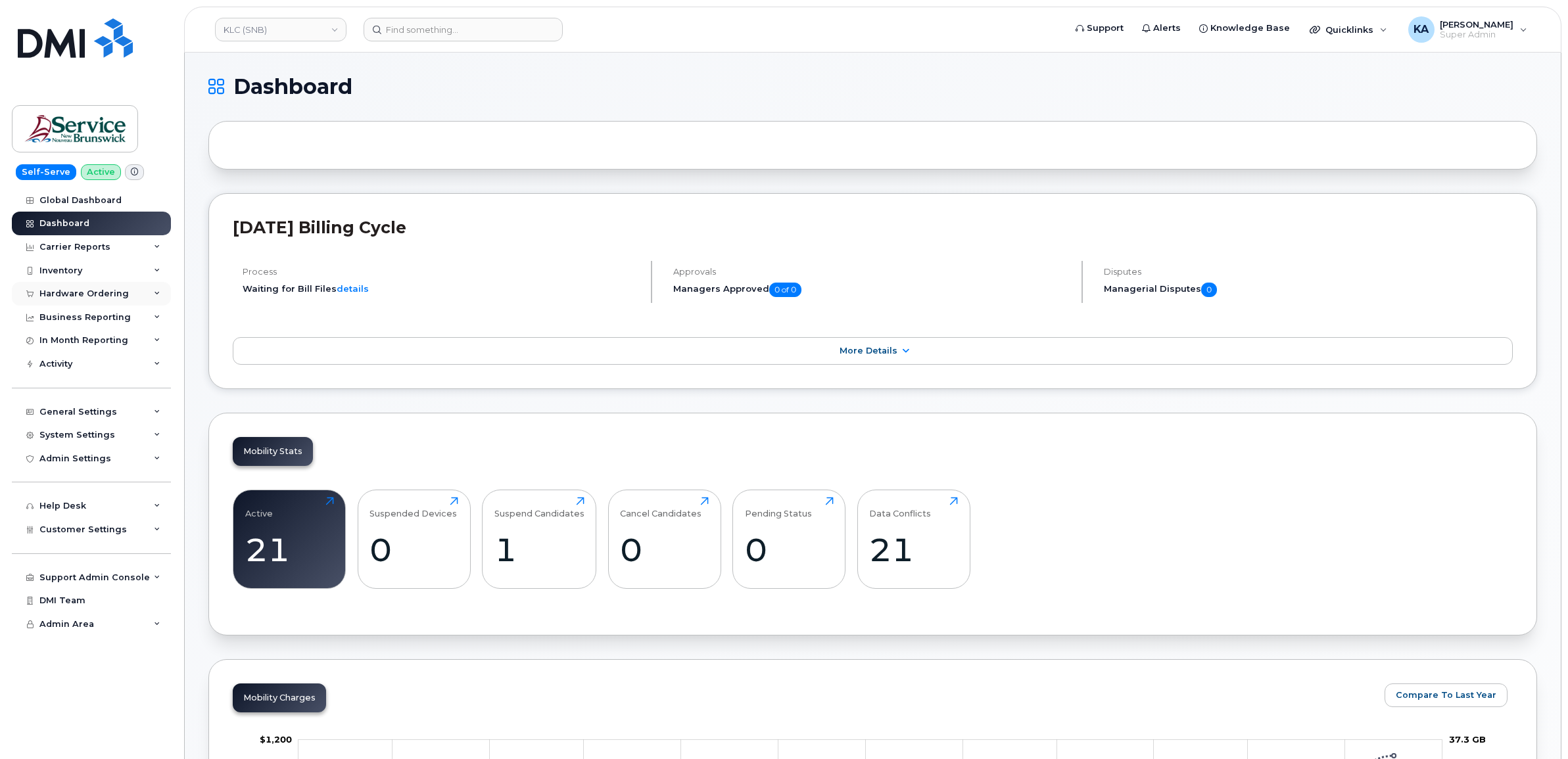
click at [94, 297] on div "Hardware Ordering" at bounding box center [84, 294] width 89 height 11
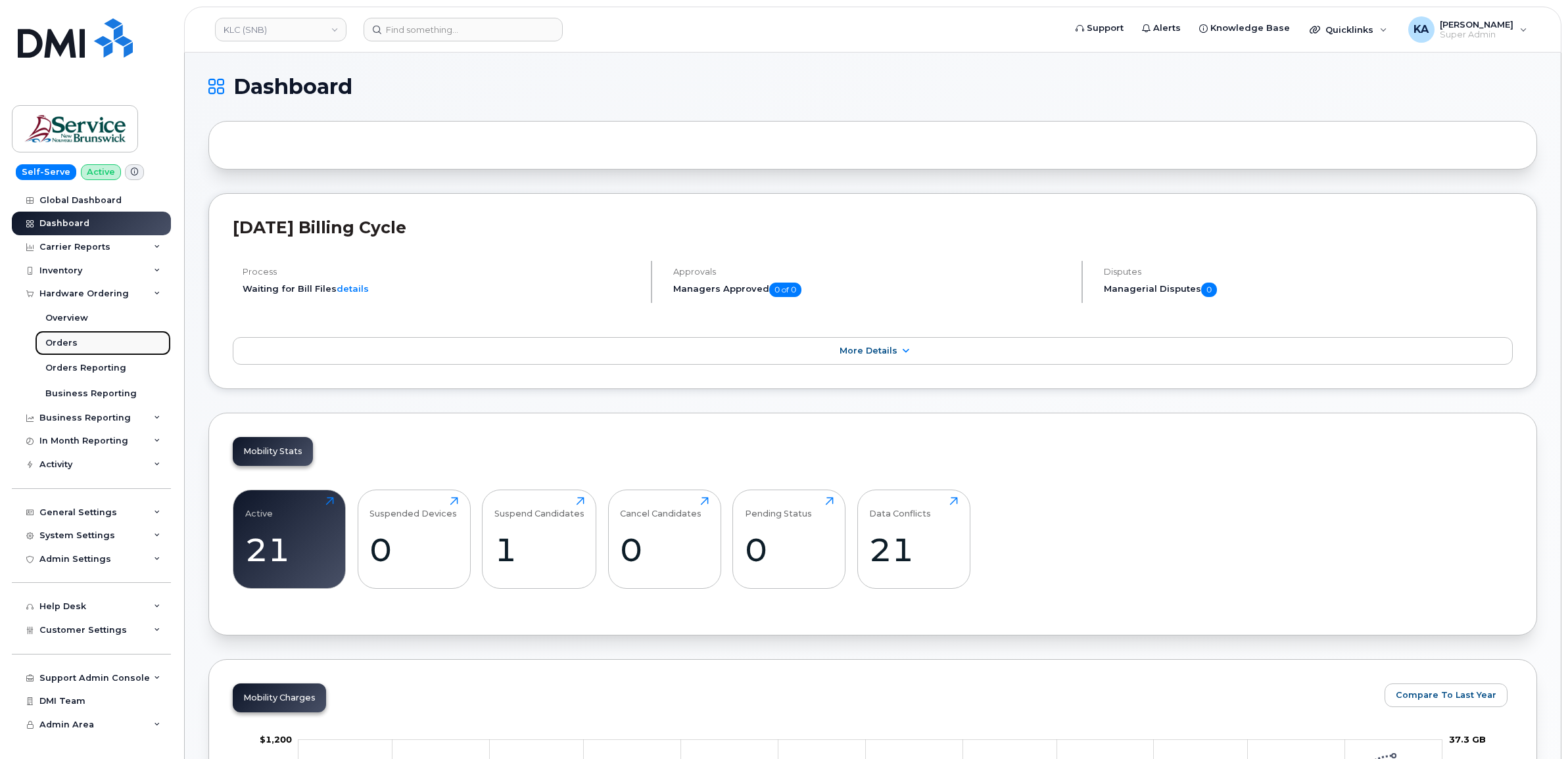
click at [60, 345] on div "Orders" at bounding box center [62, 343] width 32 height 12
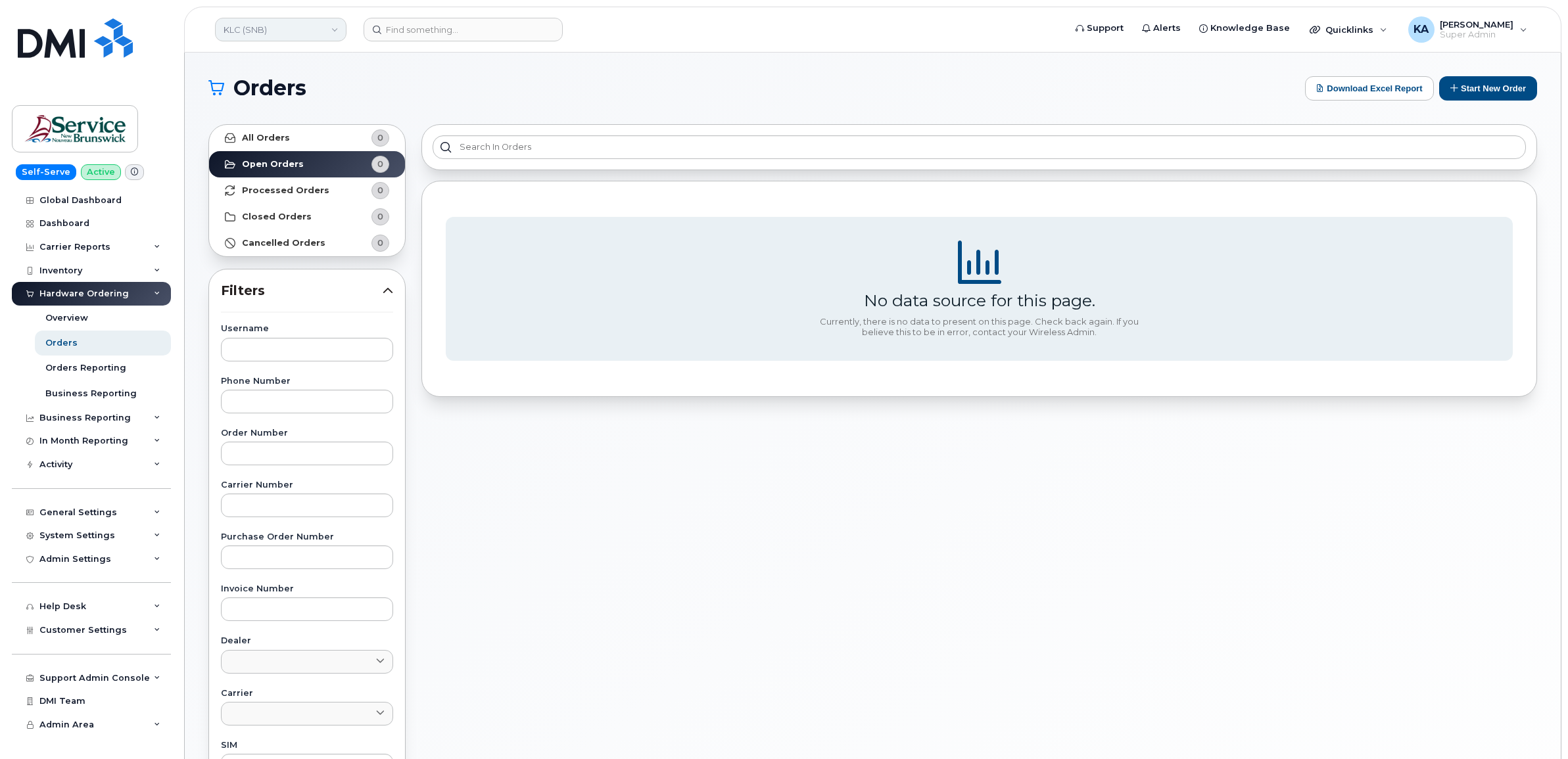
click at [244, 27] on link "KLC (SNB)" at bounding box center [281, 29] width 132 height 24
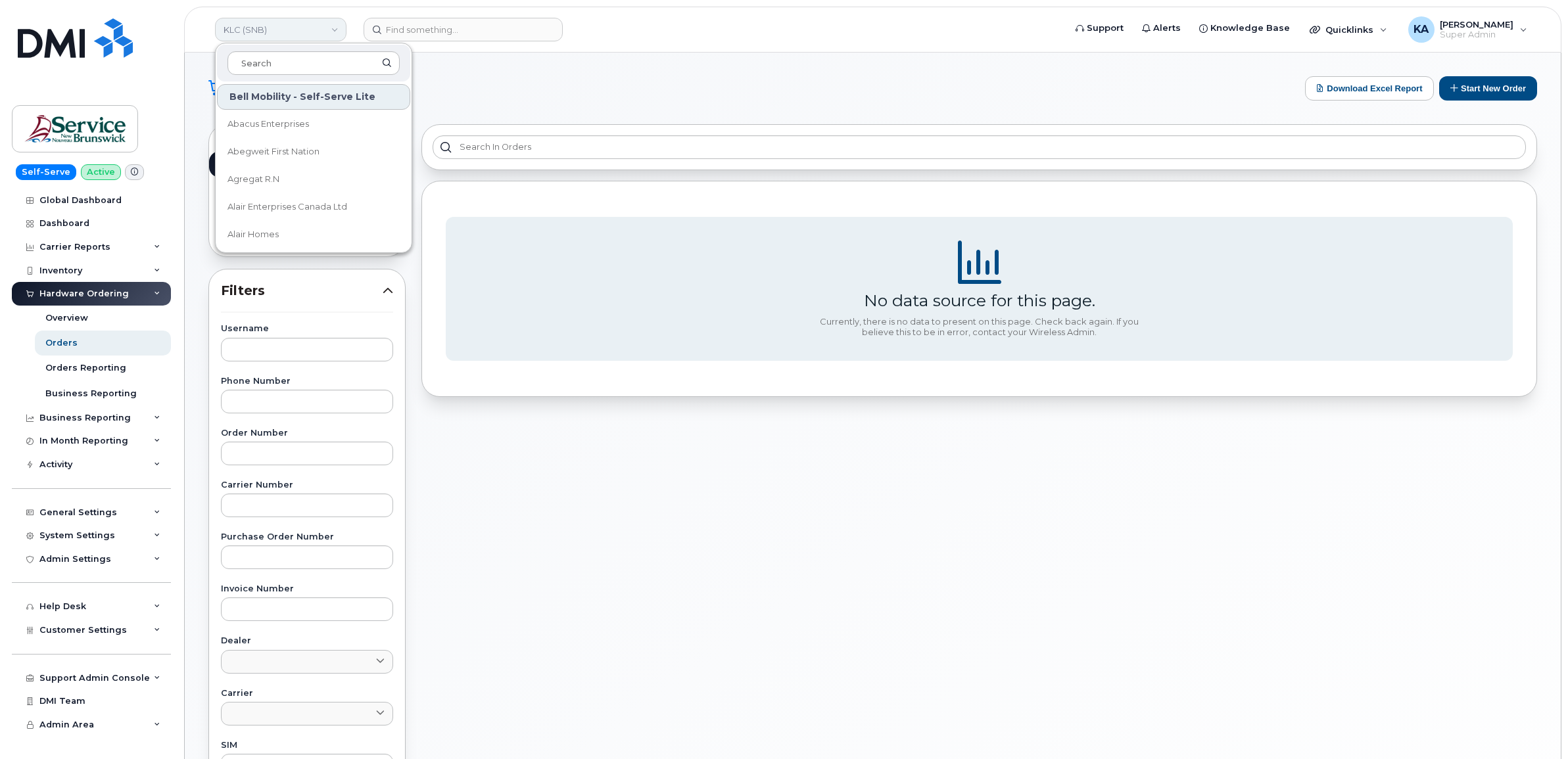
click at [244, 27] on link "KLC (SNB)" at bounding box center [281, 29] width 132 height 24
type input "aecon"
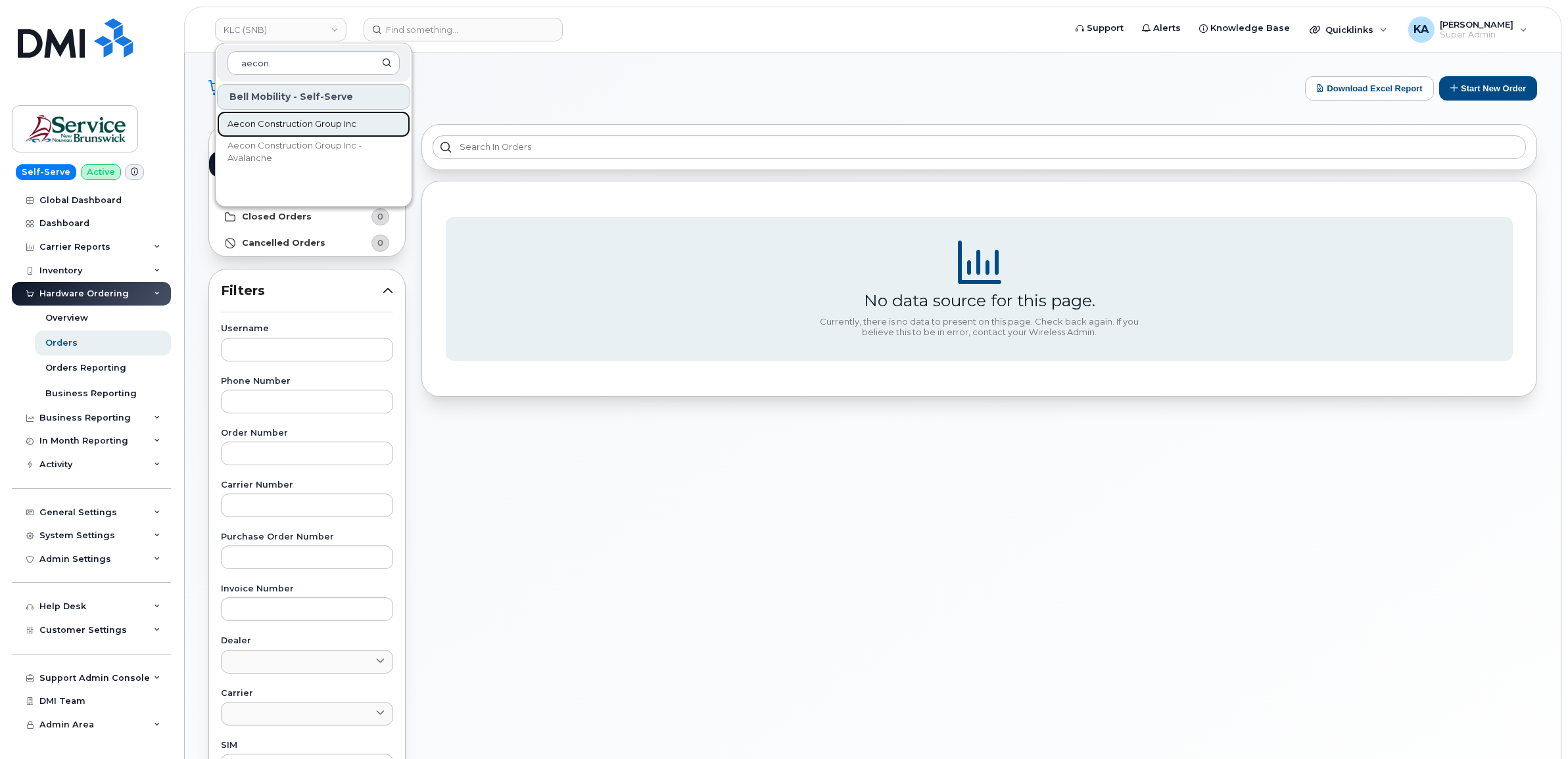
click at [271, 126] on span "Aecon Construction Group Inc" at bounding box center [291, 124] width 129 height 13
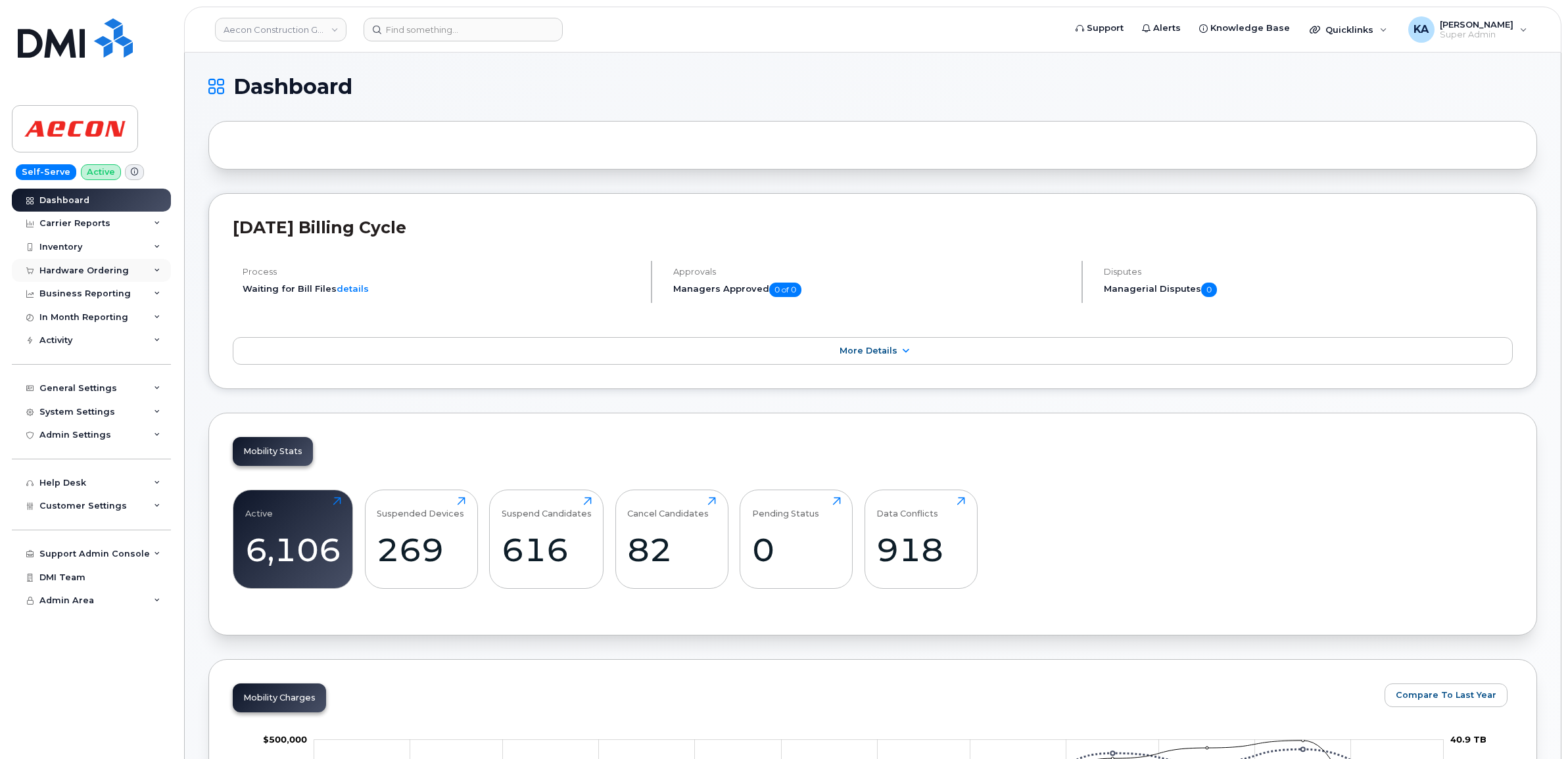
click at [51, 266] on div "Hardware Ordering" at bounding box center [84, 271] width 89 height 11
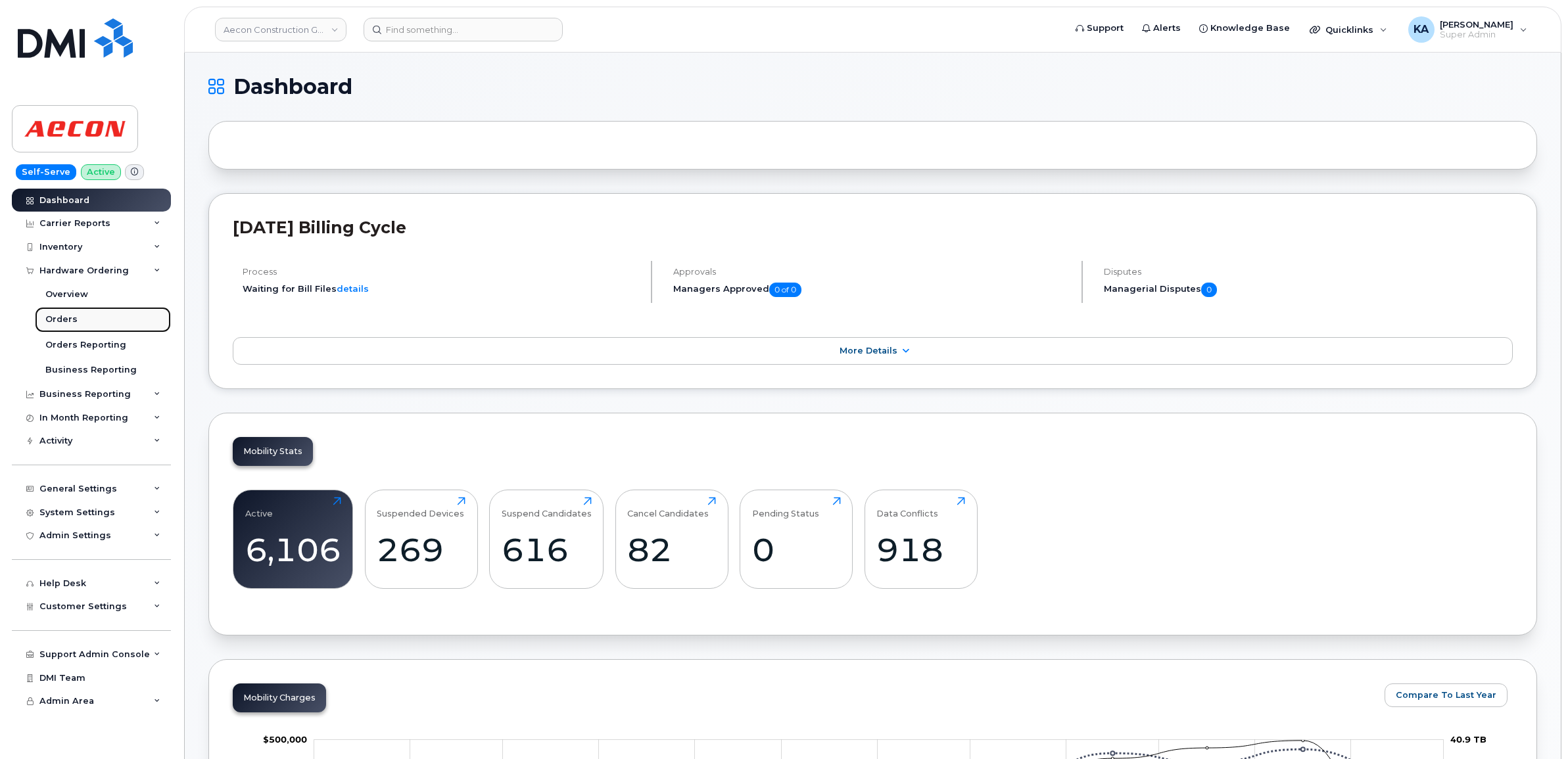
click at [55, 319] on div "Orders" at bounding box center [62, 319] width 32 height 12
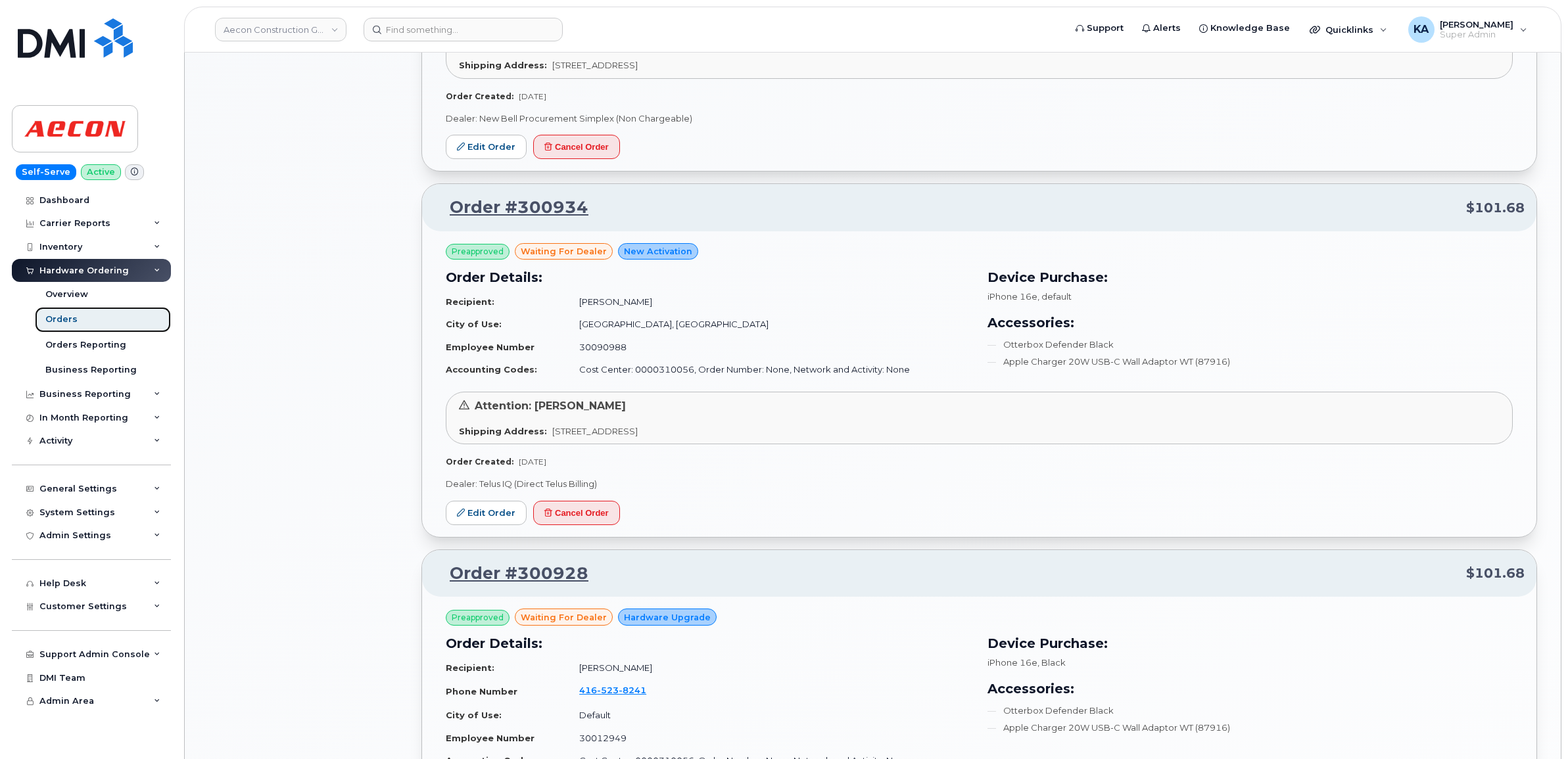
scroll to position [1150, 0]
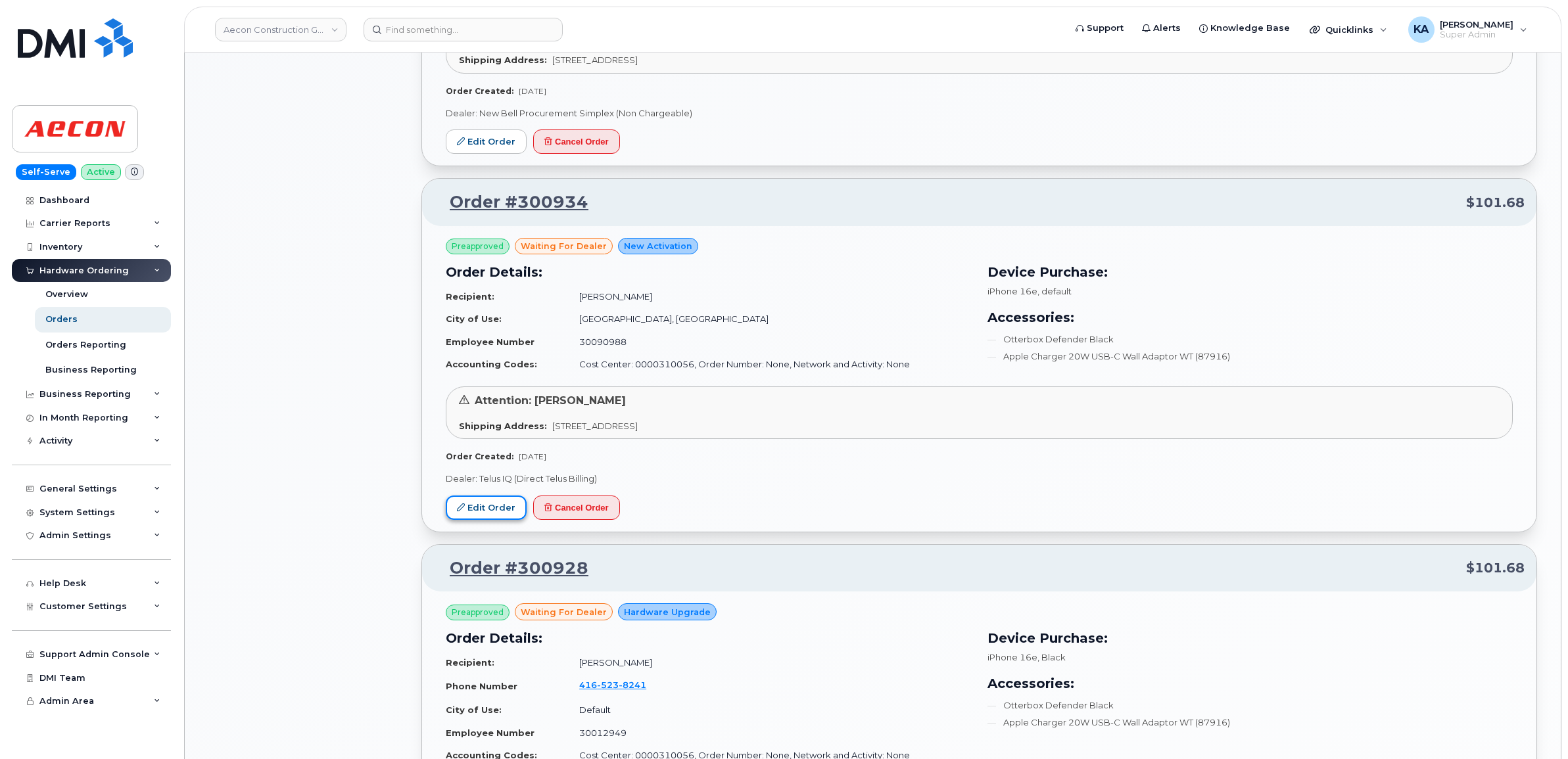
click at [465, 503] on link "Edit Order" at bounding box center [486, 507] width 81 height 24
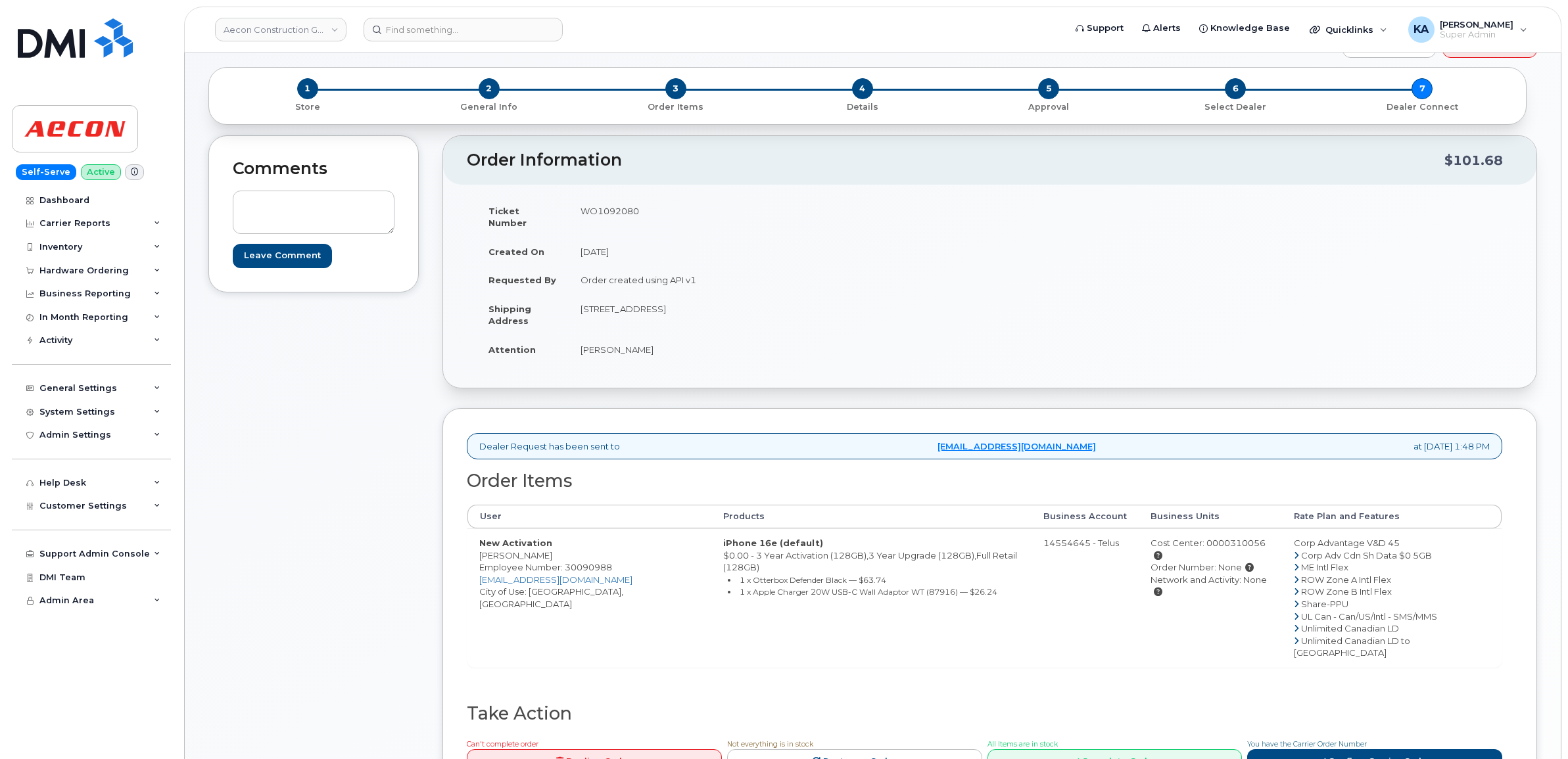
scroll to position [82, 0]
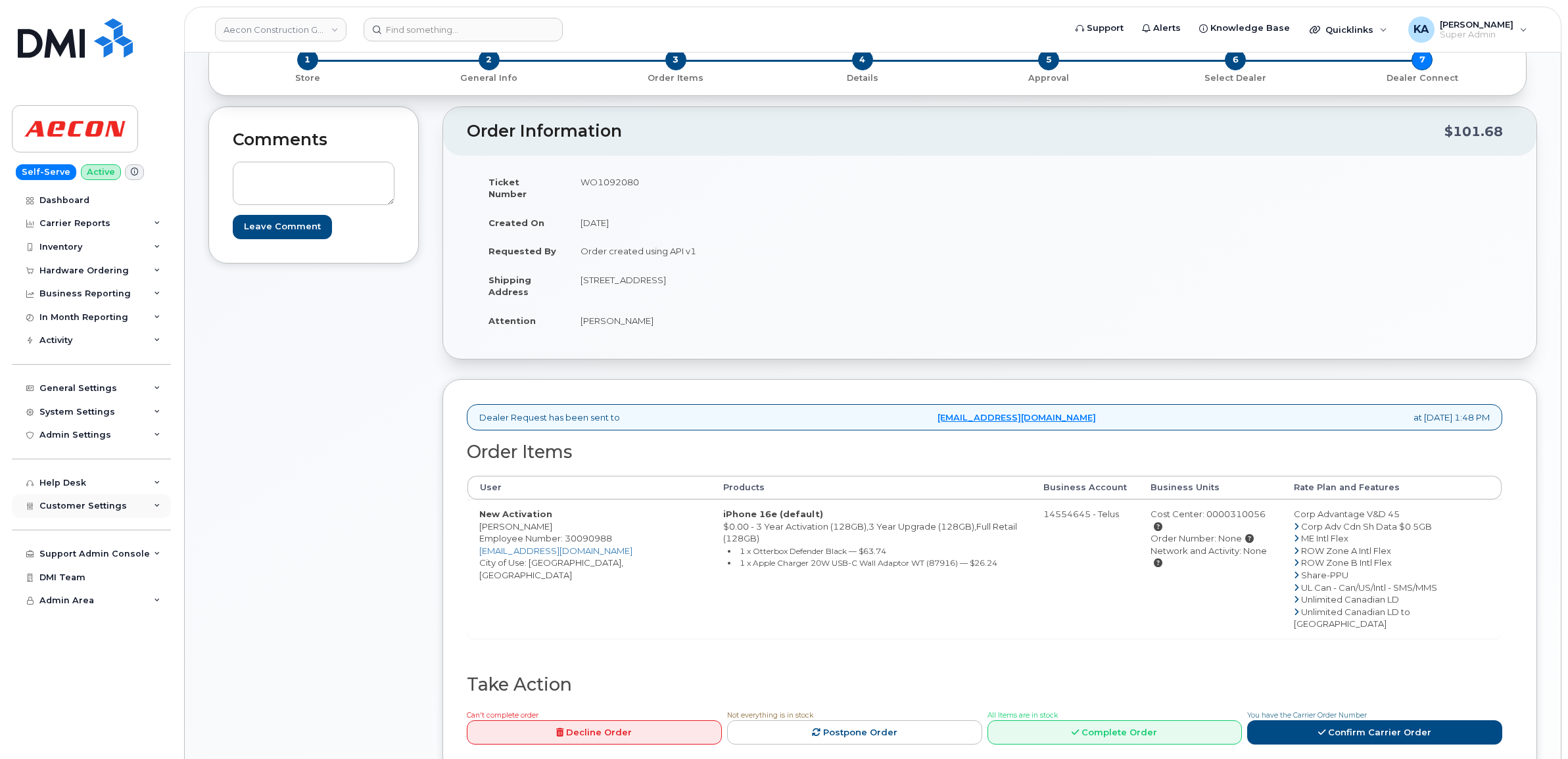
click at [45, 508] on span "Customer Settings" at bounding box center [83, 505] width 87 height 10
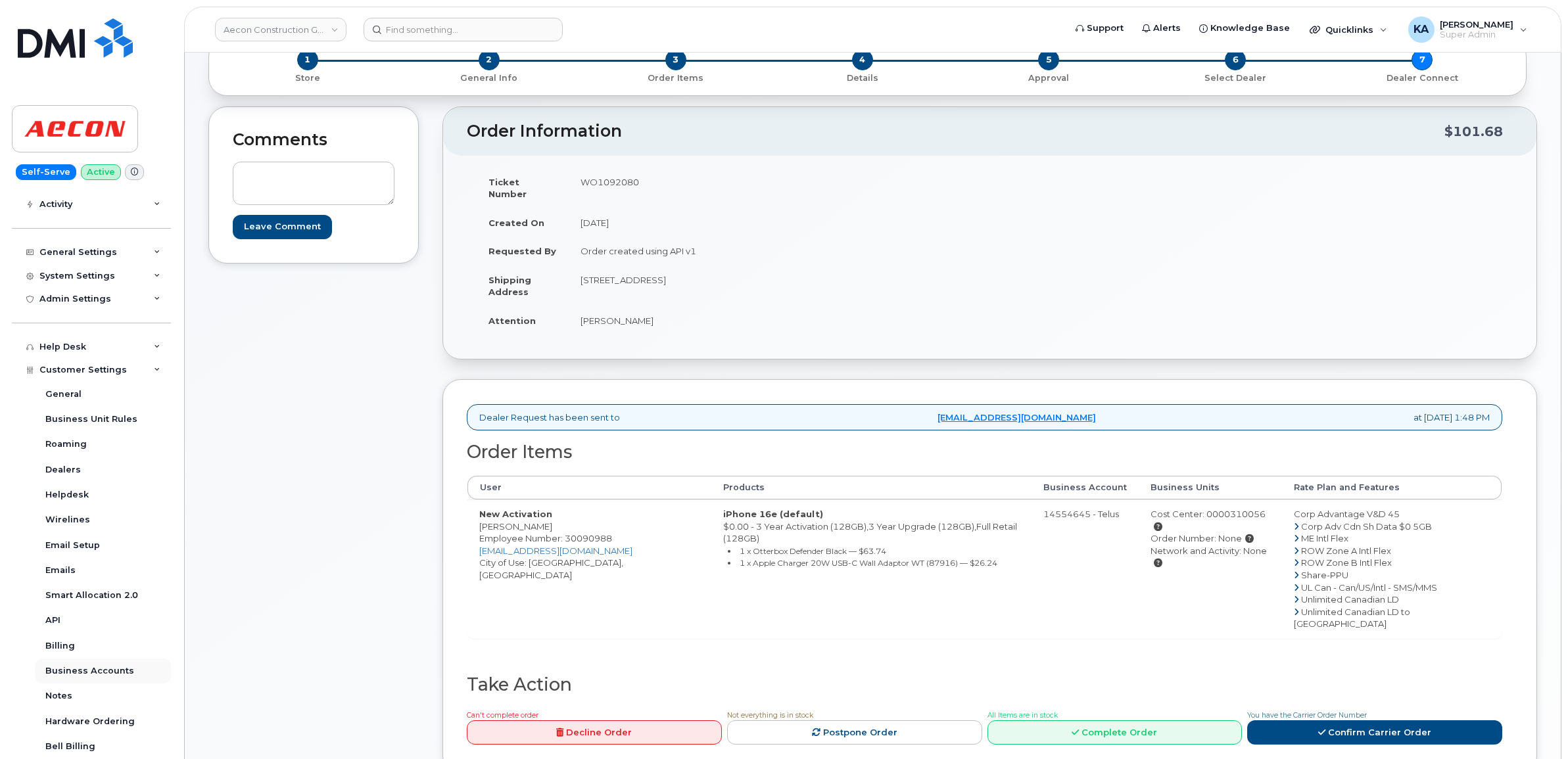
scroll to position [164, 0]
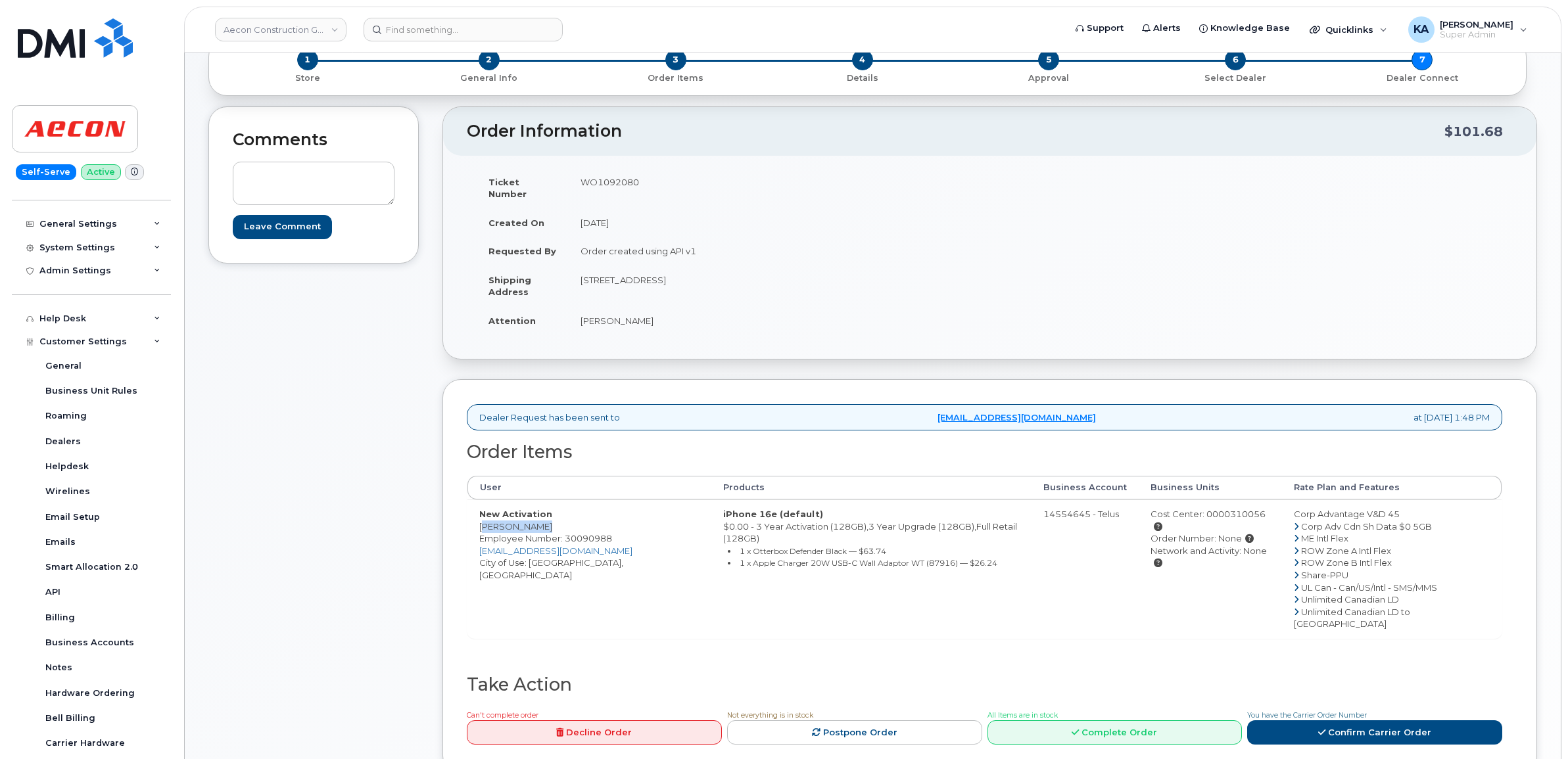
drag, startPoint x: 469, startPoint y: 516, endPoint x: 542, endPoint y: 519, distance: 73.1
click at [542, 519] on td "New Activation Justyn Walsh Employee Number: 30090988 juwalsh@aecon.com City of…" at bounding box center [589, 569] width 244 height 138
copy td "[PERSON_NAME]"
click at [593, 186] on td "WO1092080" at bounding box center [774, 188] width 412 height 41
click at [595, 185] on td "WO1092080" at bounding box center [774, 188] width 412 height 41
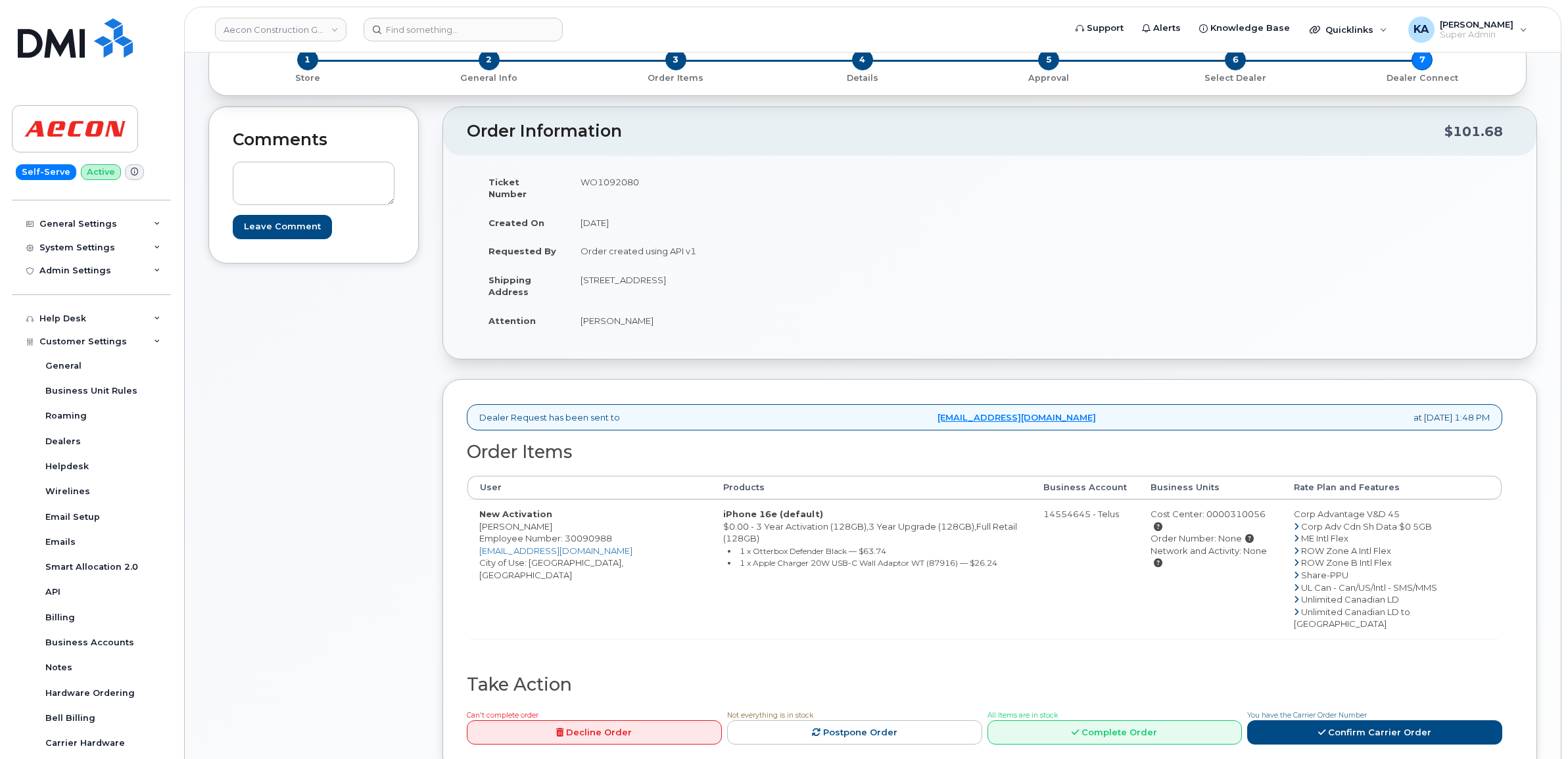
copy td "WO1092080"
drag, startPoint x: 472, startPoint y: 514, endPoint x: 574, endPoint y: 523, distance: 102.4
click at [574, 523] on td "New Activation Justyn Walsh Employee Number: 30090988 juwalsh@aecon.com City of…" at bounding box center [589, 569] width 244 height 138
drag, startPoint x: 574, startPoint y: 523, endPoint x: 456, endPoint y: 519, distance: 118.1
click at [456, 519] on div "Dealer Request has been sent to mobilitysupport@dminc.com at Sep 16, 2025 1:48 …" at bounding box center [989, 576] width 1094 height 395
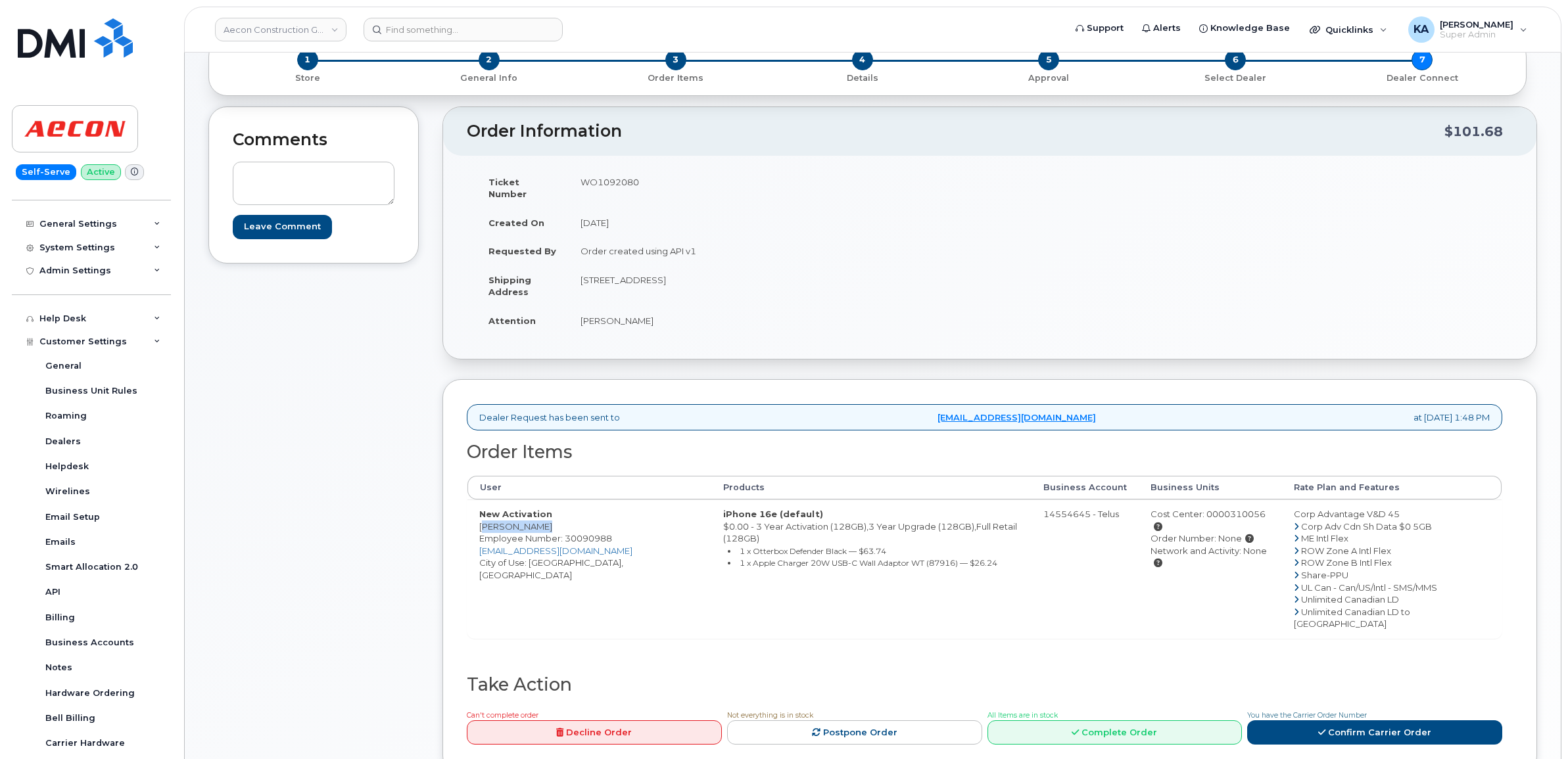
drag, startPoint x: 472, startPoint y: 514, endPoint x: 540, endPoint y: 517, distance: 68.1
click at [540, 517] on td "New Activation Justyn Walsh Employee Number: 30090988 juwalsh@aecon.com City of…" at bounding box center [589, 569] width 244 height 138
copy td "[PERSON_NAME]"
drag, startPoint x: 585, startPoint y: 268, endPoint x: 654, endPoint y: 278, distance: 69.7
click at [654, 278] on td "[STREET_ADDRESS]" at bounding box center [774, 286] width 412 height 41
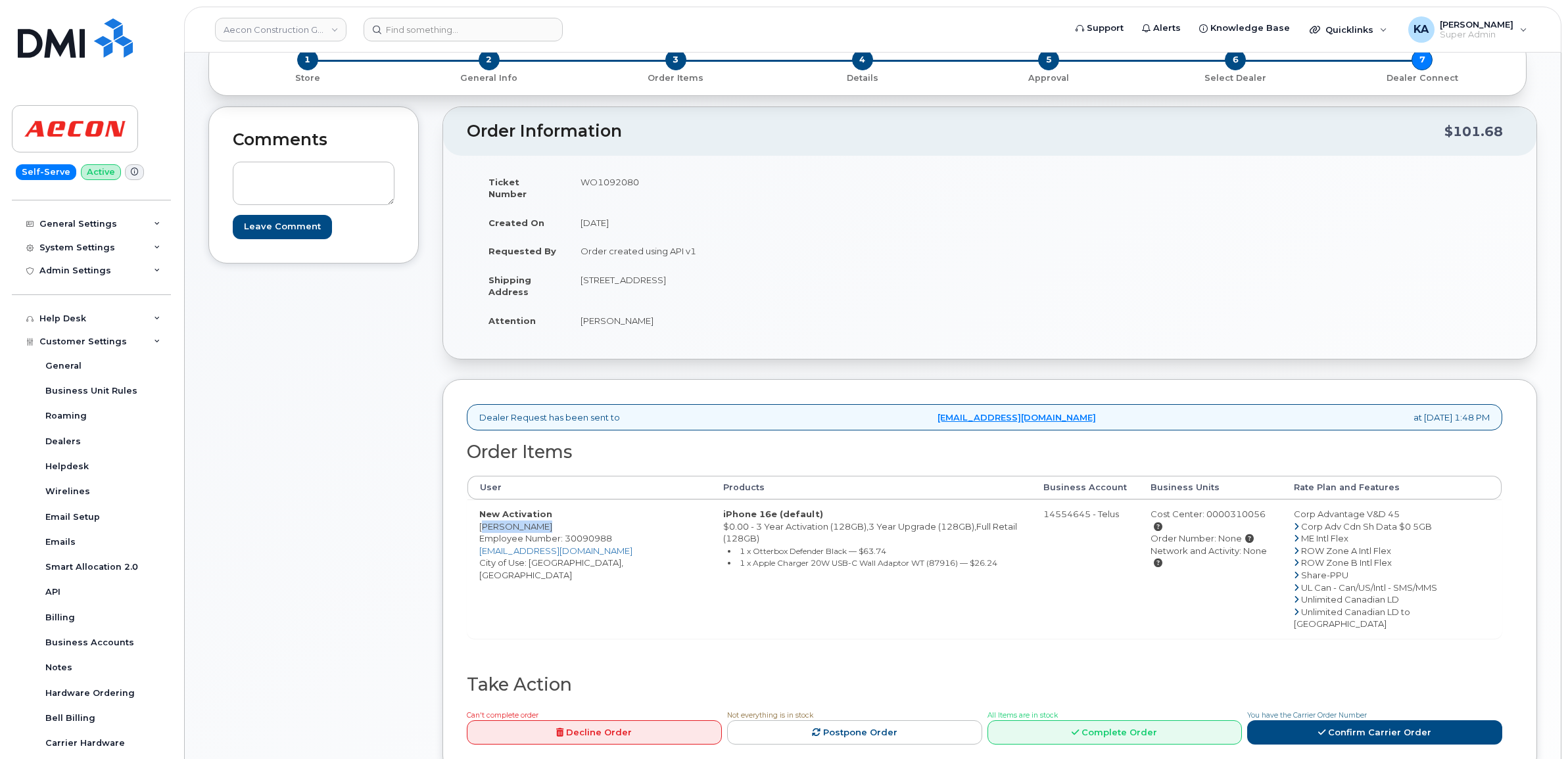
copy td "06 Ridgetop Rd"
click at [692, 270] on td "[STREET_ADDRESS]" at bounding box center [774, 286] width 412 height 41
copy td "Scarborough"
drag, startPoint x: 511, startPoint y: 282, endPoint x: 547, endPoint y: 276, distance: 36.5
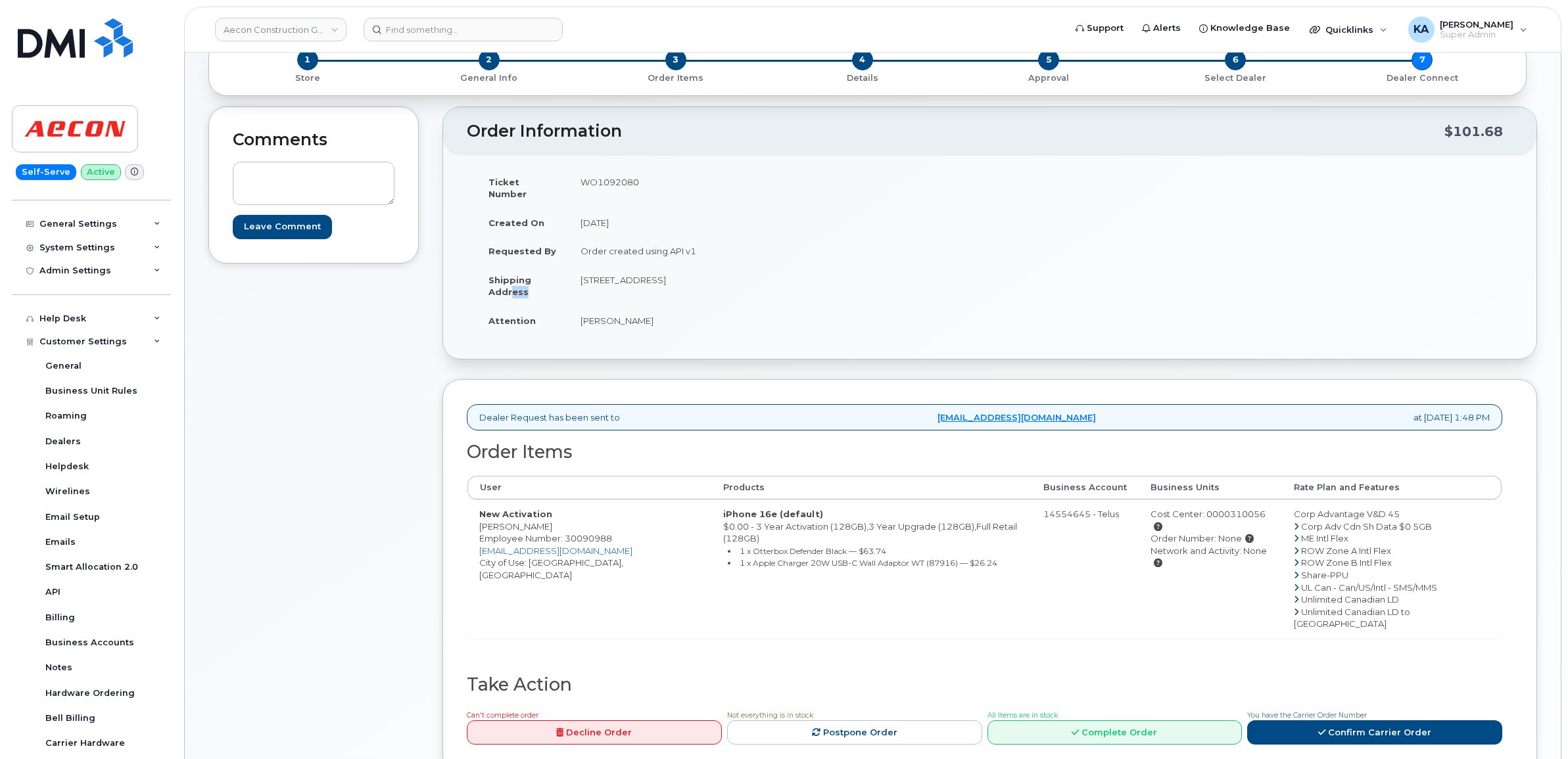
click at [544, 277] on td "Shipping Address" at bounding box center [522, 286] width 92 height 41
drag, startPoint x: 547, startPoint y: 276, endPoint x: 654, endPoint y: 278, distance: 107.0
click at [654, 278] on td "106 Ridgetop Rd, Scarborough ON M1P2J9" at bounding box center [774, 286] width 412 height 41
copy td "106 Ridgetop Rd"
drag, startPoint x: 734, startPoint y: 267, endPoint x: 773, endPoint y: 267, distance: 39.0
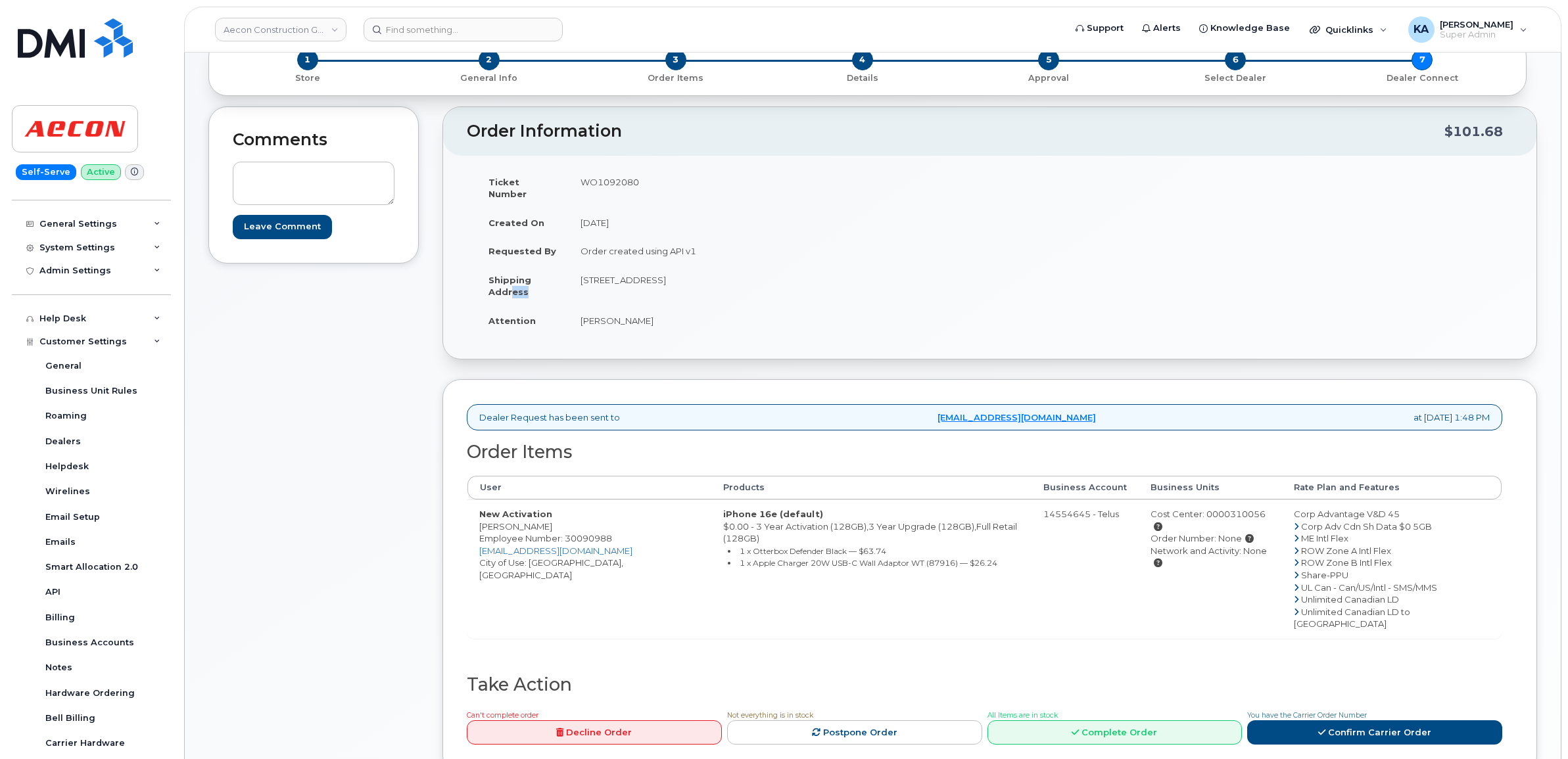
click at [773, 267] on td "106 Ridgetop Rd, Scarborough ON M1P2J9" at bounding box center [774, 286] width 412 height 41
copy td "M1P2J9"
click at [1367, 720] on link "Confirm Carrier Order" at bounding box center [1374, 732] width 255 height 24
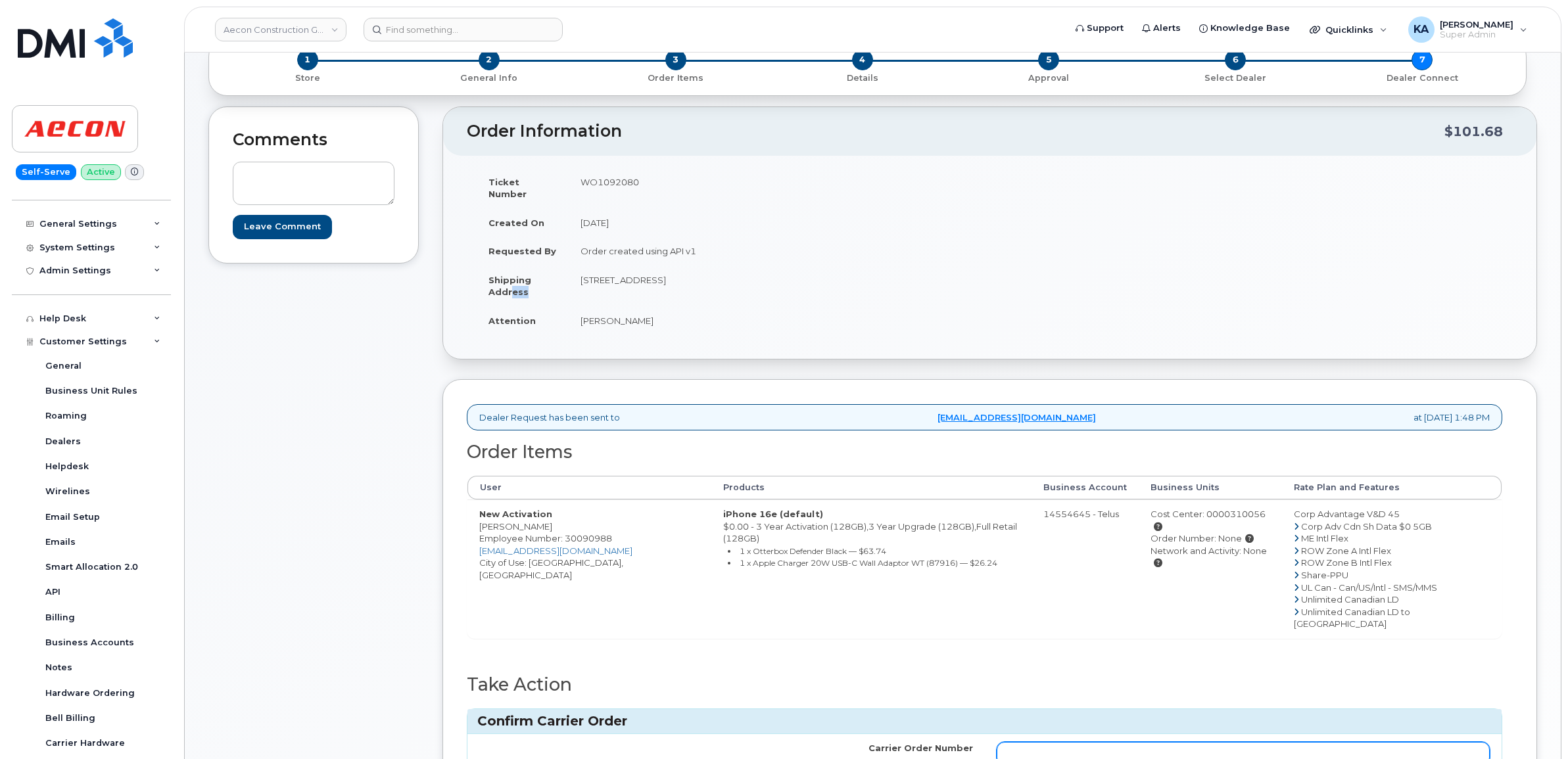
click at [1159, 742] on input "Carrier Order Number" at bounding box center [1243, 753] width 494 height 24
paste input "TL60028790"
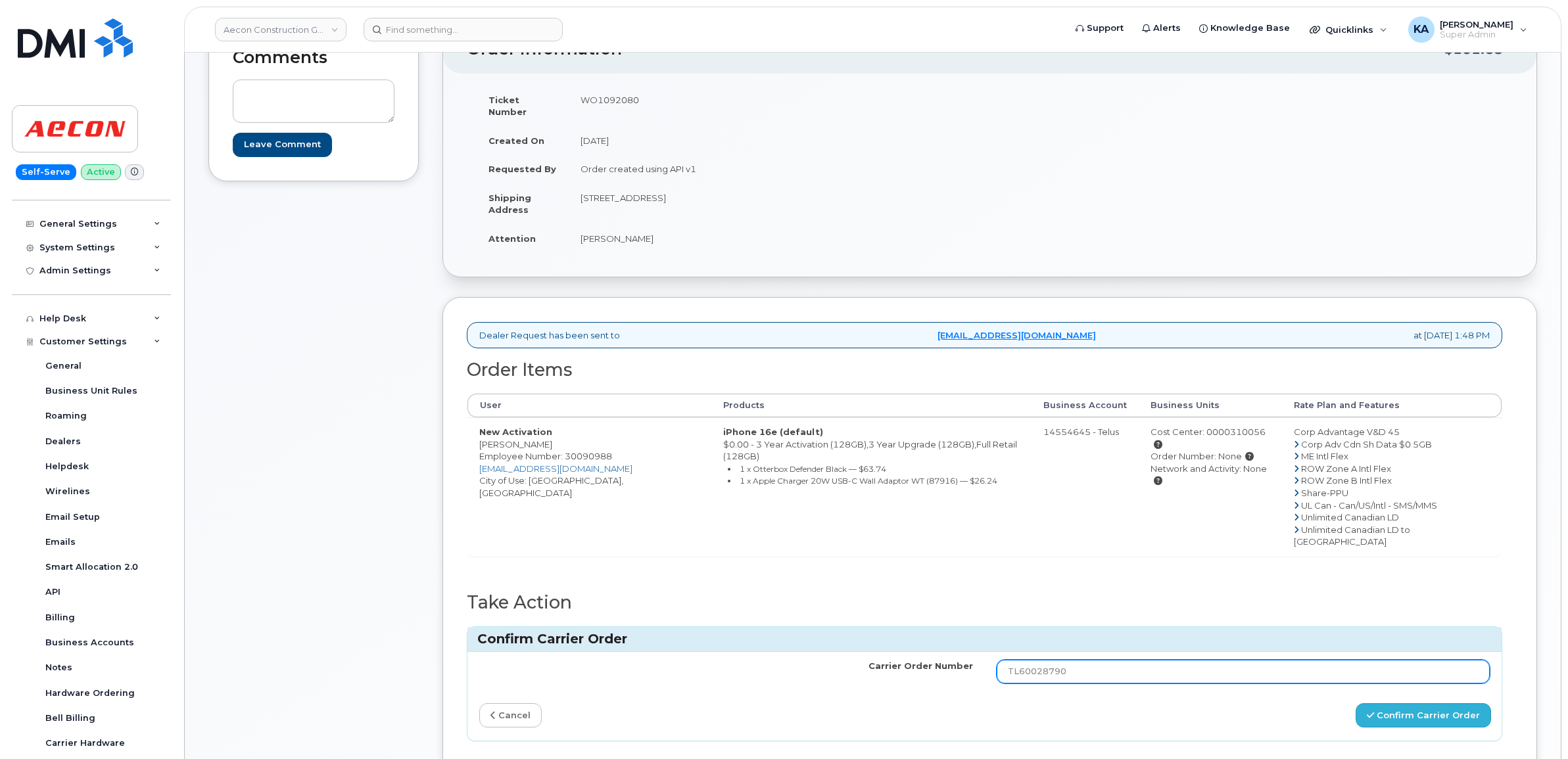
type input "TL60028790"
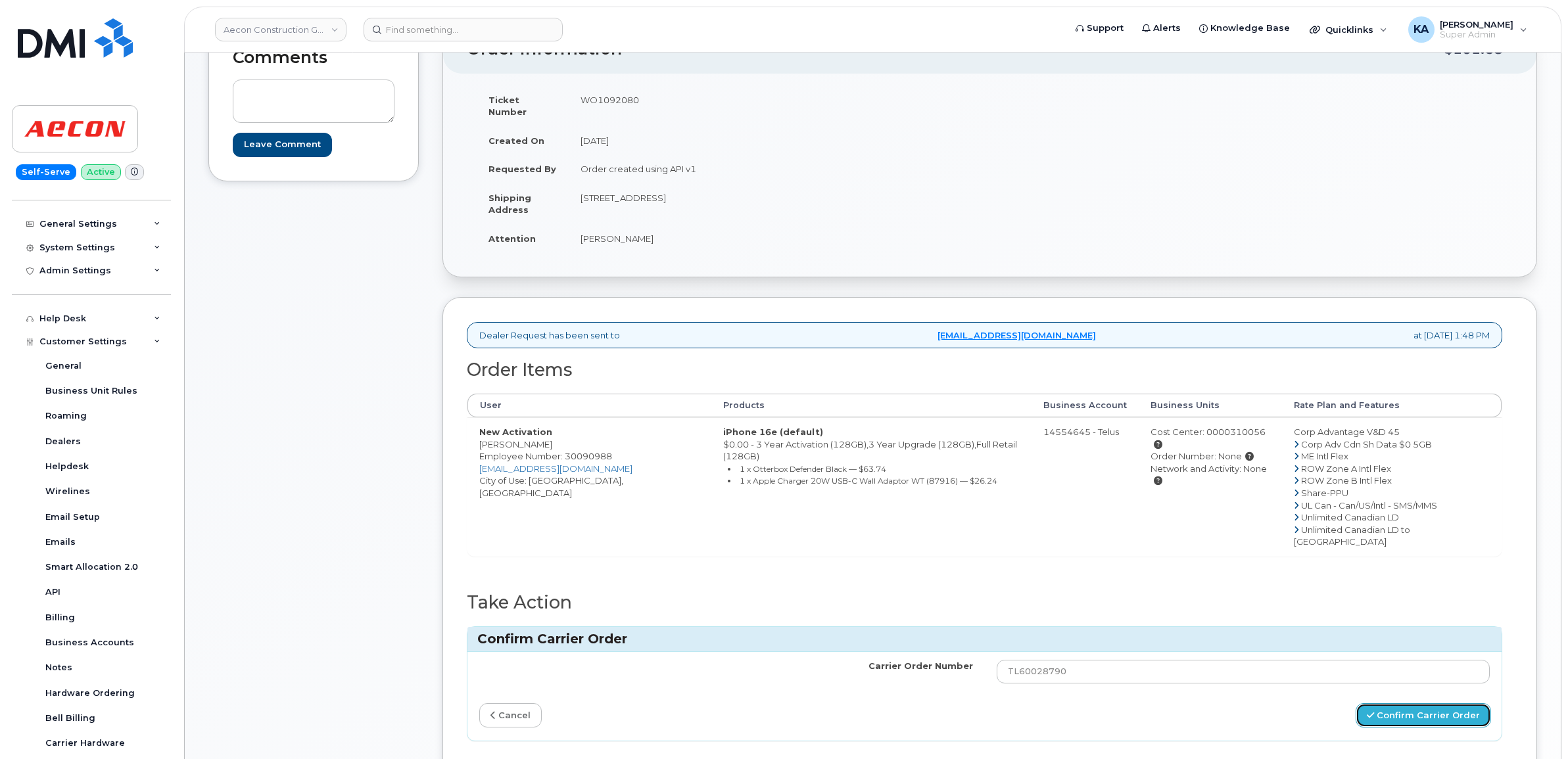
click at [1385, 703] on button "Confirm Carrier Order" at bounding box center [1423, 715] width 135 height 24
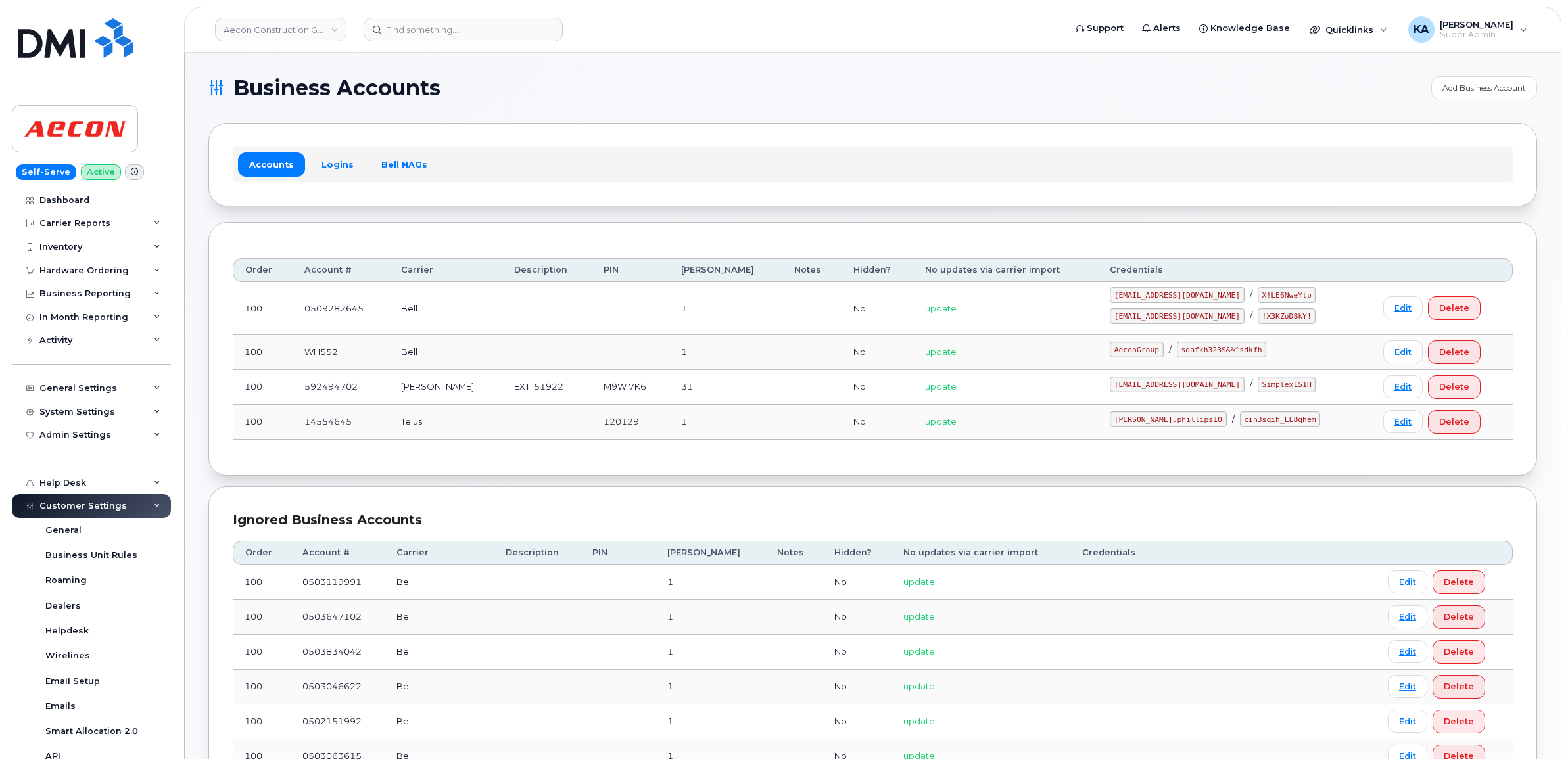
click at [329, 152] on div "Accounts Logins Bell NAGs" at bounding box center [873, 164] width 1280 height 34
click at [329, 163] on link "Logins" at bounding box center [338, 164] width 55 height 24
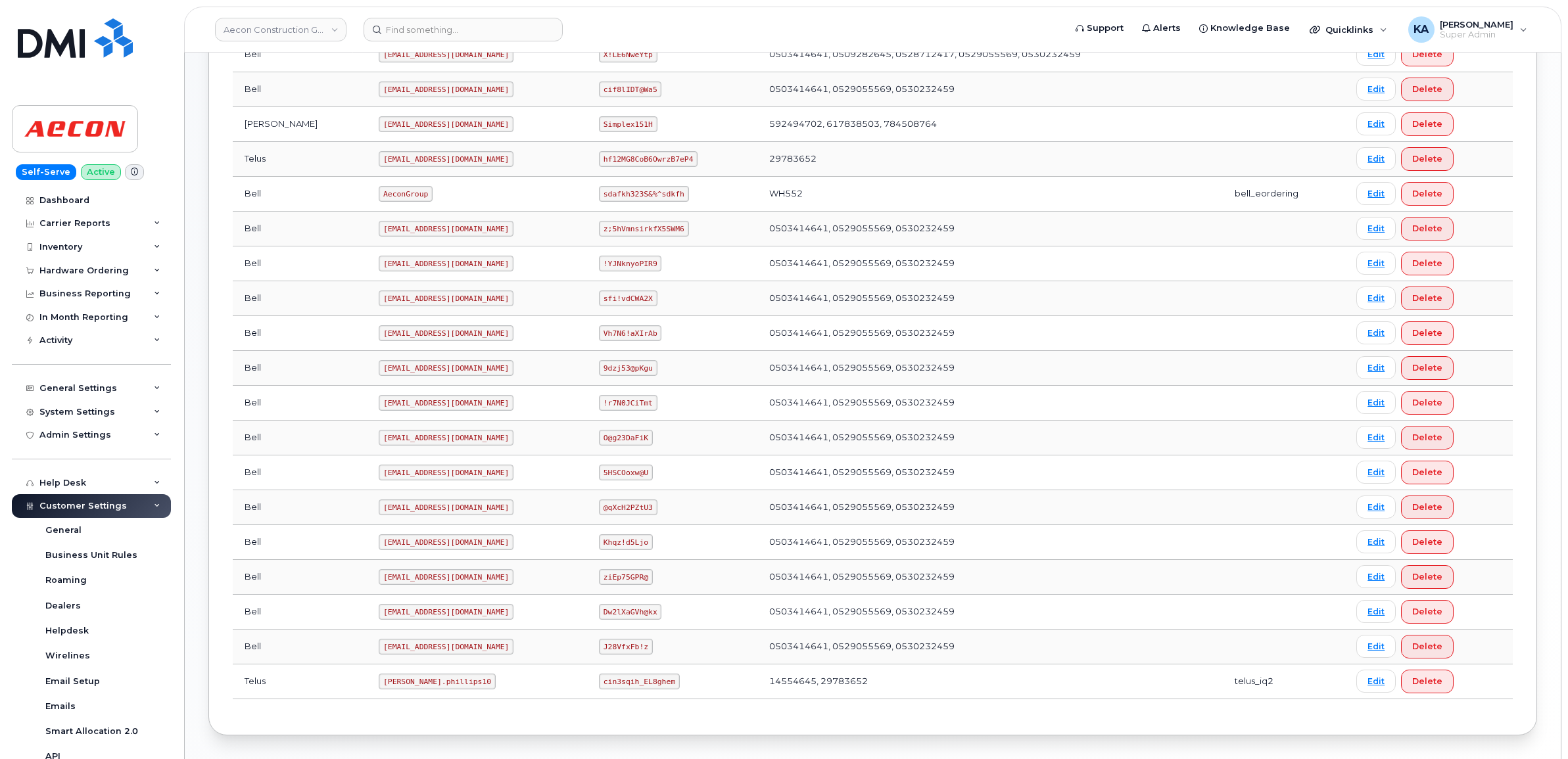
scroll to position [462, 0]
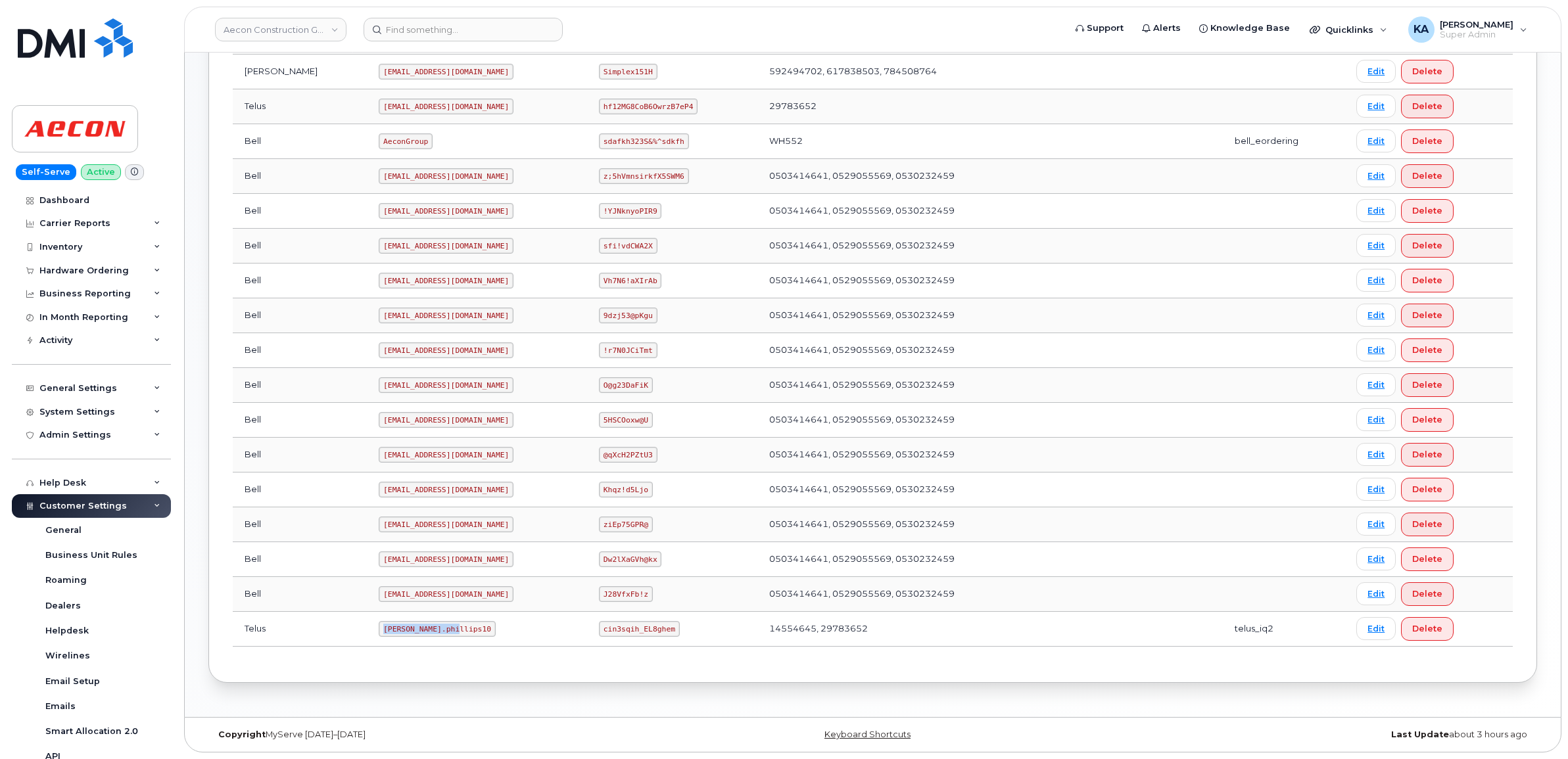
drag, startPoint x: 326, startPoint y: 626, endPoint x: 391, endPoint y: 641, distance: 66.7
click at [393, 643] on td "Taylor.phillips10" at bounding box center [476, 629] width 220 height 35
drag, startPoint x: 391, startPoint y: 641, endPoint x: 374, endPoint y: 626, distance: 22.7
copy code "Taylor.phillips10"
drag, startPoint x: 577, startPoint y: 624, endPoint x: 656, endPoint y: 637, distance: 80.1
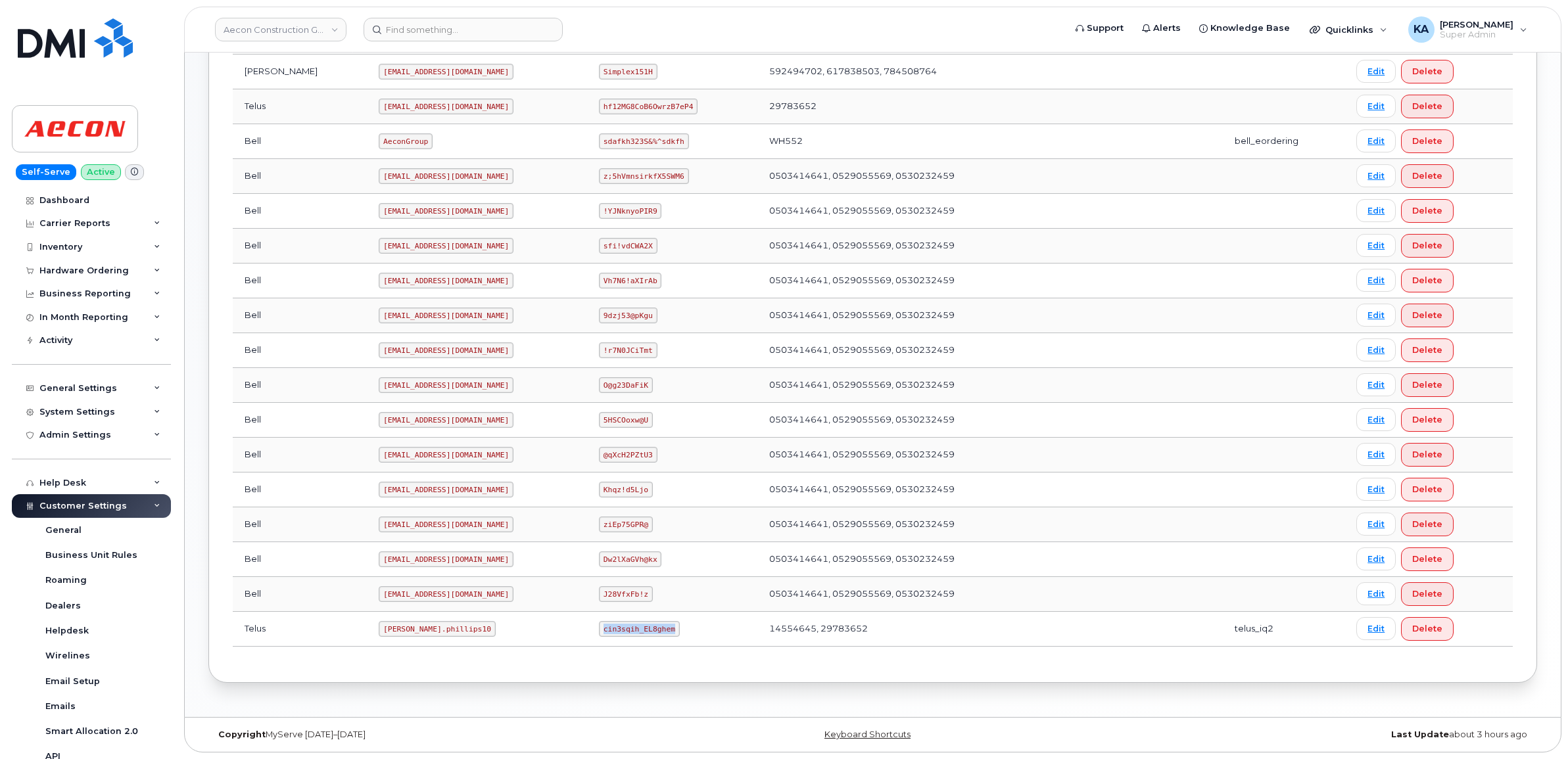
click at [656, 637] on td "cin3sqih_EL8ghem" at bounding box center [673, 629] width 170 height 35
copy code "cin3sqih_EL8ghem"
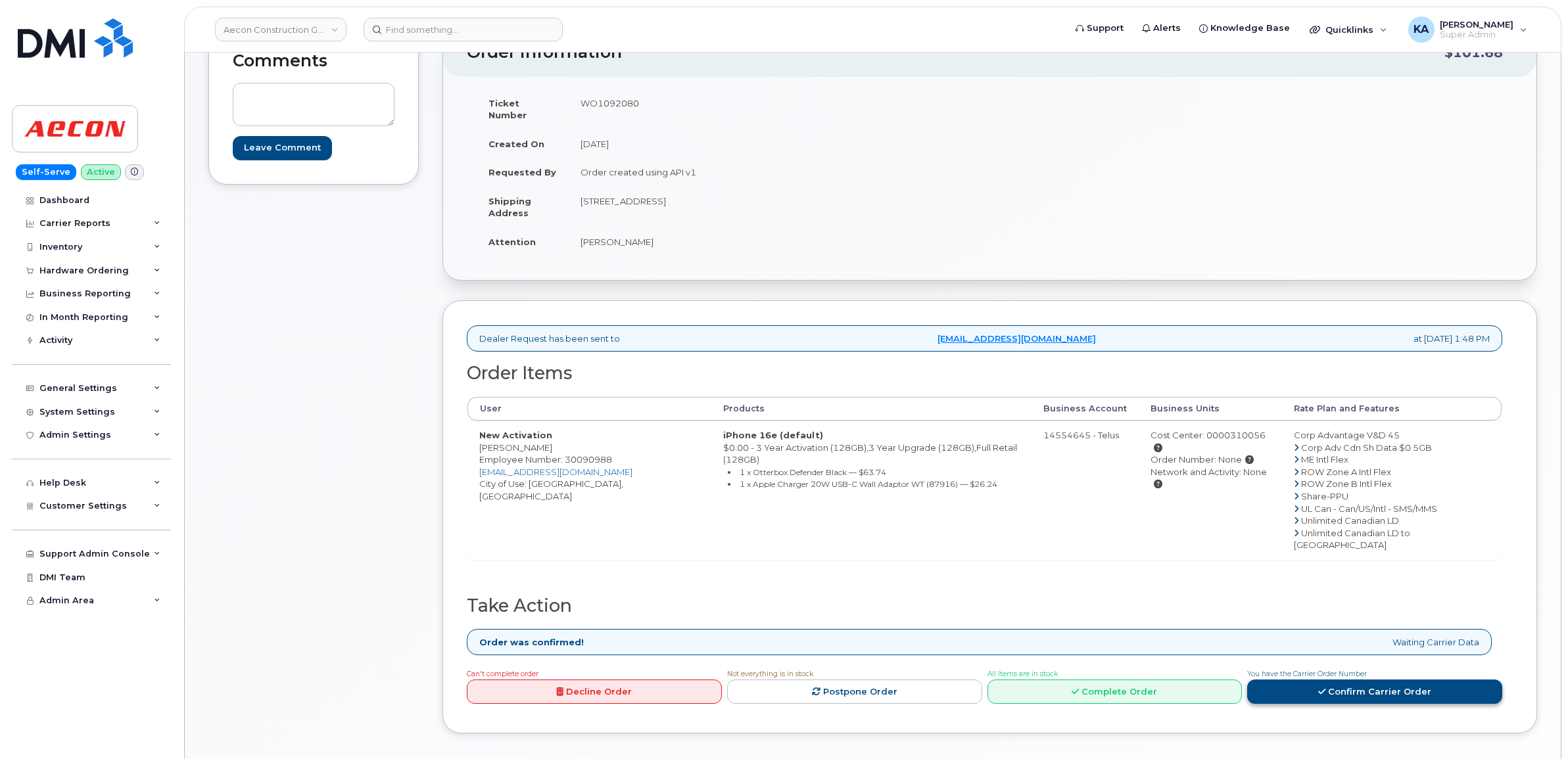
scroll to position [164, 0]
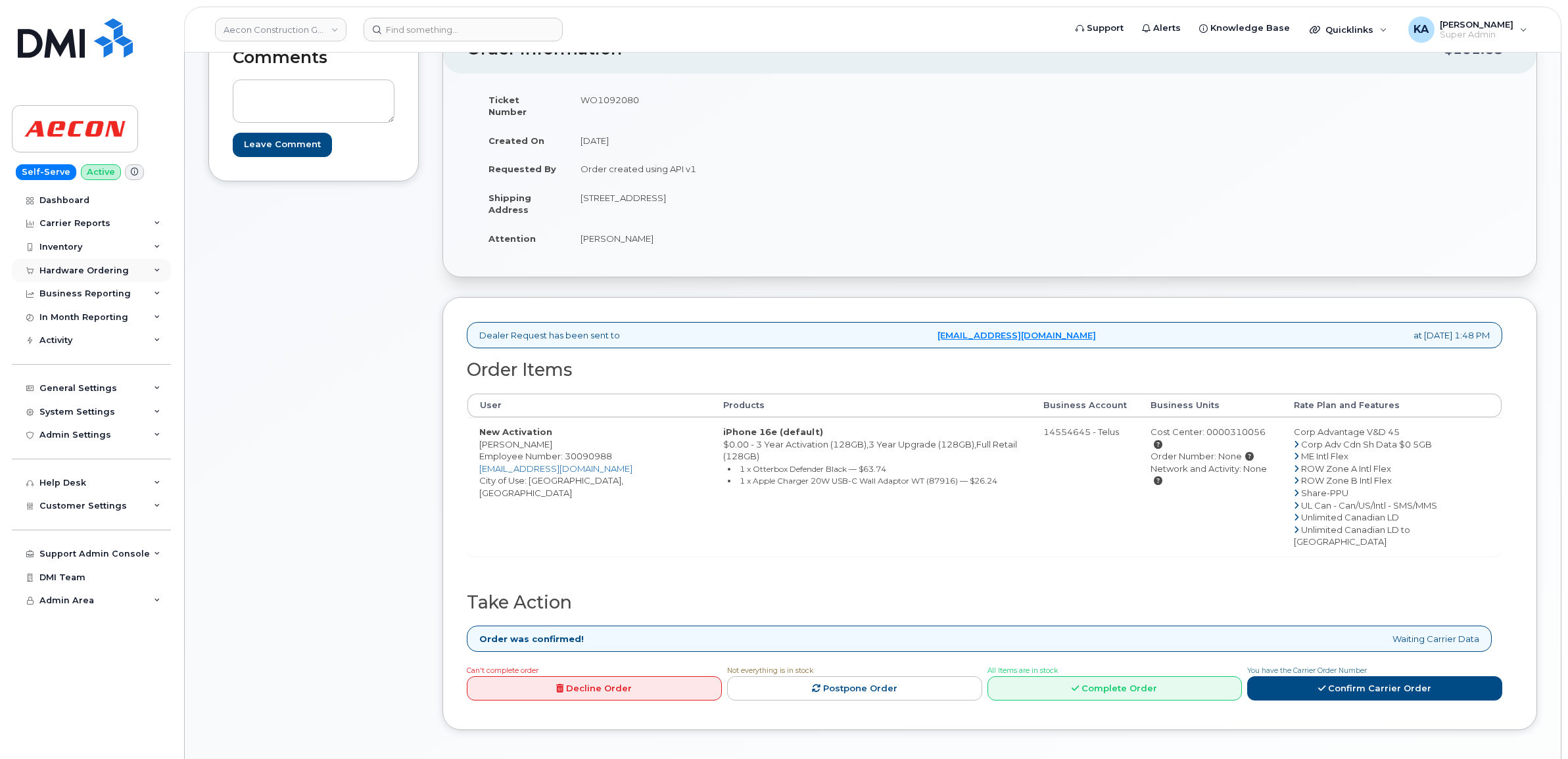
click at [84, 266] on div "Hardware Ordering" at bounding box center [84, 271] width 89 height 11
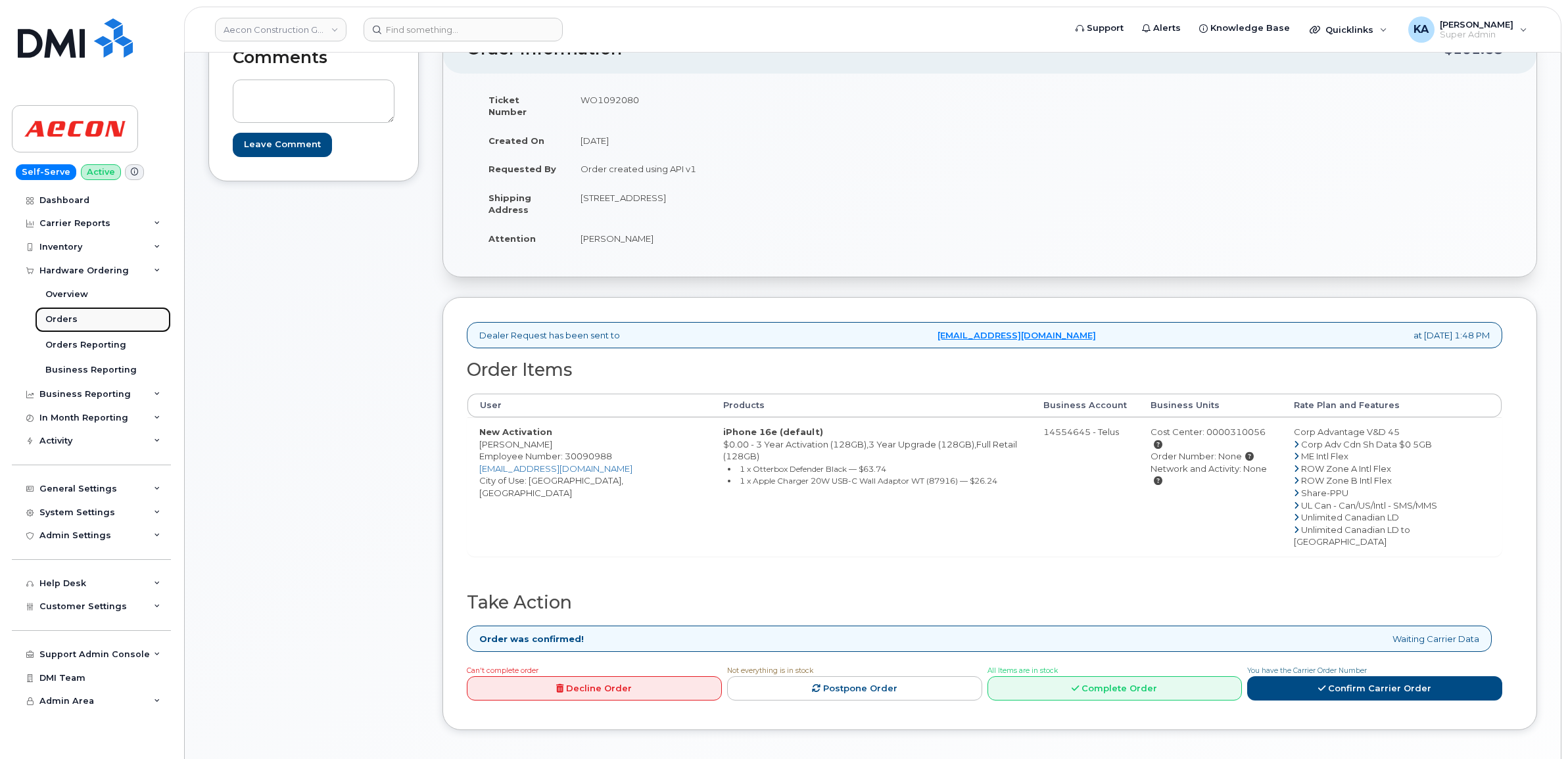
click at [60, 314] on link "Orders" at bounding box center [103, 319] width 136 height 25
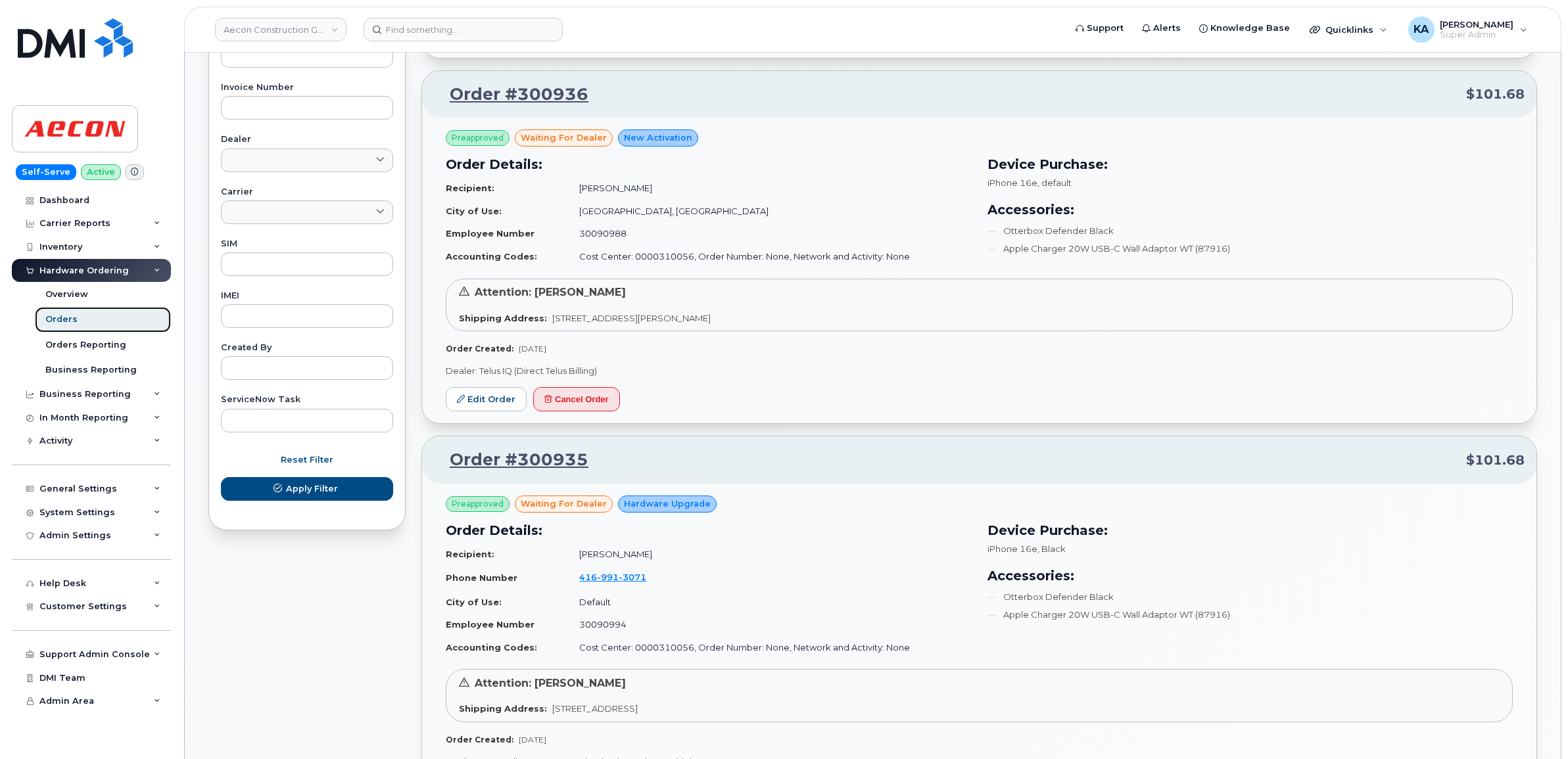
scroll to position [493, 0]
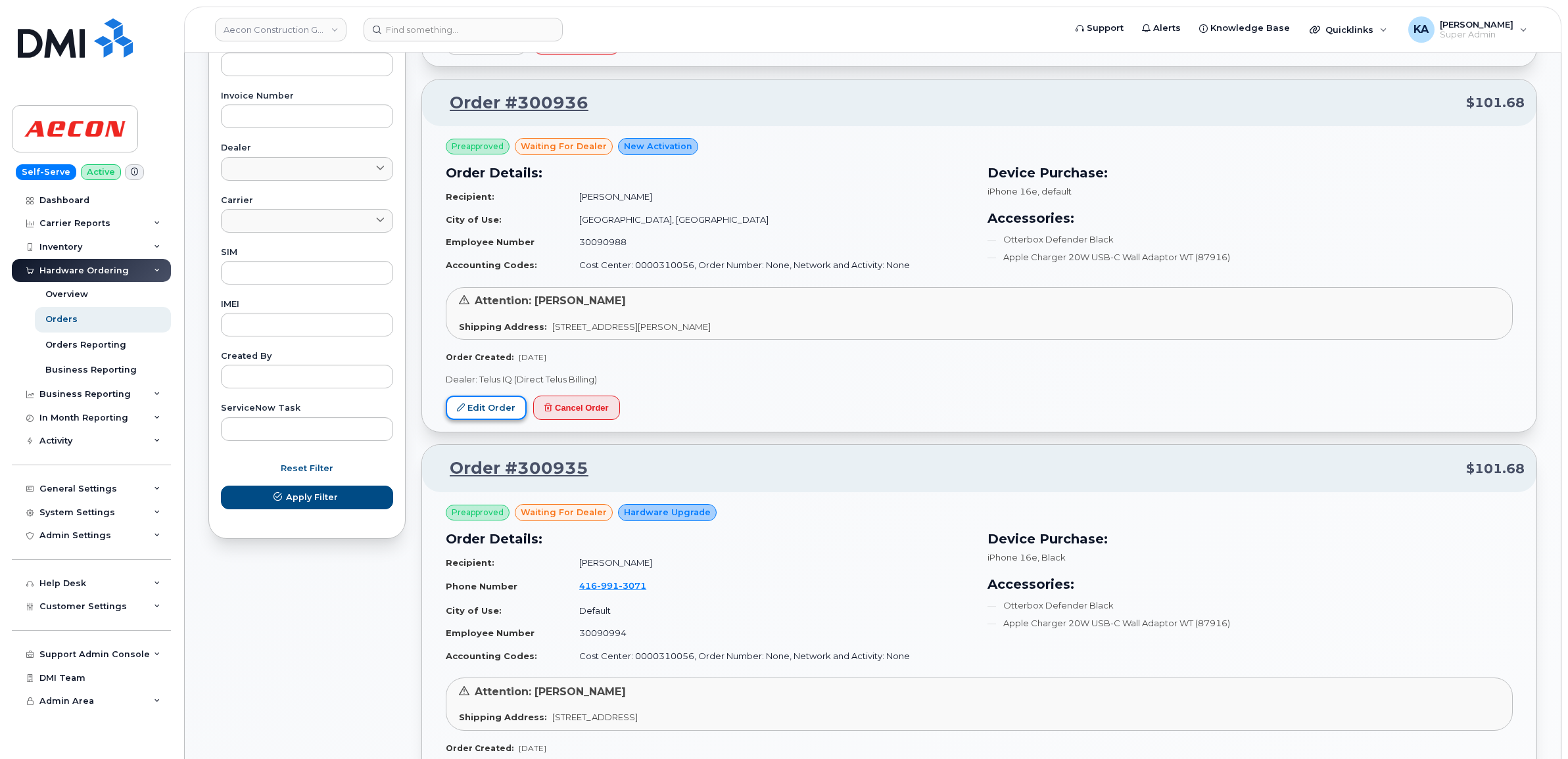
click at [485, 405] on link "Edit Order" at bounding box center [486, 408] width 81 height 24
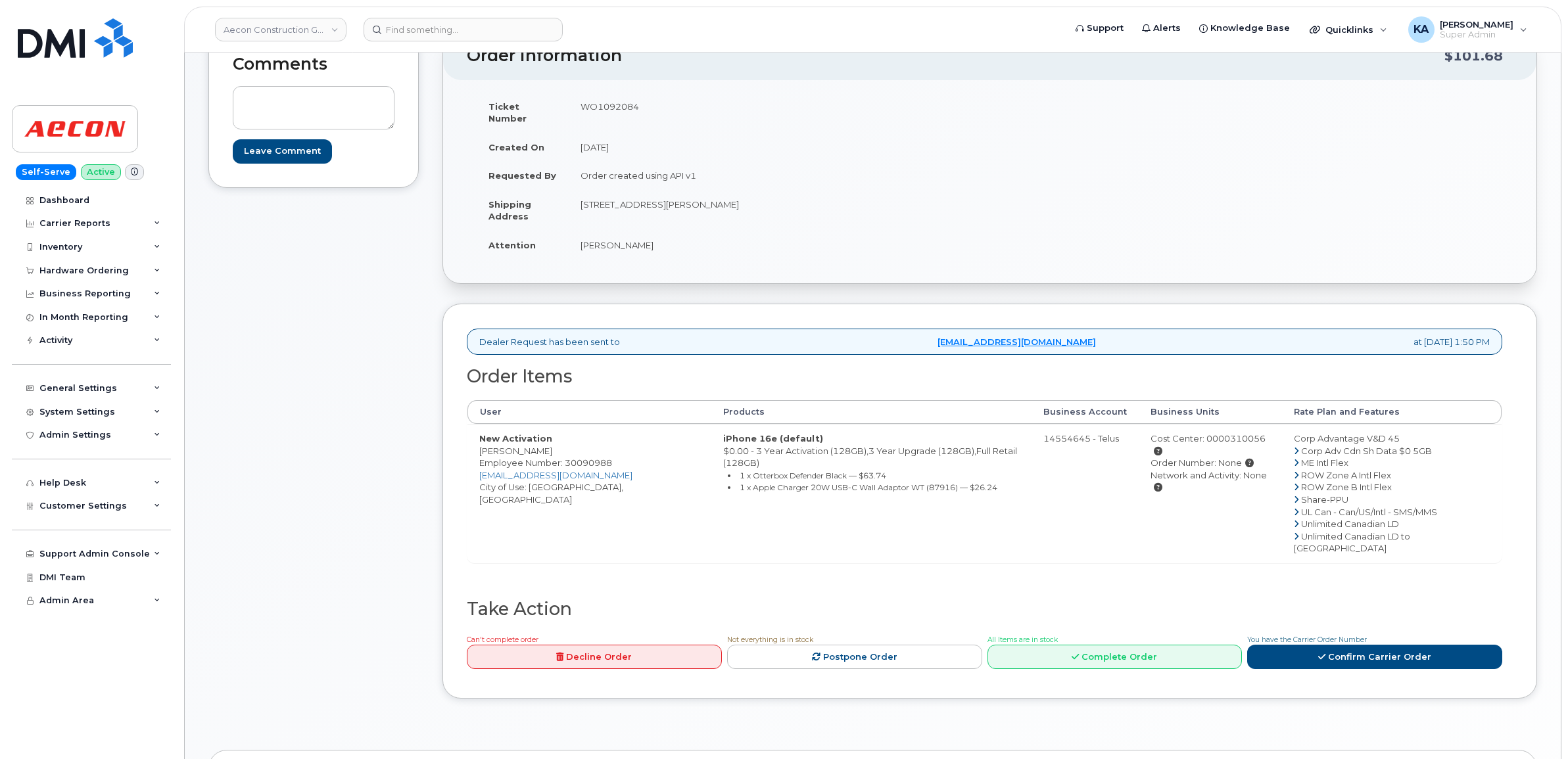
scroll to position [164, 0]
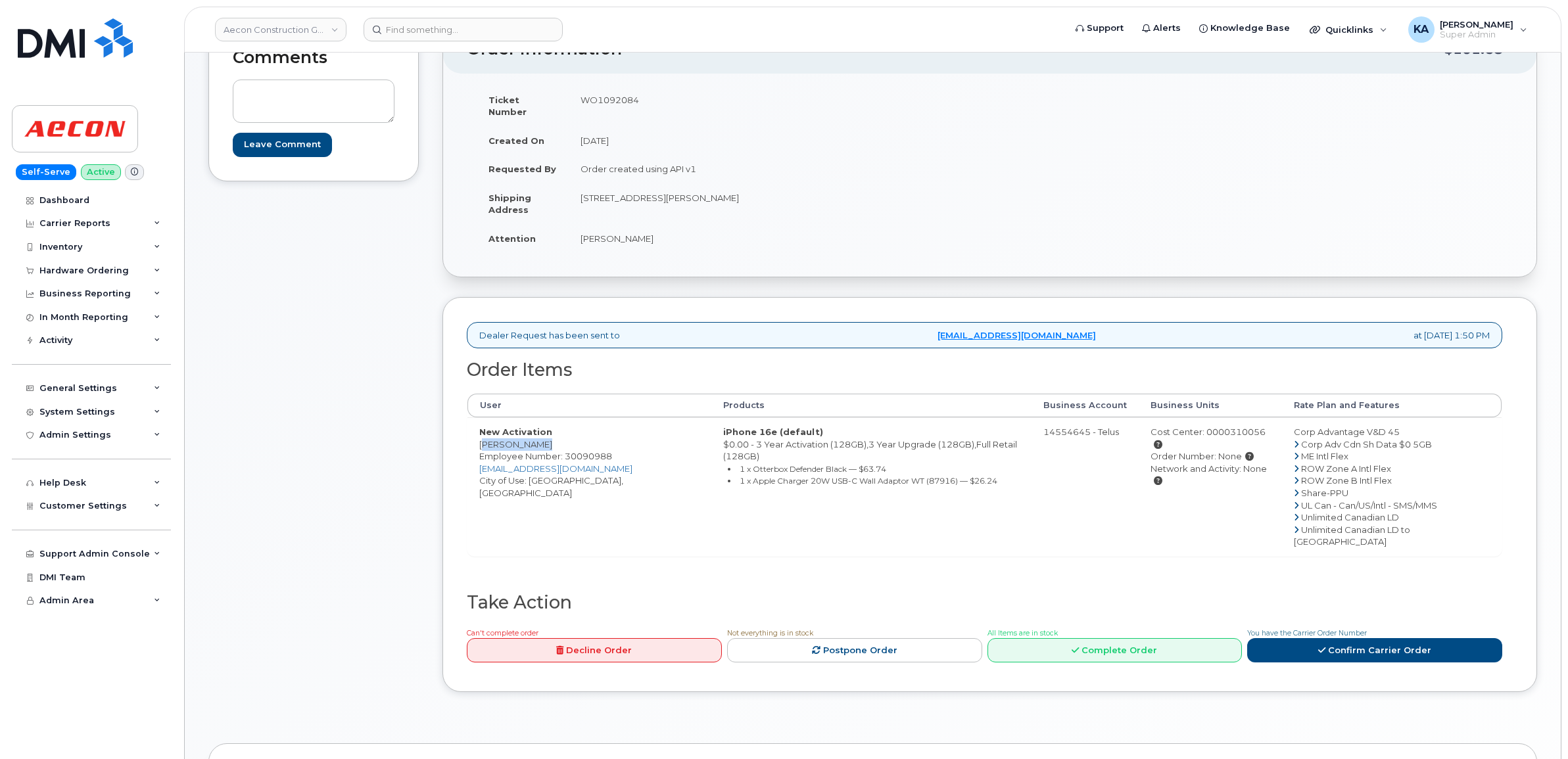
drag, startPoint x: 474, startPoint y: 436, endPoint x: 534, endPoint y: 437, distance: 60.0
click at [534, 437] on td "New Activation Justyn Walsh Employee Number: 30090988 juwalsh@aecon.com City of…" at bounding box center [589, 487] width 244 height 138
copy td "Justyn Walsh"
click at [596, 100] on td "WO1092084" at bounding box center [774, 106] width 412 height 41
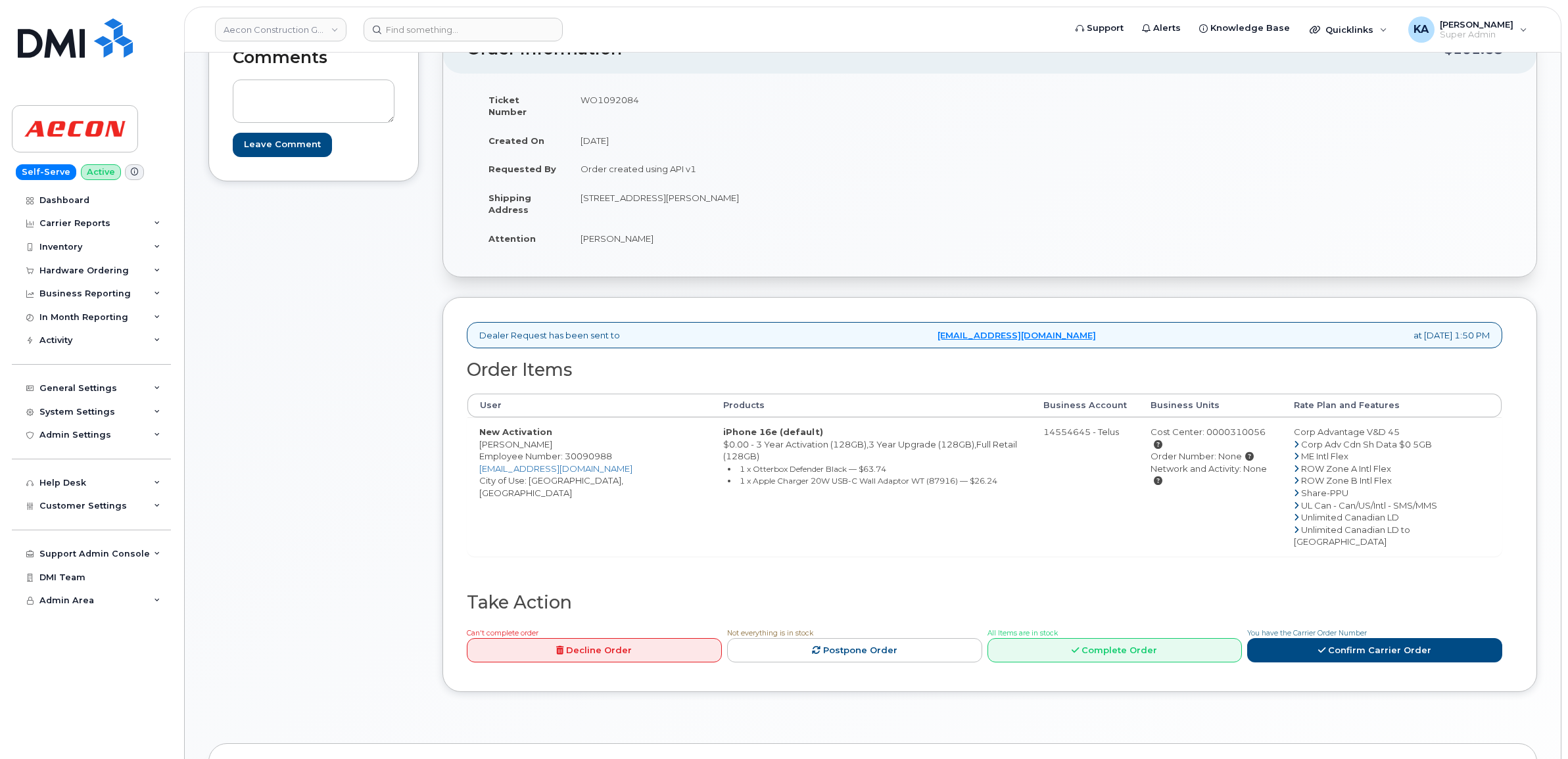
copy td "WO1092084"
click at [1307, 638] on link "Confirm Carrier Order" at bounding box center [1374, 650] width 255 height 24
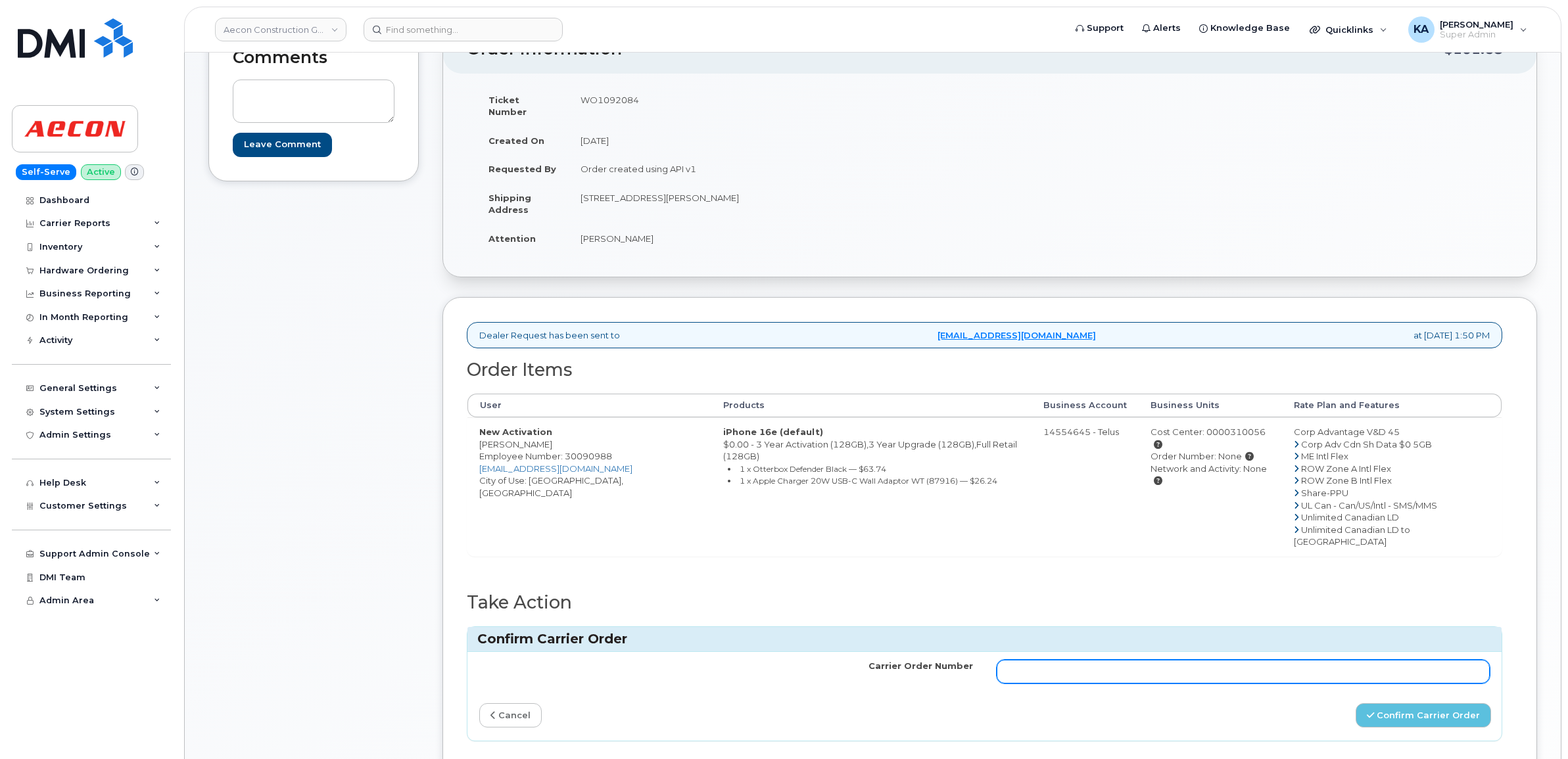
paste input "TL60028796"
type input "TL60028796"
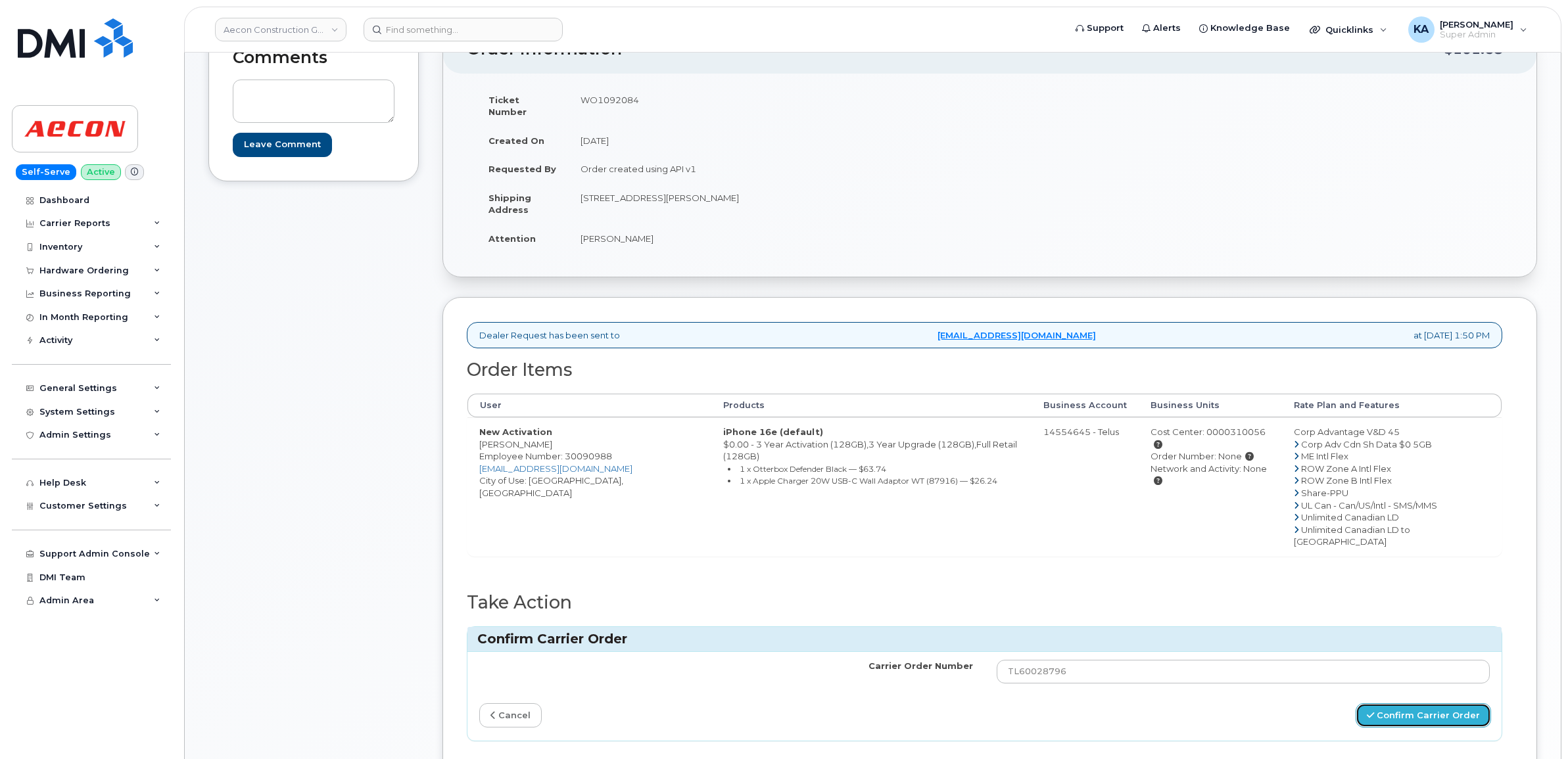
click at [1388, 703] on button "Confirm Carrier Order" at bounding box center [1423, 715] width 135 height 24
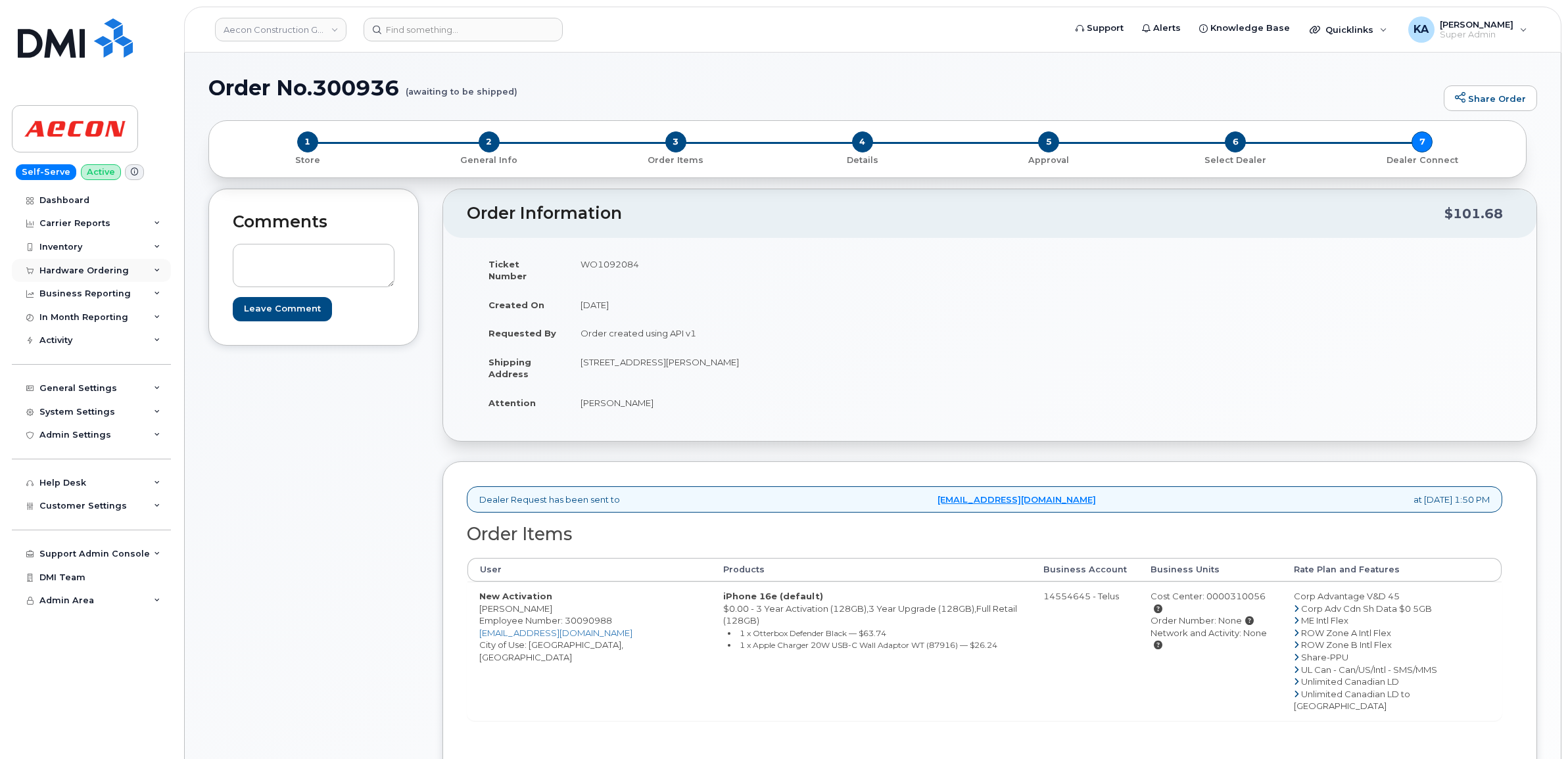
click at [52, 266] on div "Hardware Ordering" at bounding box center [84, 271] width 89 height 11
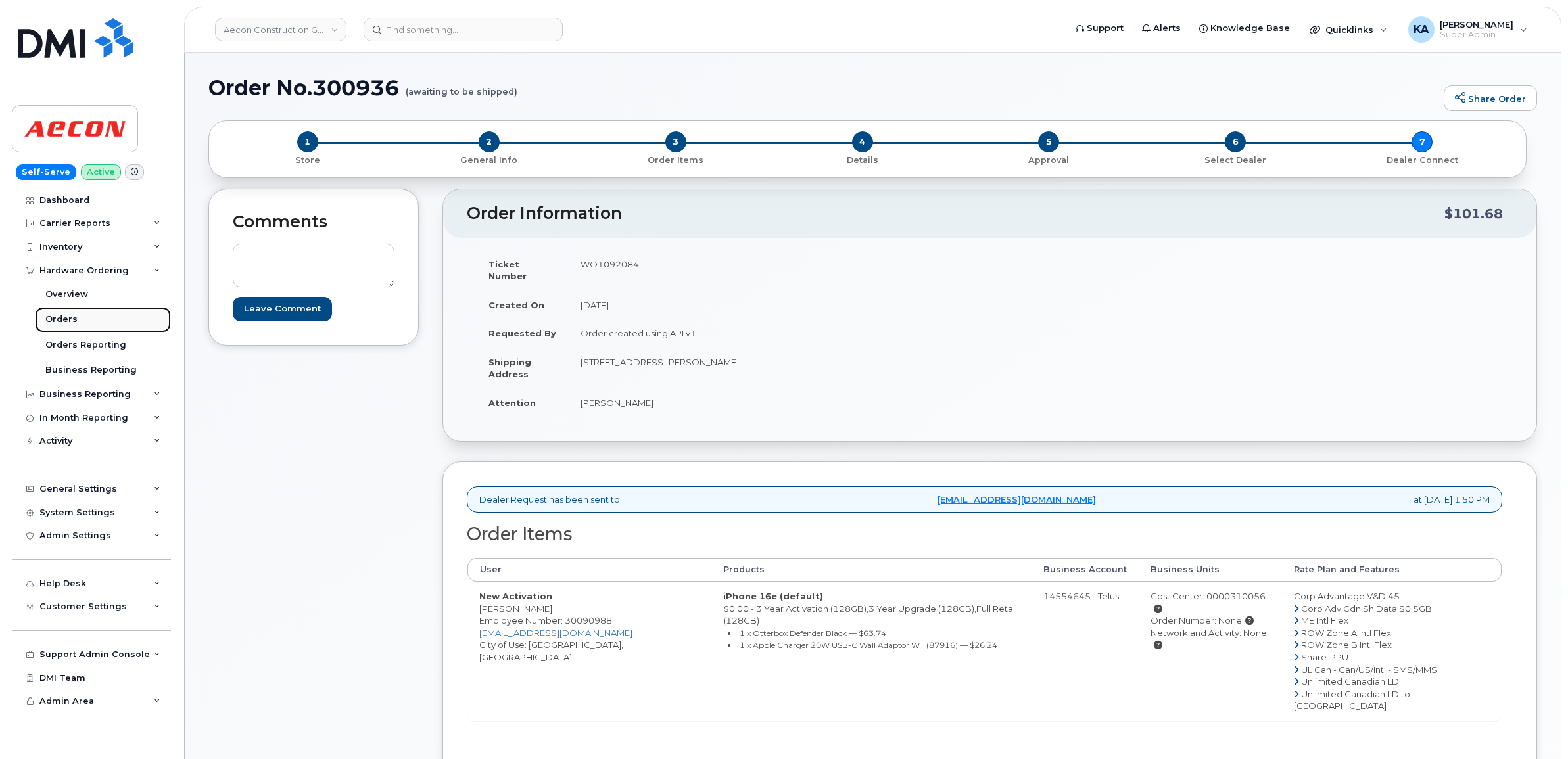
click at [61, 316] on div "Orders" at bounding box center [62, 319] width 32 height 12
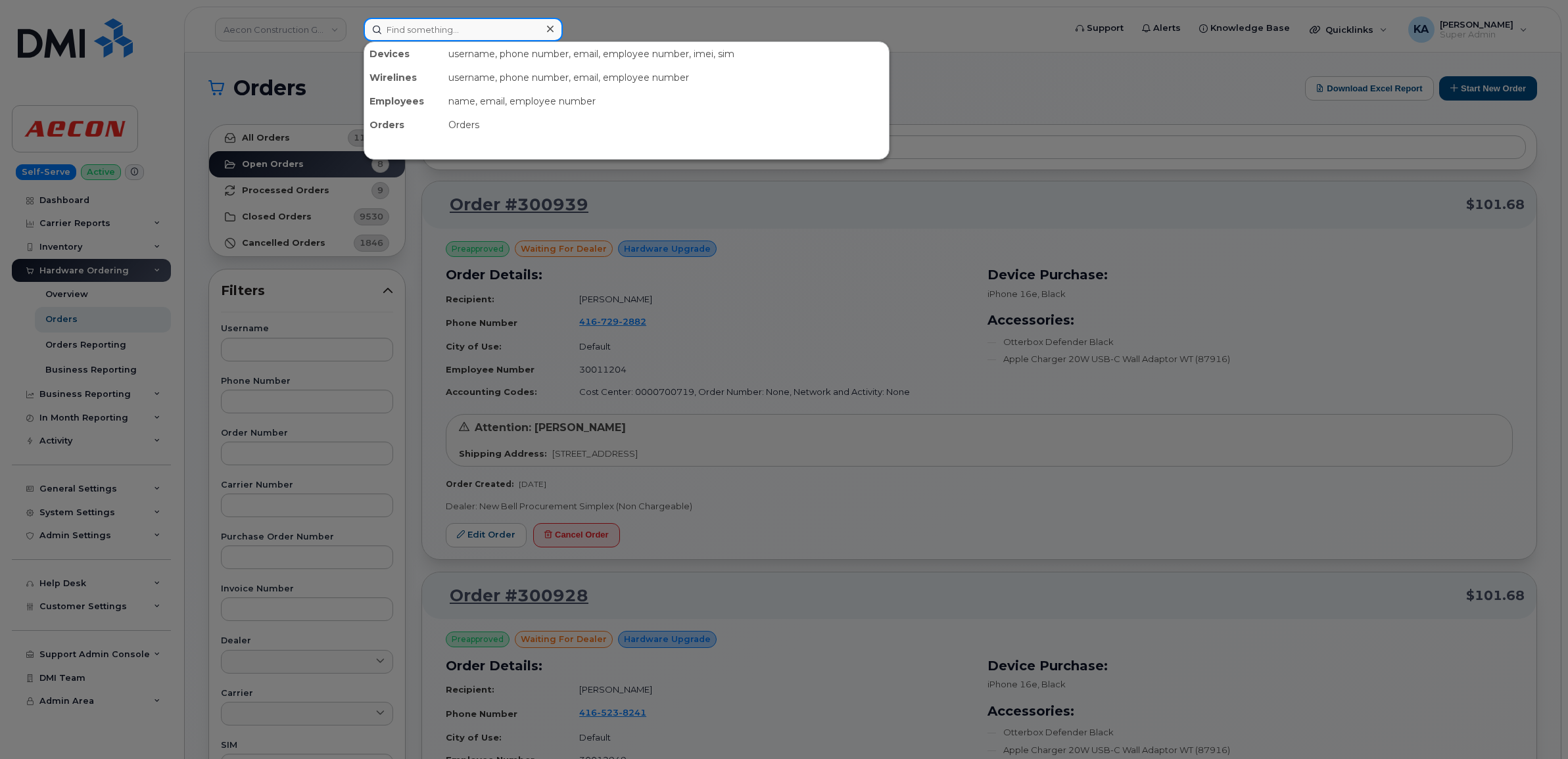
click at [431, 35] on input at bounding box center [463, 29] width 199 height 24
paste input "5873430353"
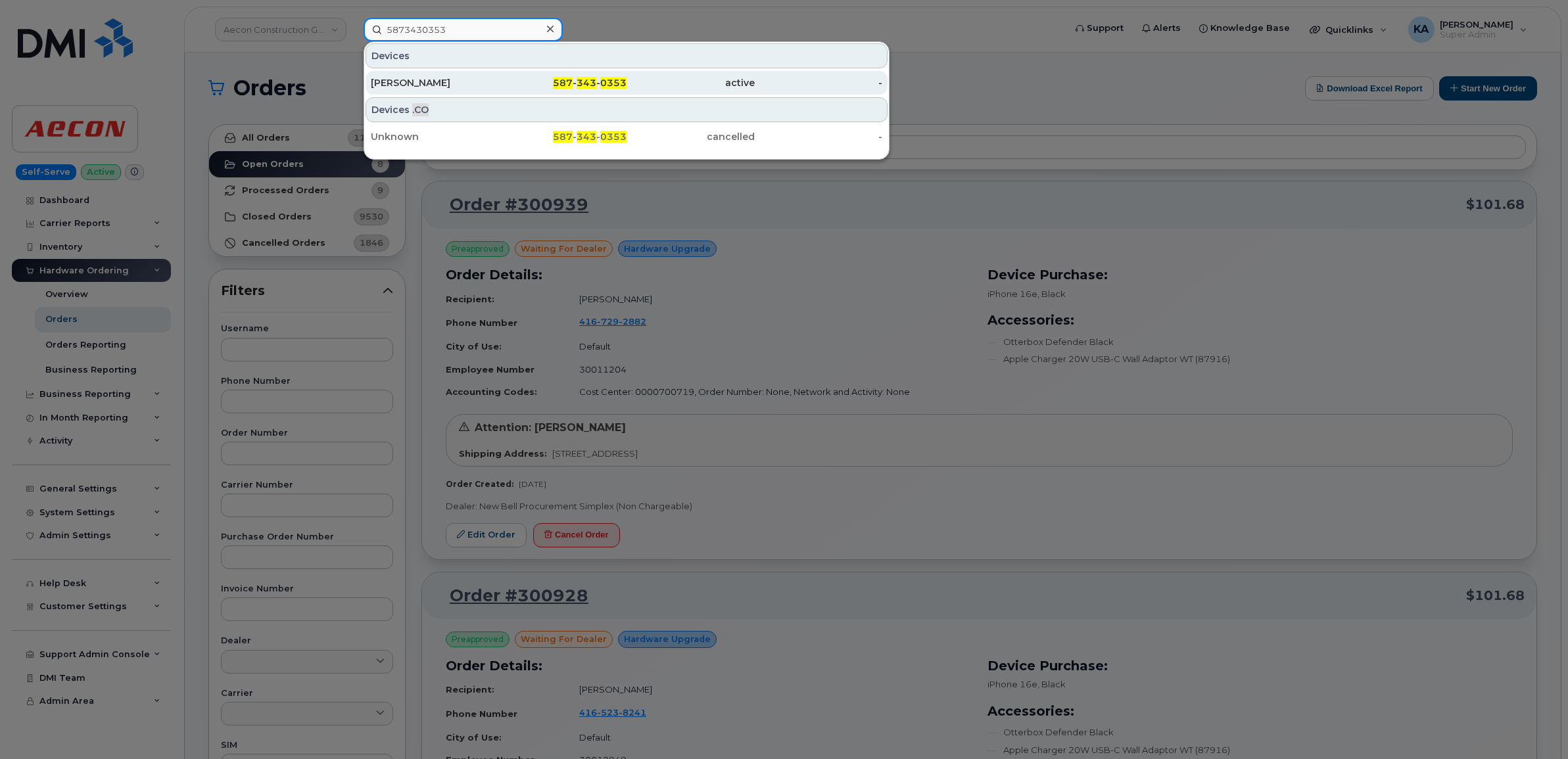
type input "5873430353"
click at [393, 82] on div "[PERSON_NAME]" at bounding box center [434, 82] width 128 height 13
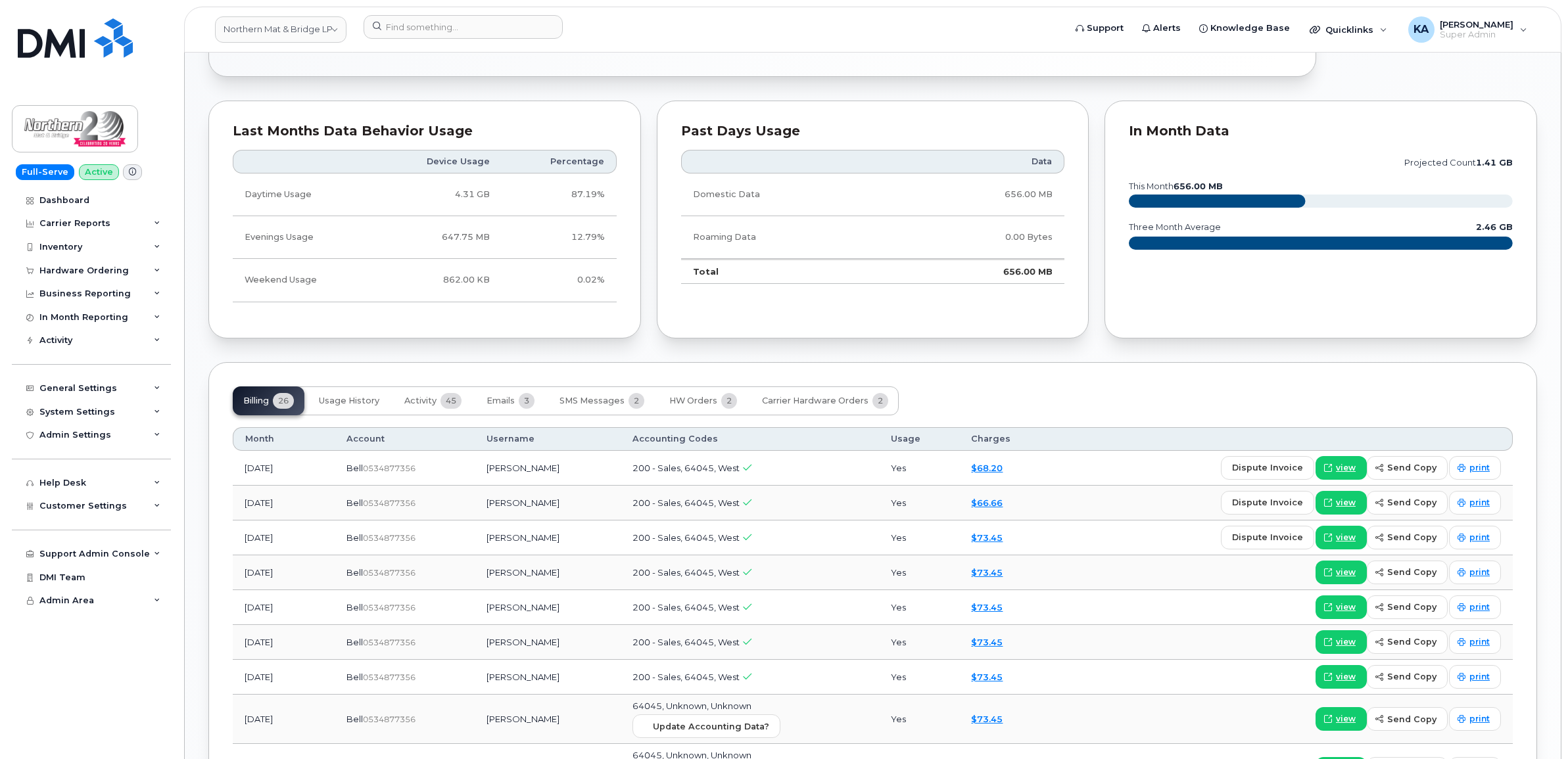
scroll to position [986, 0]
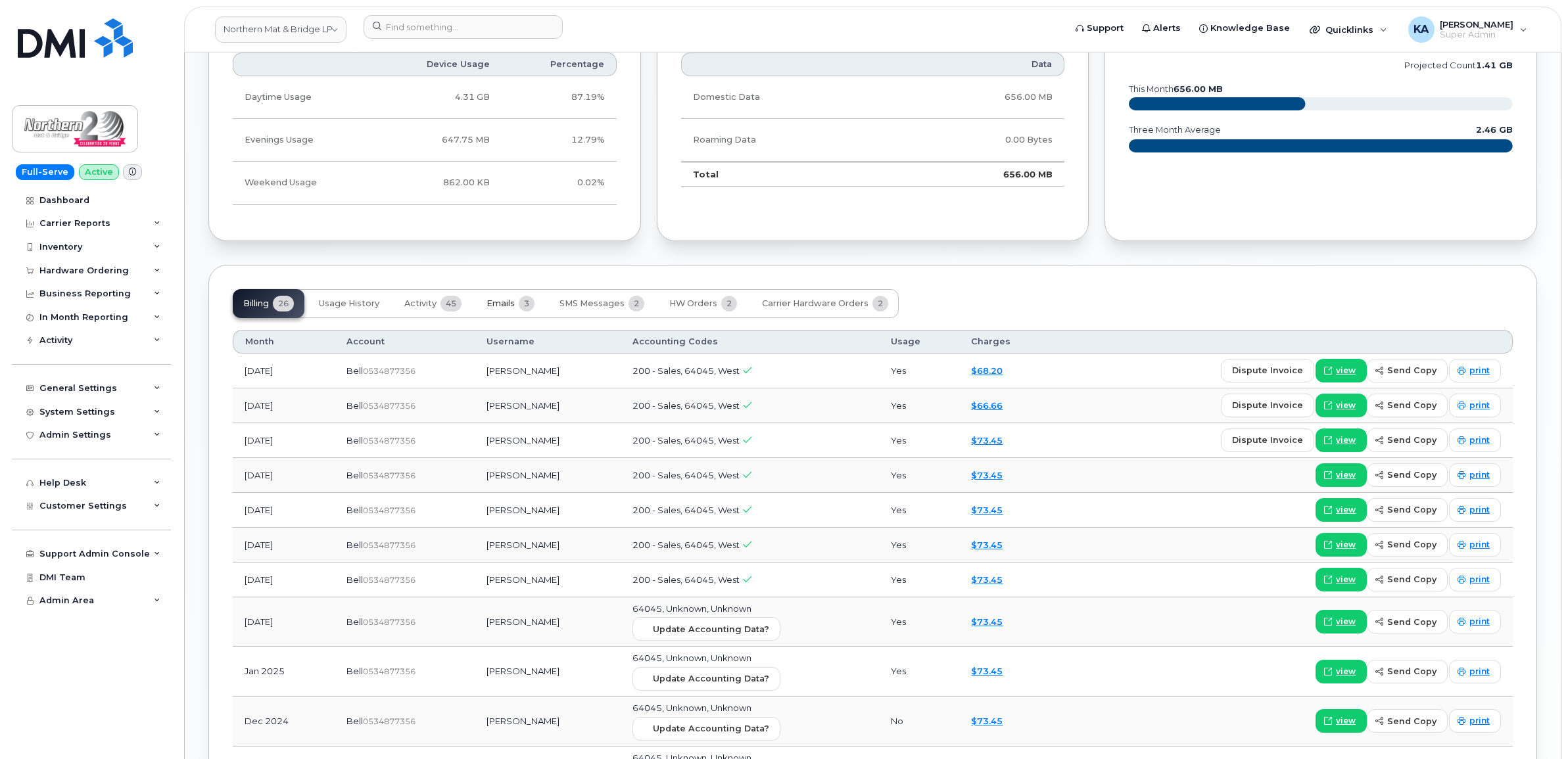
click at [490, 301] on span "Emails" at bounding box center [500, 303] width 28 height 11
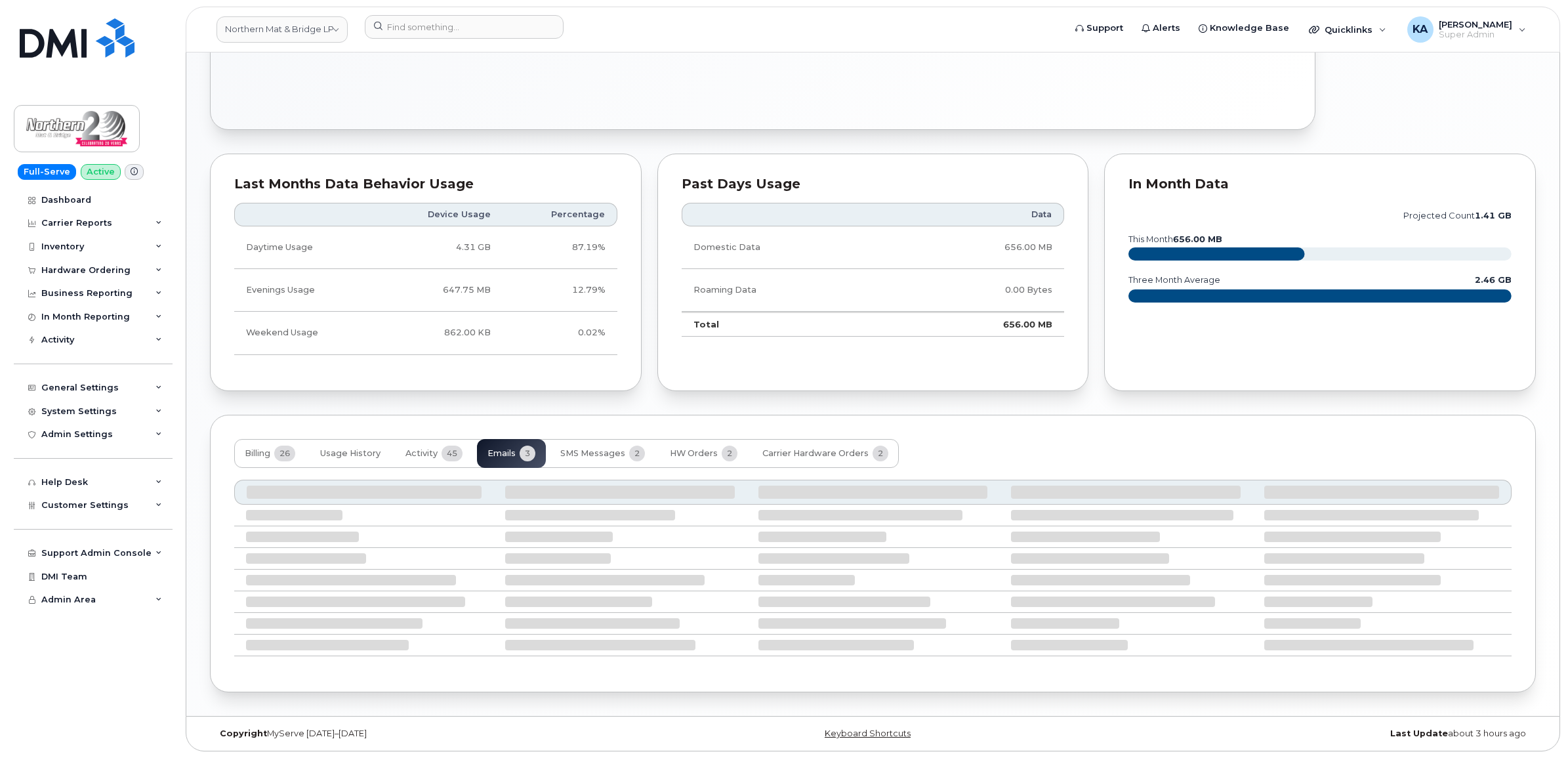
scroll to position [755, 0]
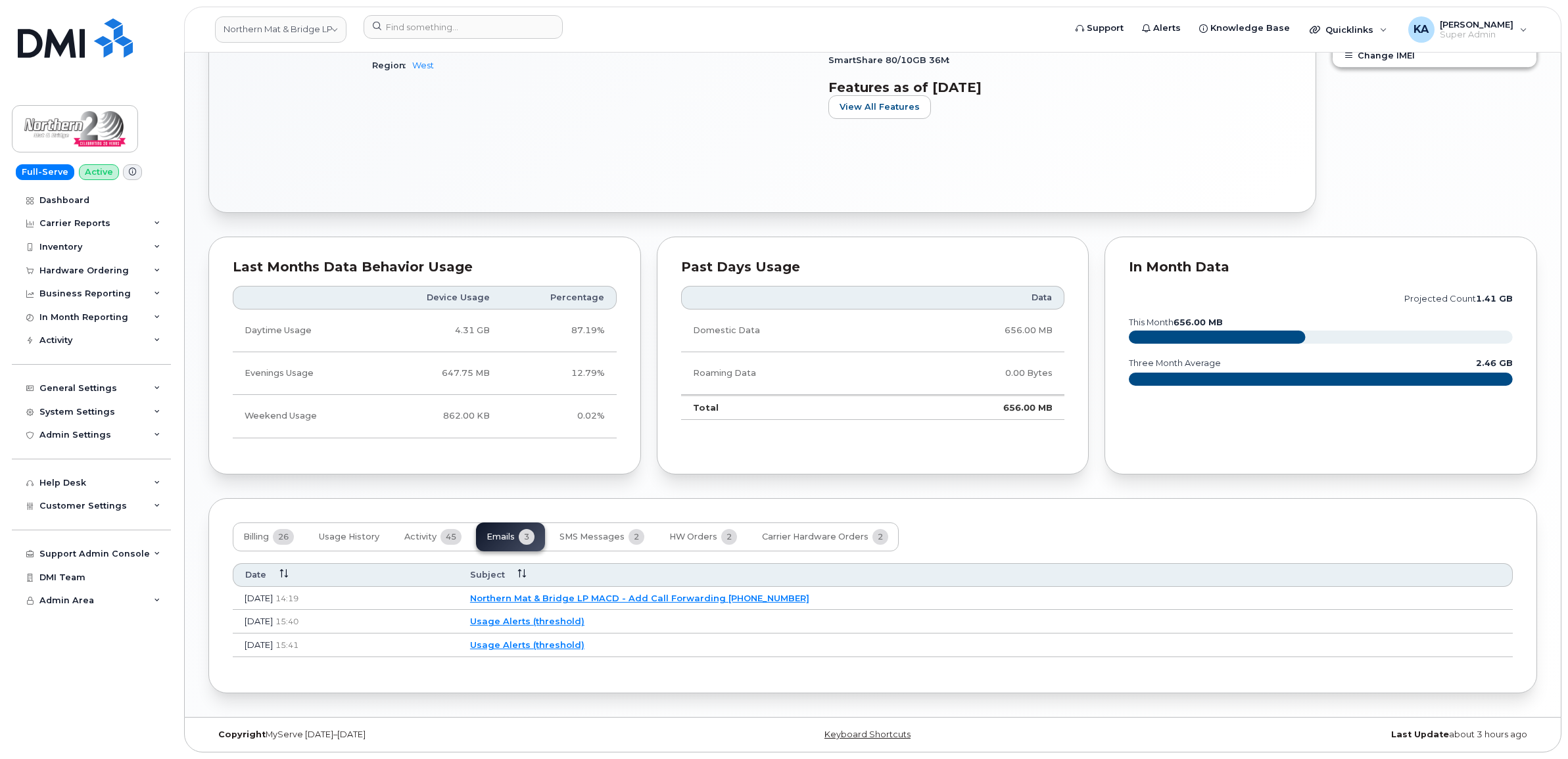
click at [711, 596] on link "Northern Mat & Bridge LP MACD - Add Call Forwarding [PHONE_NUMBER]" at bounding box center [640, 598] width 339 height 11
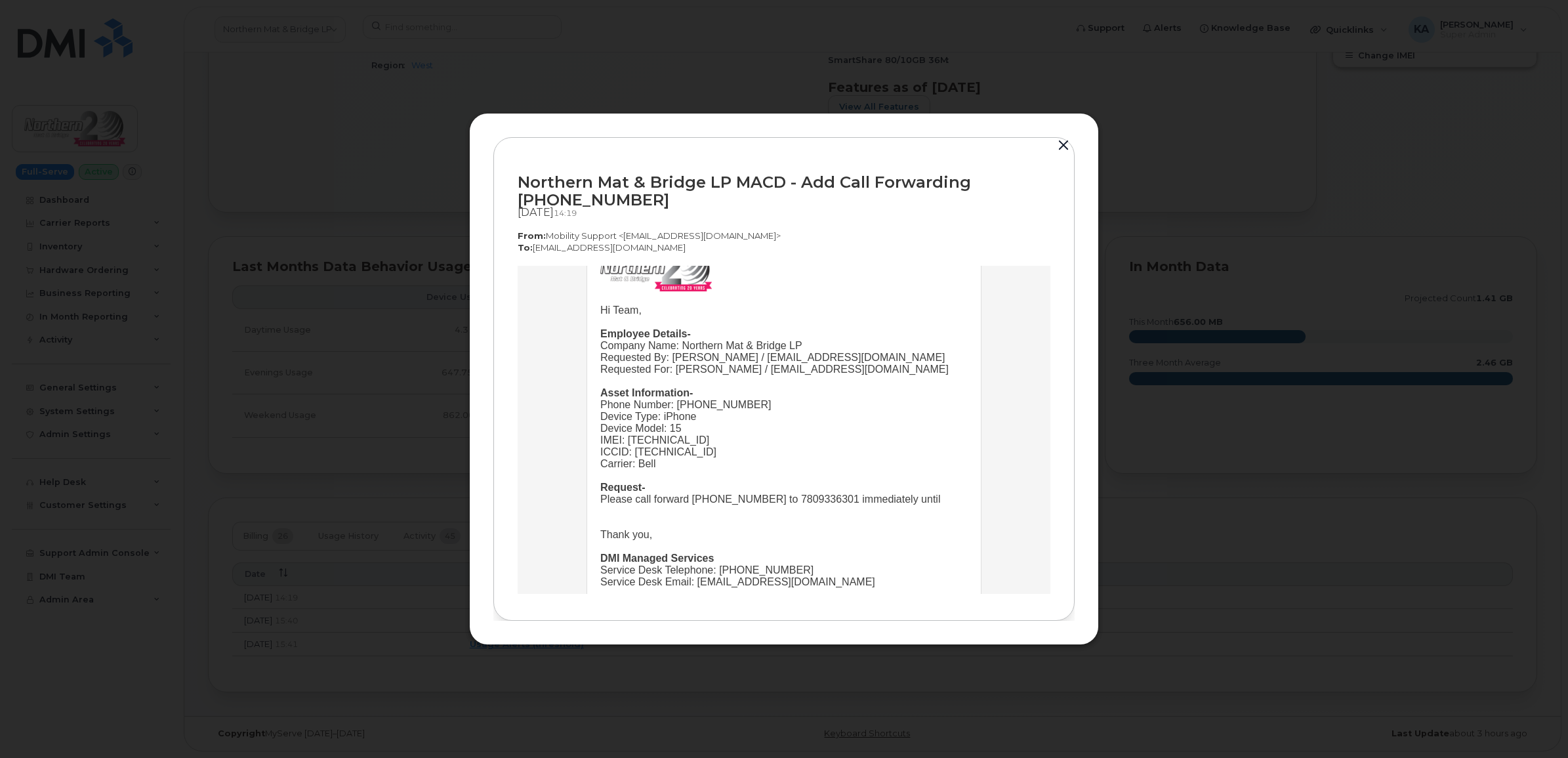
scroll to position [54, 0]
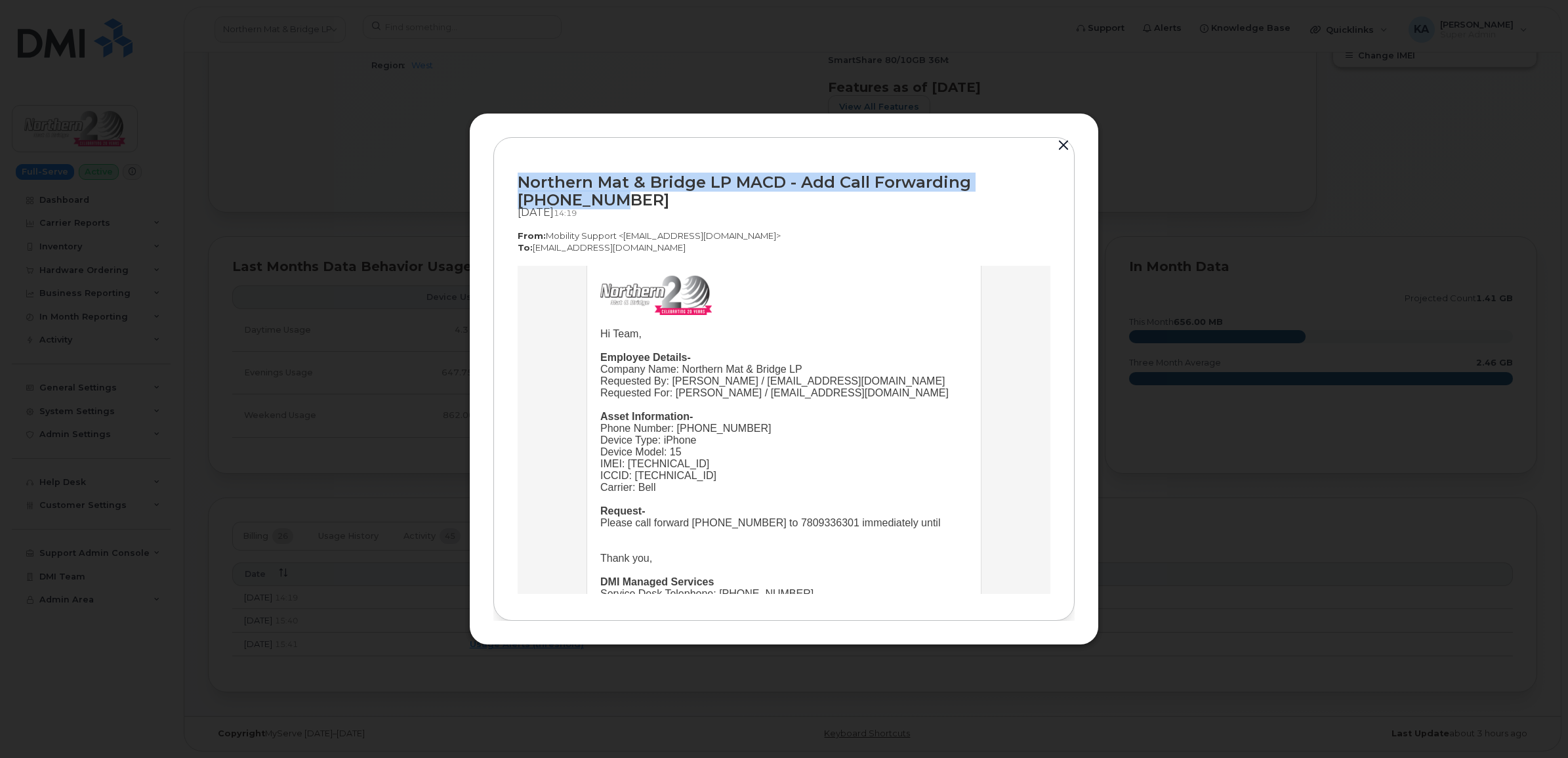
drag, startPoint x: 519, startPoint y: 176, endPoint x: 643, endPoint y: 194, distance: 125.3
click at [643, 194] on div "Northern Mat & Bridge LP MACD - Add Call Forwarding [PHONE_NUMBER]" at bounding box center [784, 191] width 533 height 36
drag, startPoint x: 642, startPoint y: 194, endPoint x: 598, endPoint y: 181, distance: 45.9
copy div "Northern Mat & Bridge LP MACD - Add Call Forwarding [PHONE_NUMBER]"
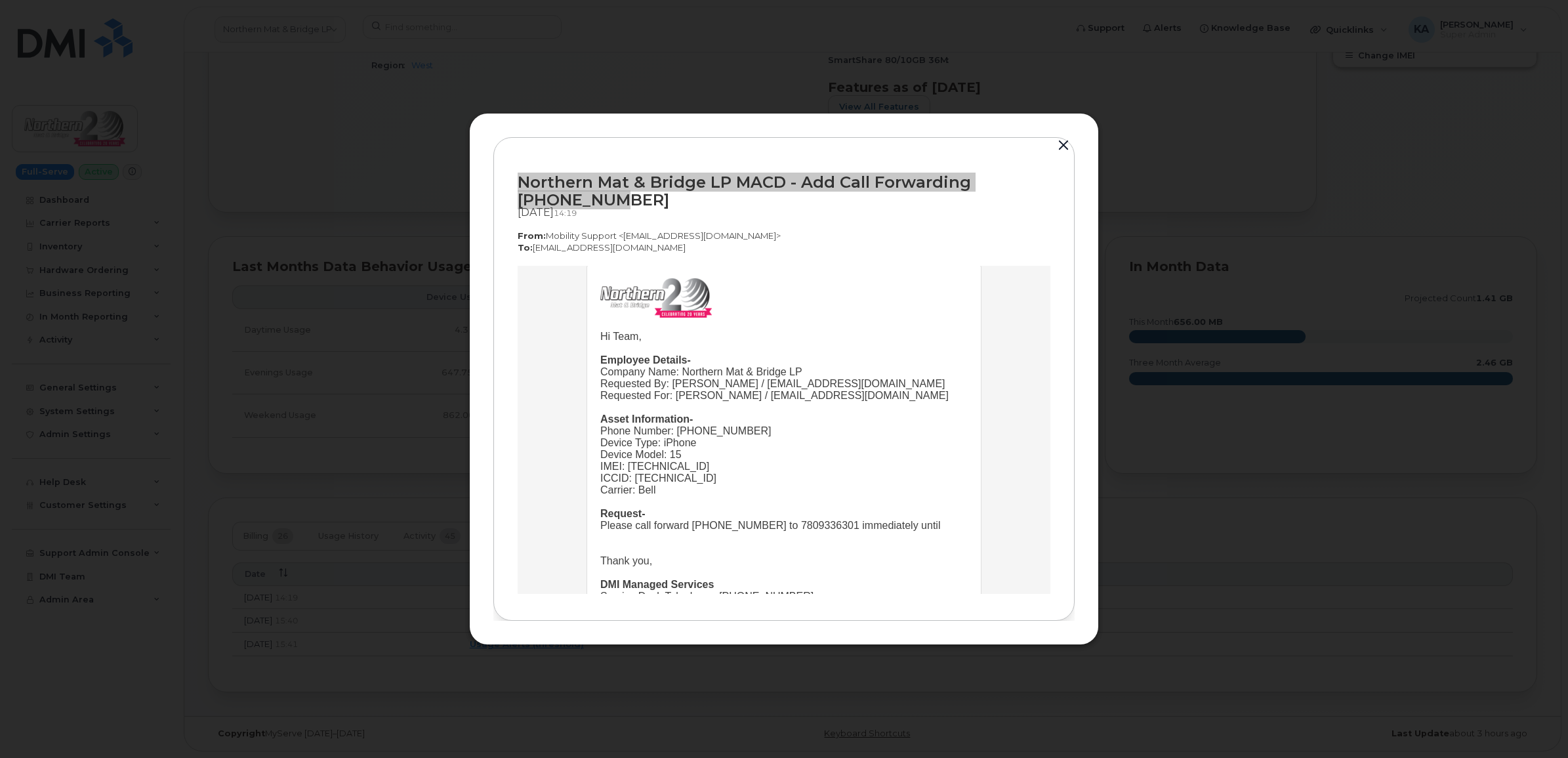
drag, startPoint x: 590, startPoint y: 275, endPoint x: 639, endPoint y: 327, distance: 71.4
click at [639, 327] on td "Hi Team, Employee Details- Company Name: Northern Mat & Bridge LP Requested By:…" at bounding box center [784, 450] width 393 height 373
click at [629, 296] on img at bounding box center [656, 297] width 112 height 39
copy td
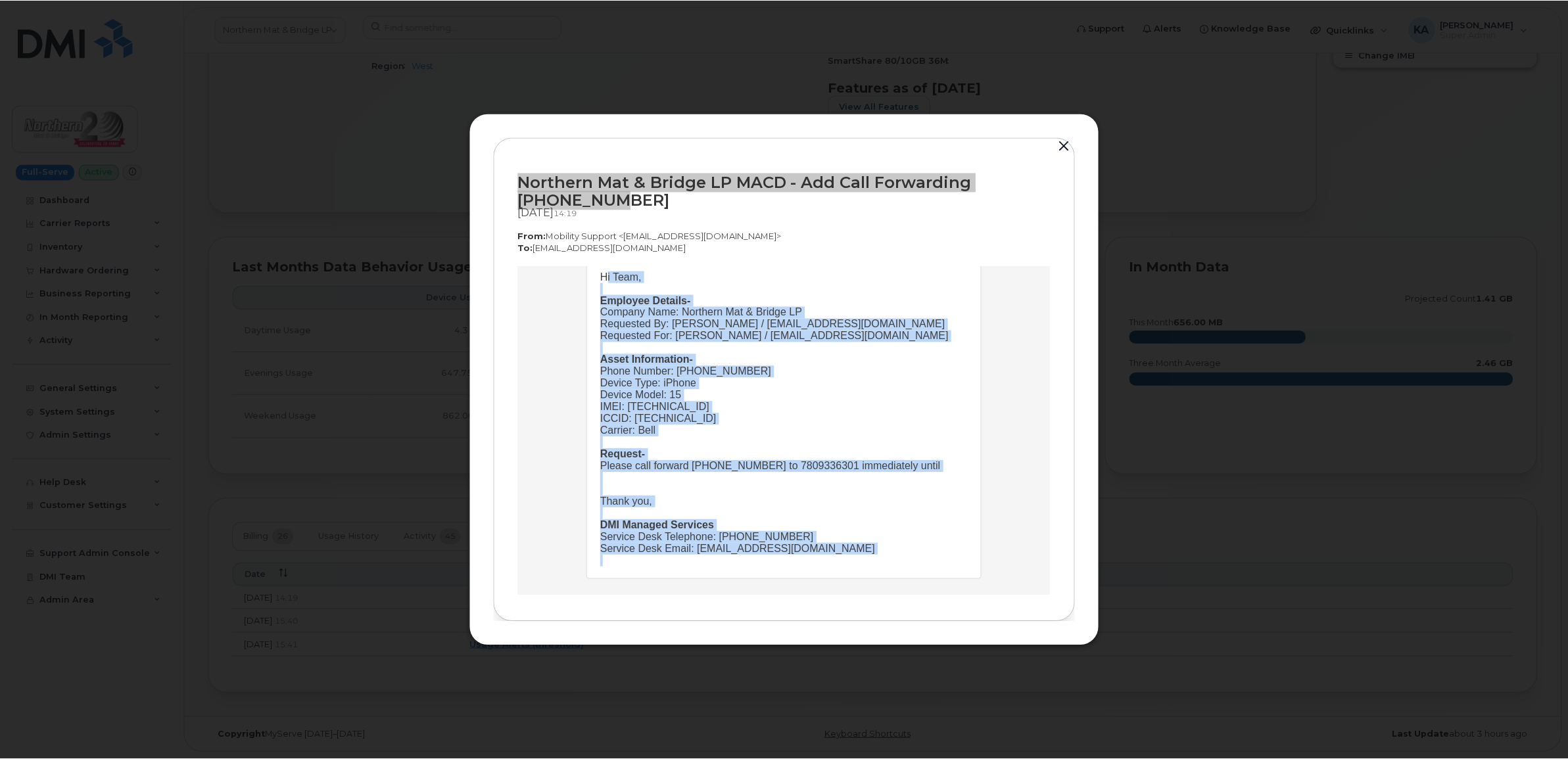
scroll to position [128, 0]
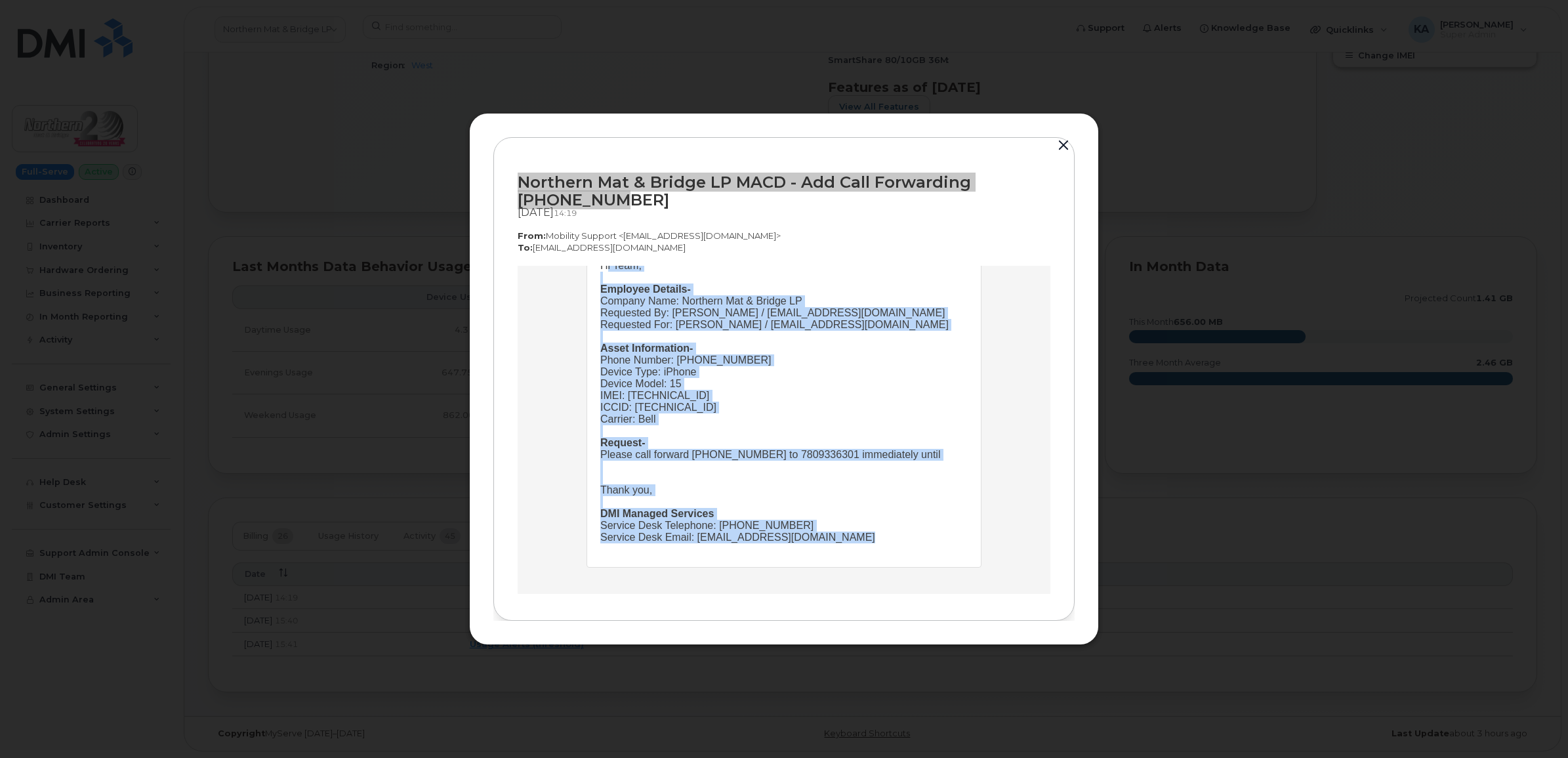
drag, startPoint x: 594, startPoint y: 335, endPoint x: 774, endPoint y: 551, distance: 281.2
click at [774, 551] on td "Hi Team, Employee Details- Company Name: Northern Mat & Bridge LP Requested By:…" at bounding box center [784, 412] width 368 height 307
copy td "Hi Team, Employee Details- Company Name: Northern Mat & Bridge LP Requested By:…"
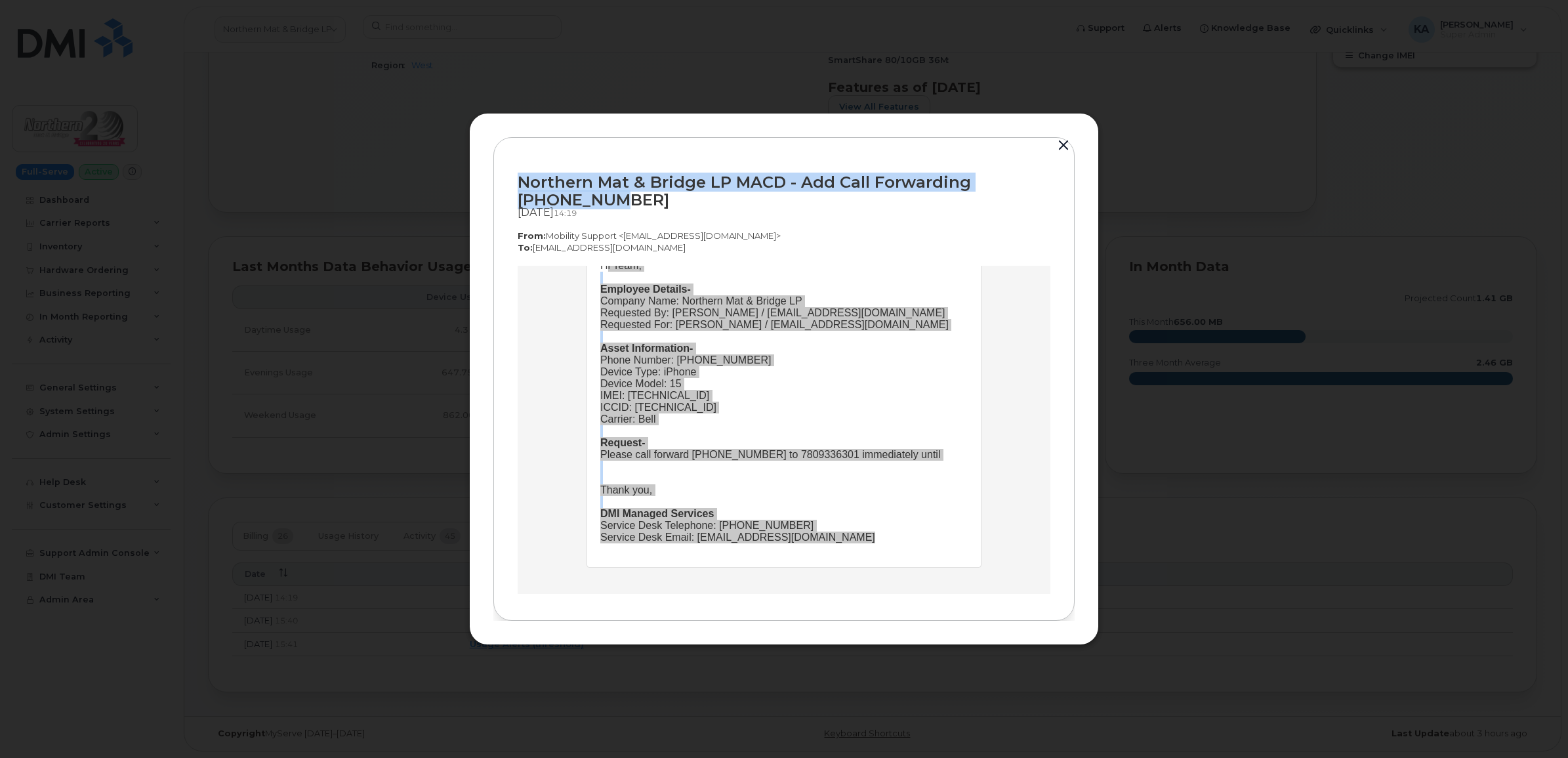
click at [1068, 145] on button "button" at bounding box center [1064, 146] width 20 height 18
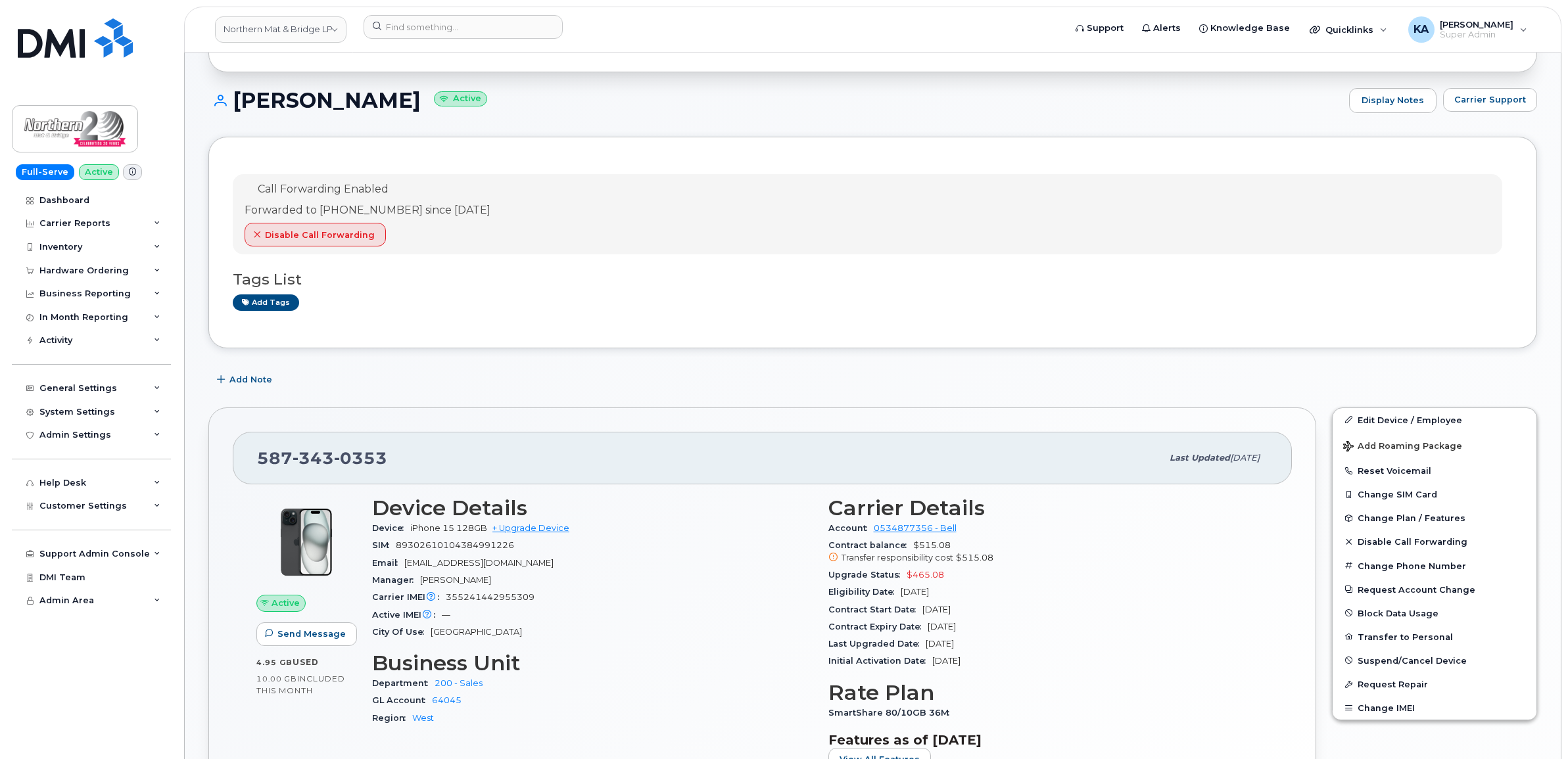
scroll to position [99, 0]
drag, startPoint x: 825, startPoint y: 530, endPoint x: 961, endPoint y: 532, distance: 136.0
click at [961, 532] on div "Carrier Details Account 0534877356 - Bell Contract balance $515.08 Transfer res…" at bounding box center [1048, 640] width 456 height 302
copy div "Account 0534877356 - Bell"
